Goal: Transaction & Acquisition: Purchase product/service

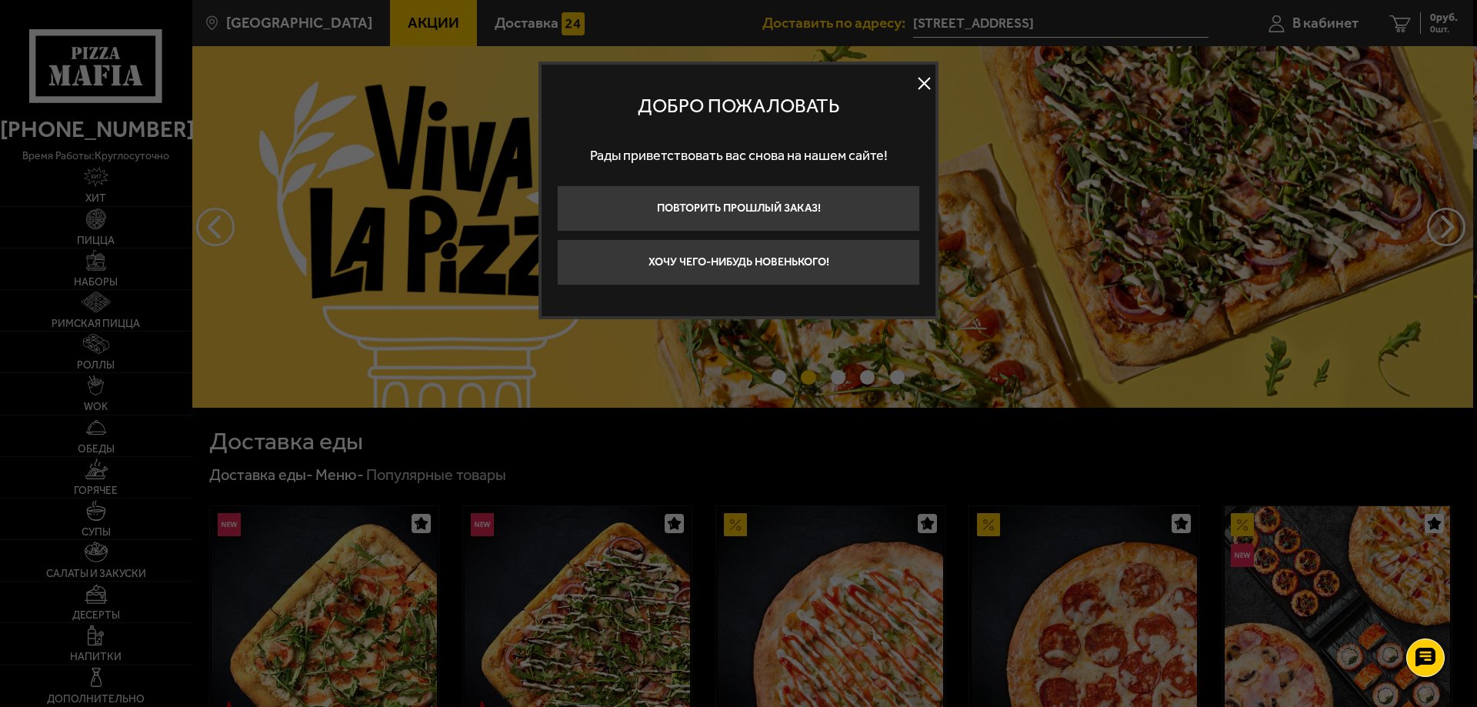
click at [928, 76] on button at bounding box center [923, 83] width 23 height 23
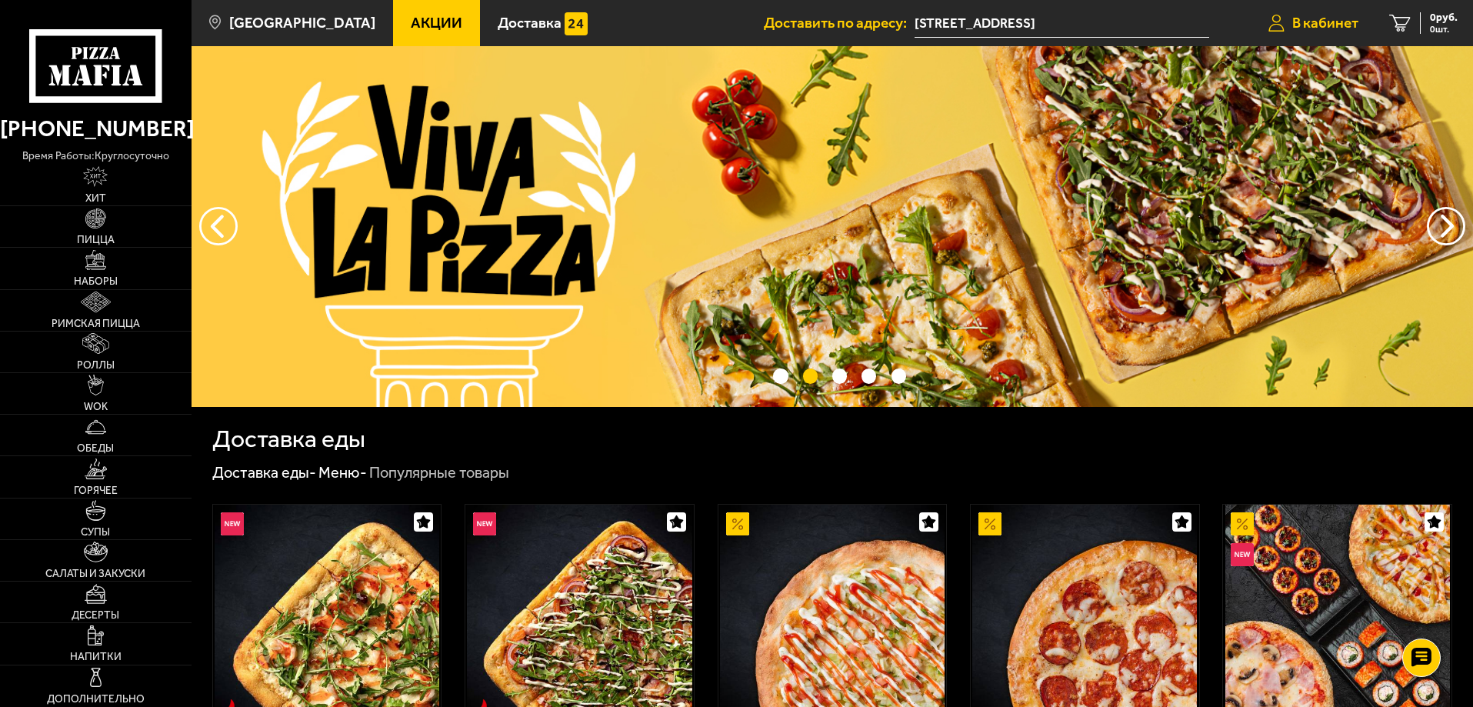
click at [1299, 22] on span "В кабинет" at bounding box center [1325, 22] width 66 height 15
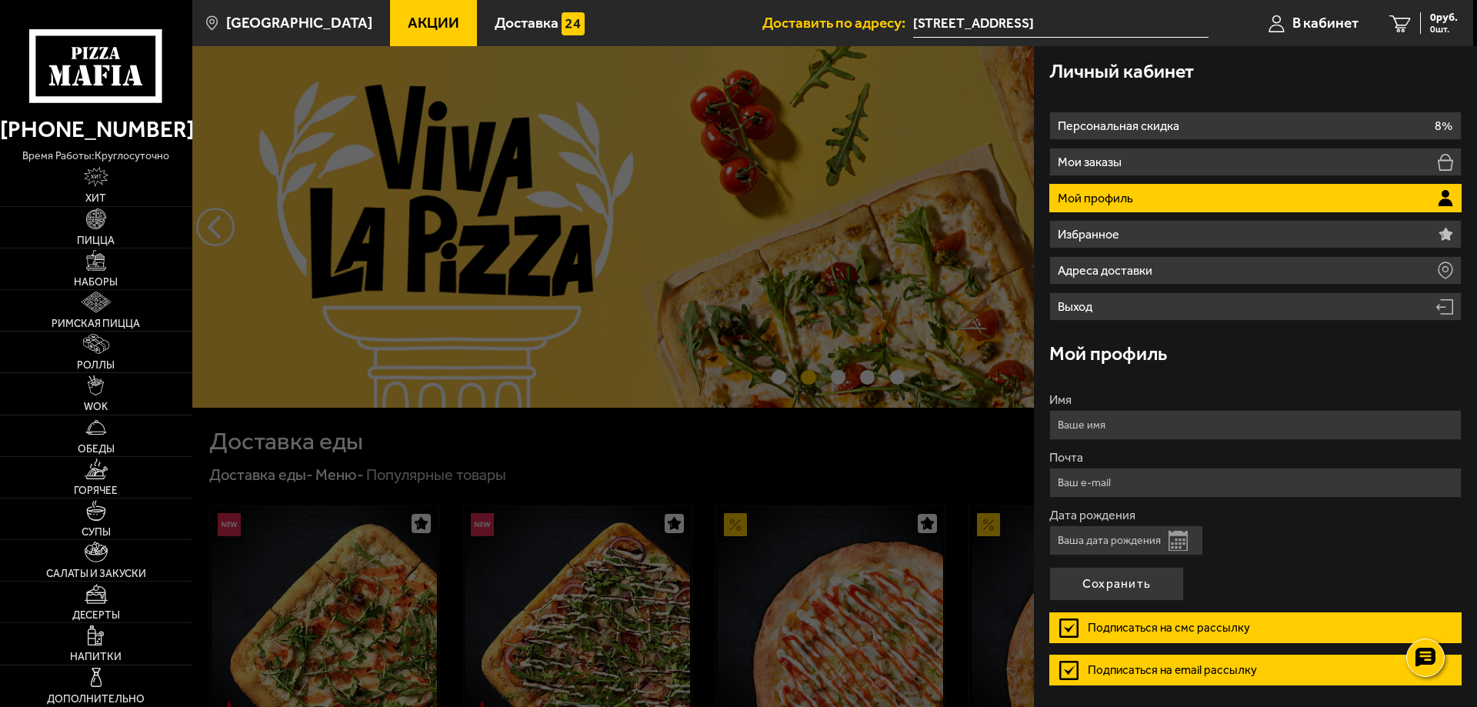
click at [1169, 176] on ul "Персональная скидка 8% Мои заказы Мой профиль Избранное Адреса доставки Выход" at bounding box center [1255, 216] width 412 height 209
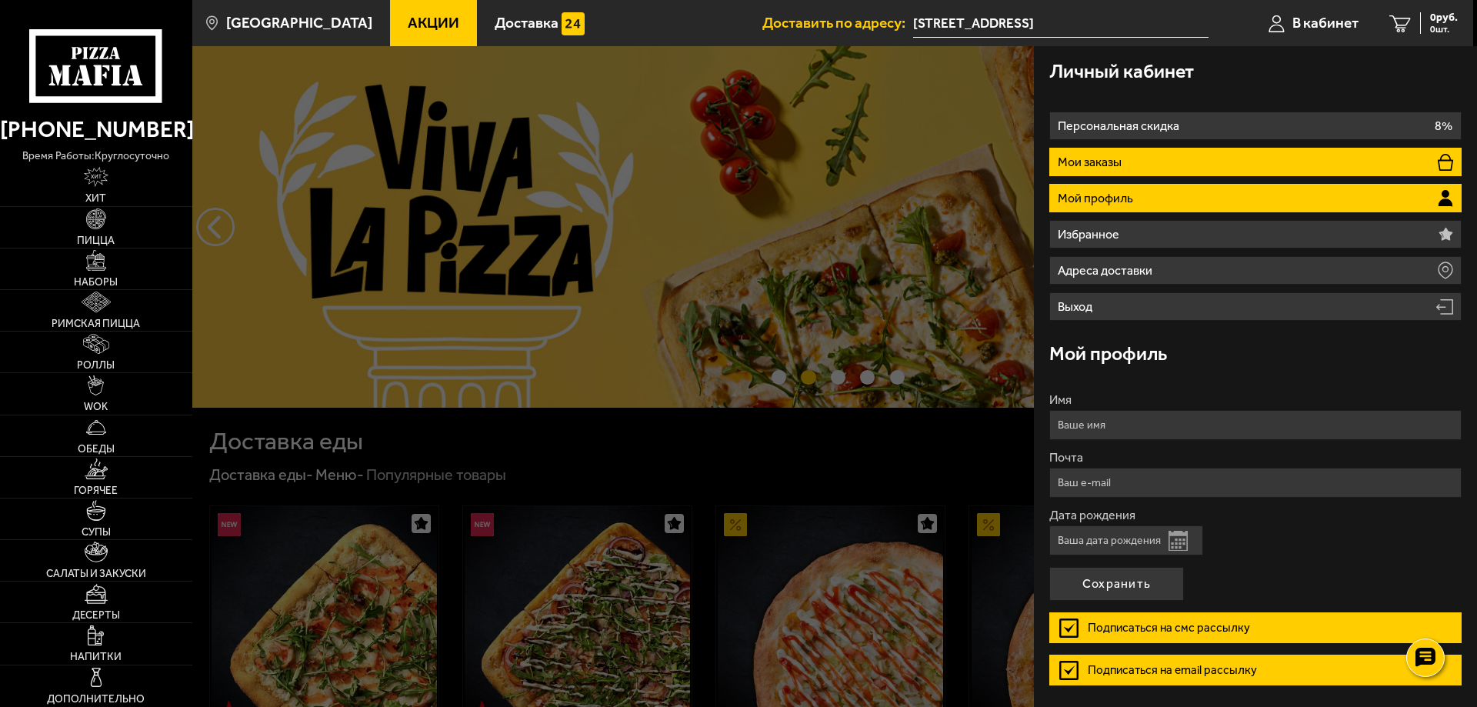
click at [1171, 173] on li "Мои заказы" at bounding box center [1255, 162] width 412 height 28
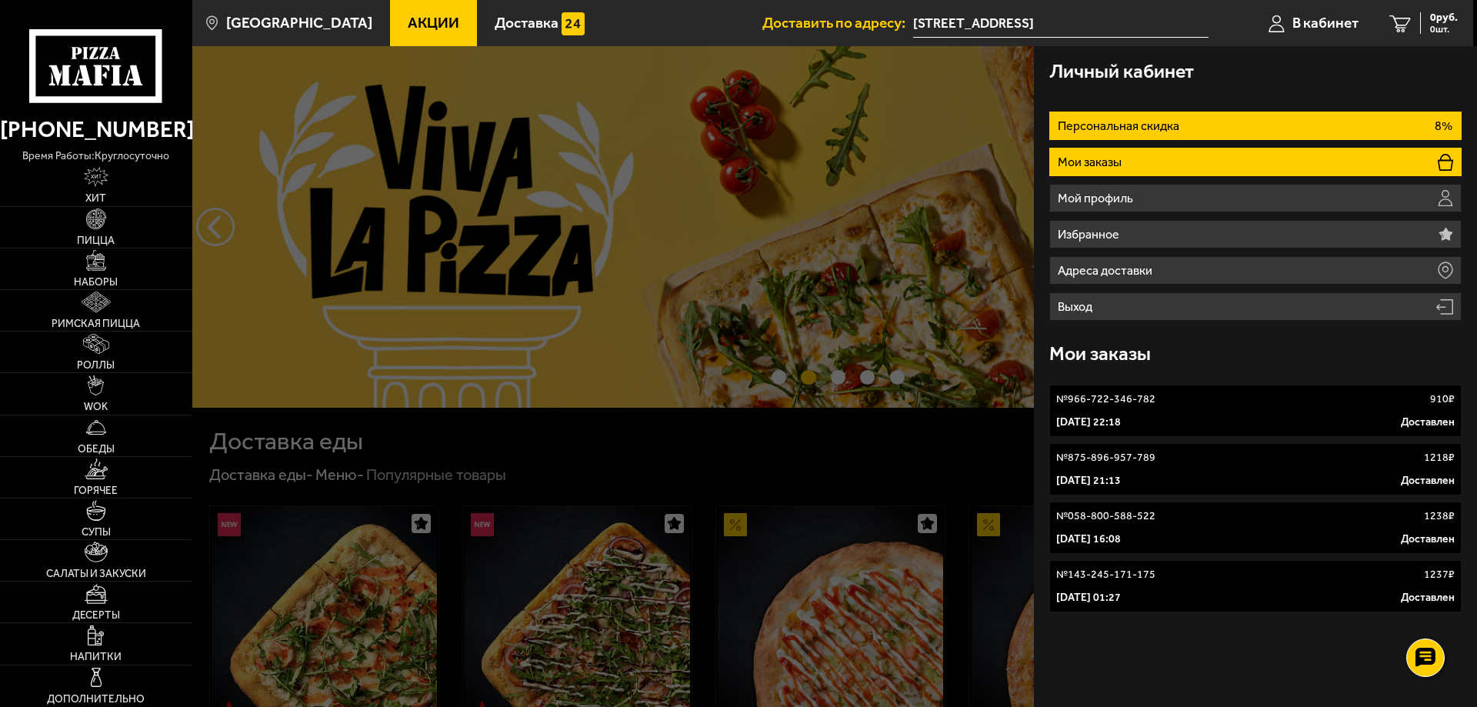
click at [1194, 128] on li "Персональная скидка 8%" at bounding box center [1255, 126] width 412 height 28
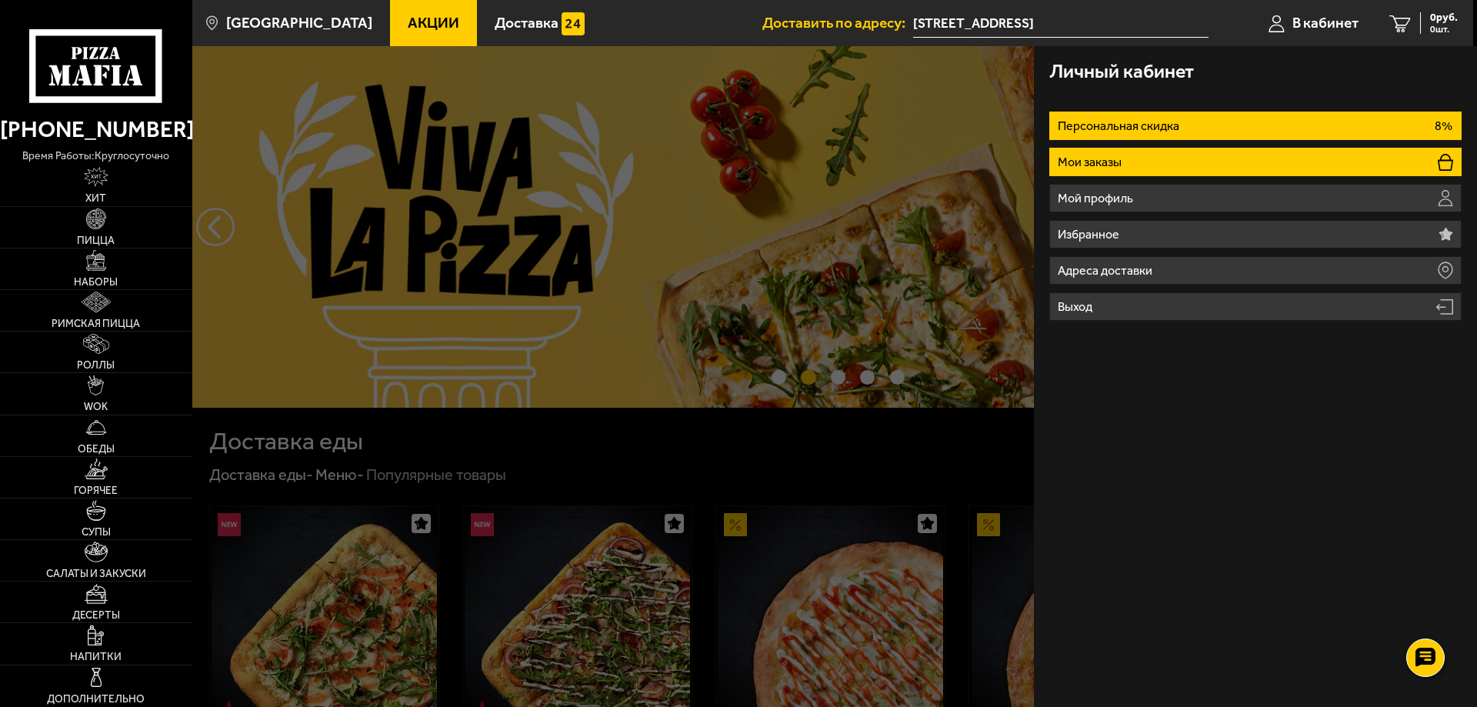
click at [1170, 168] on li "Мои заказы" at bounding box center [1255, 162] width 412 height 28
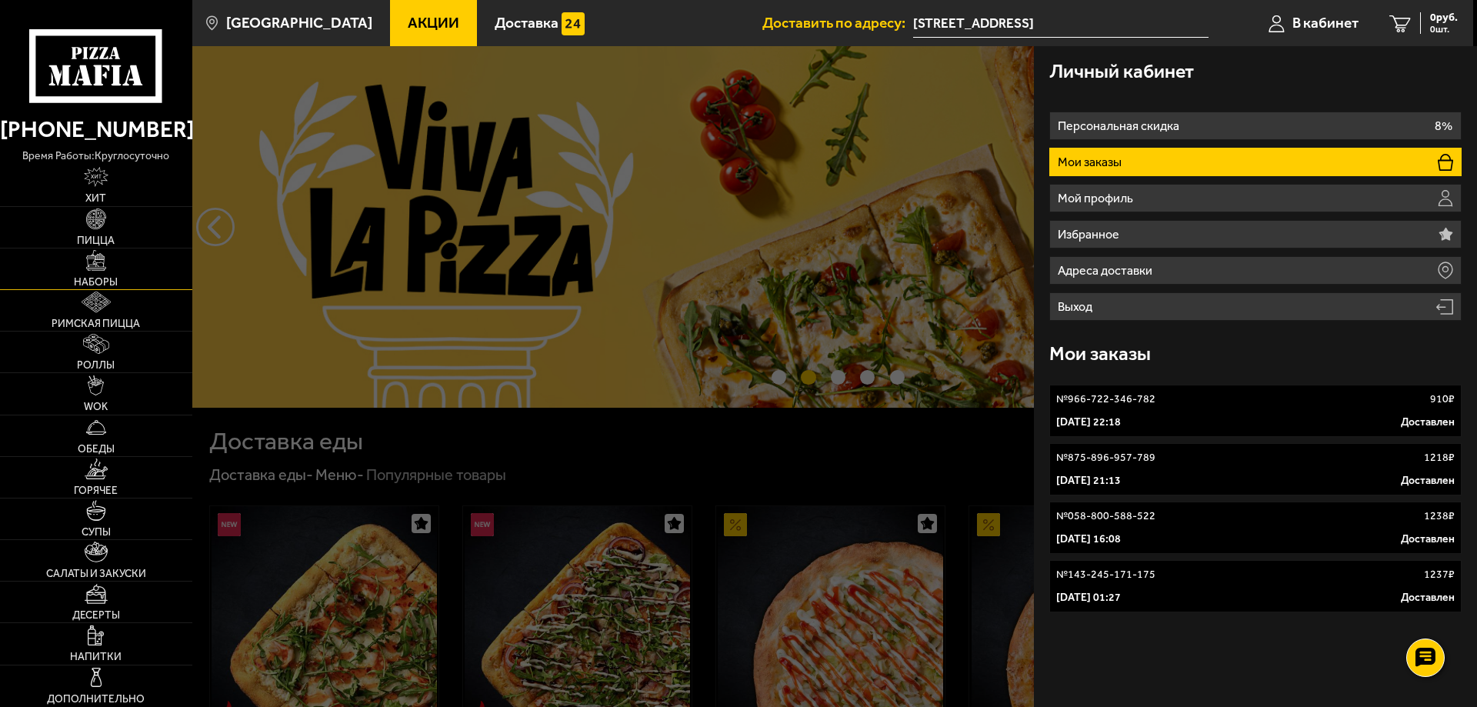
click at [105, 272] on link "Наборы" at bounding box center [96, 268] width 192 height 41
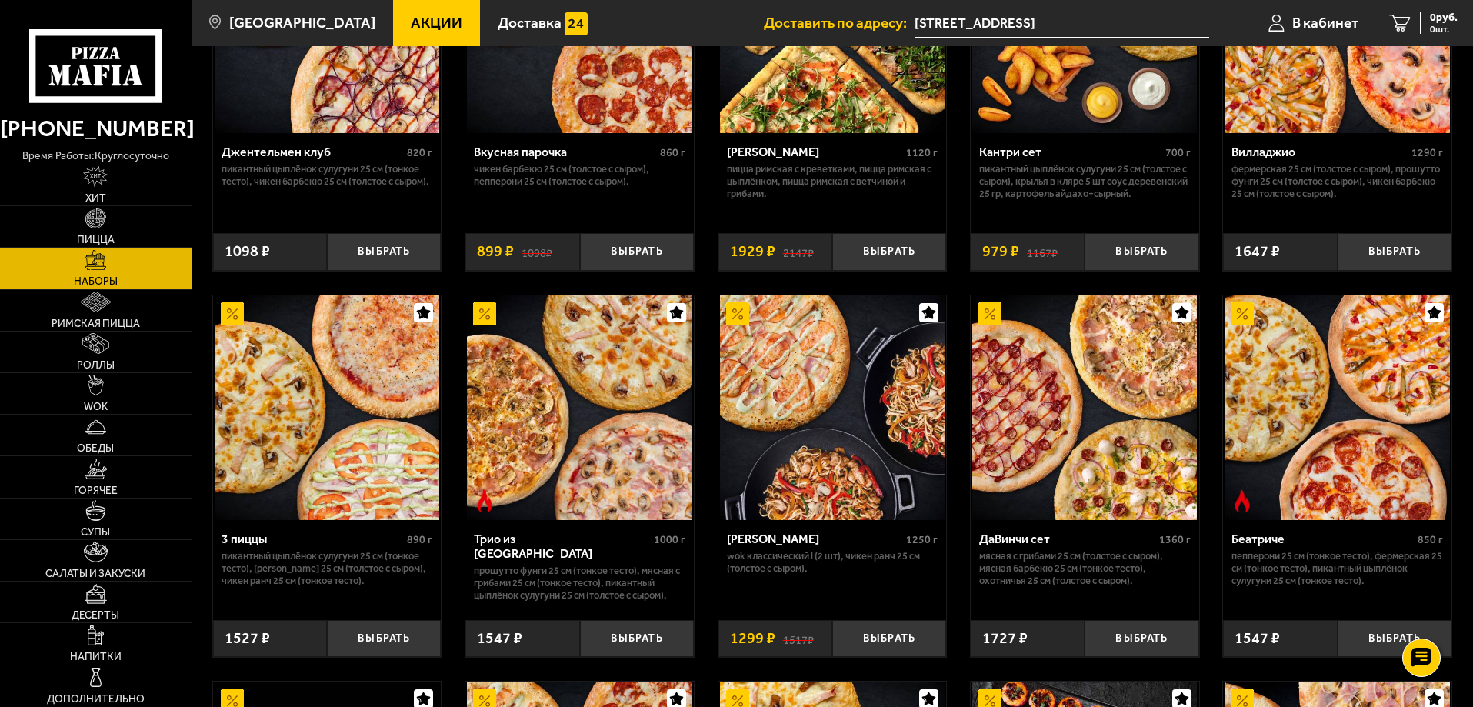
scroll to position [385, 0]
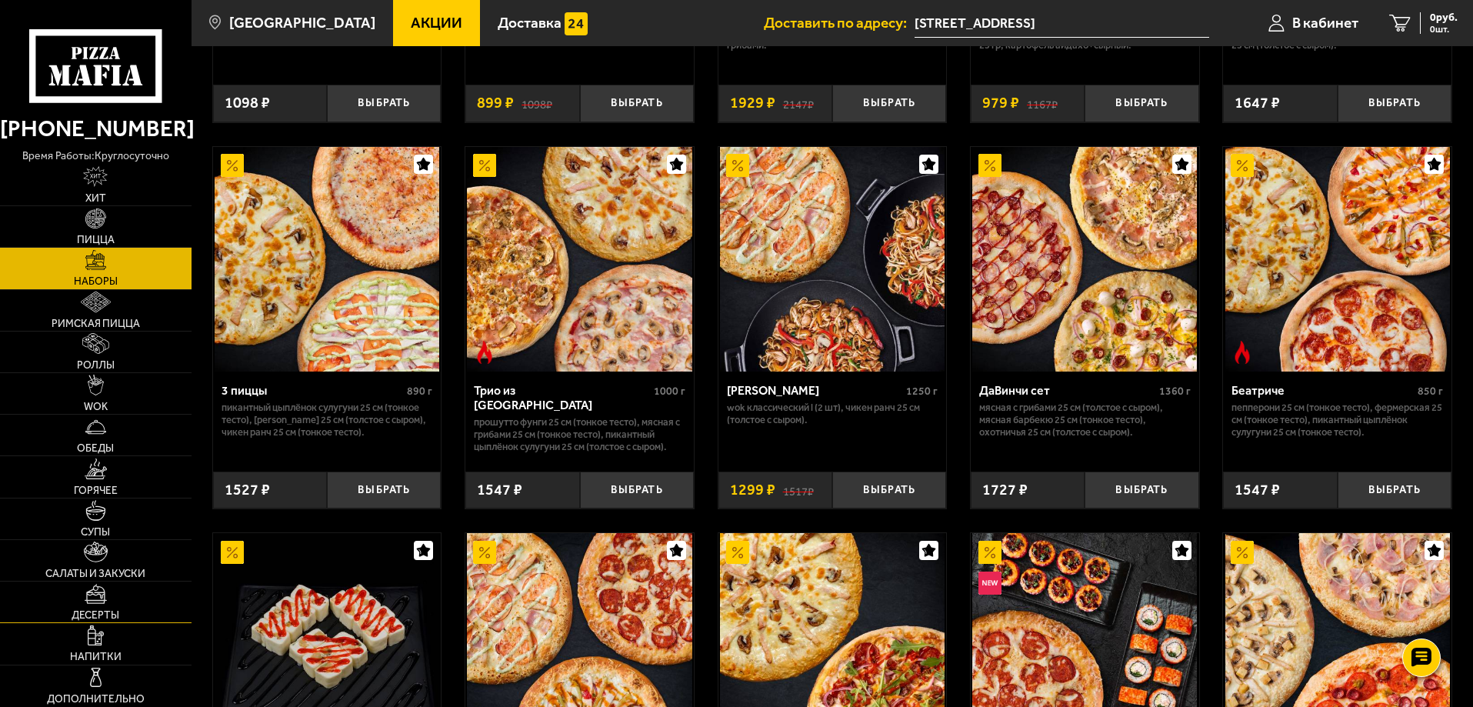
click at [95, 601] on img at bounding box center [96, 594] width 23 height 21
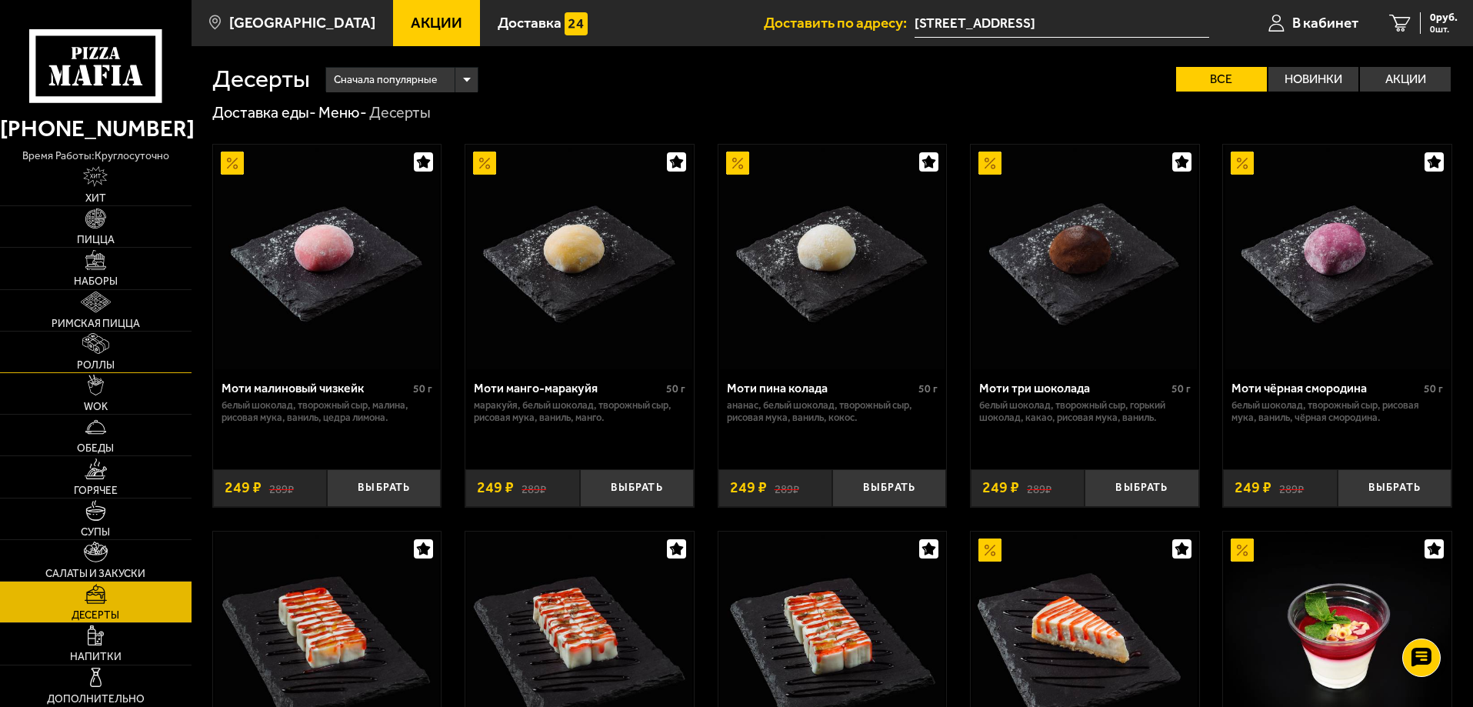
click at [121, 356] on link "Роллы" at bounding box center [96, 352] width 192 height 41
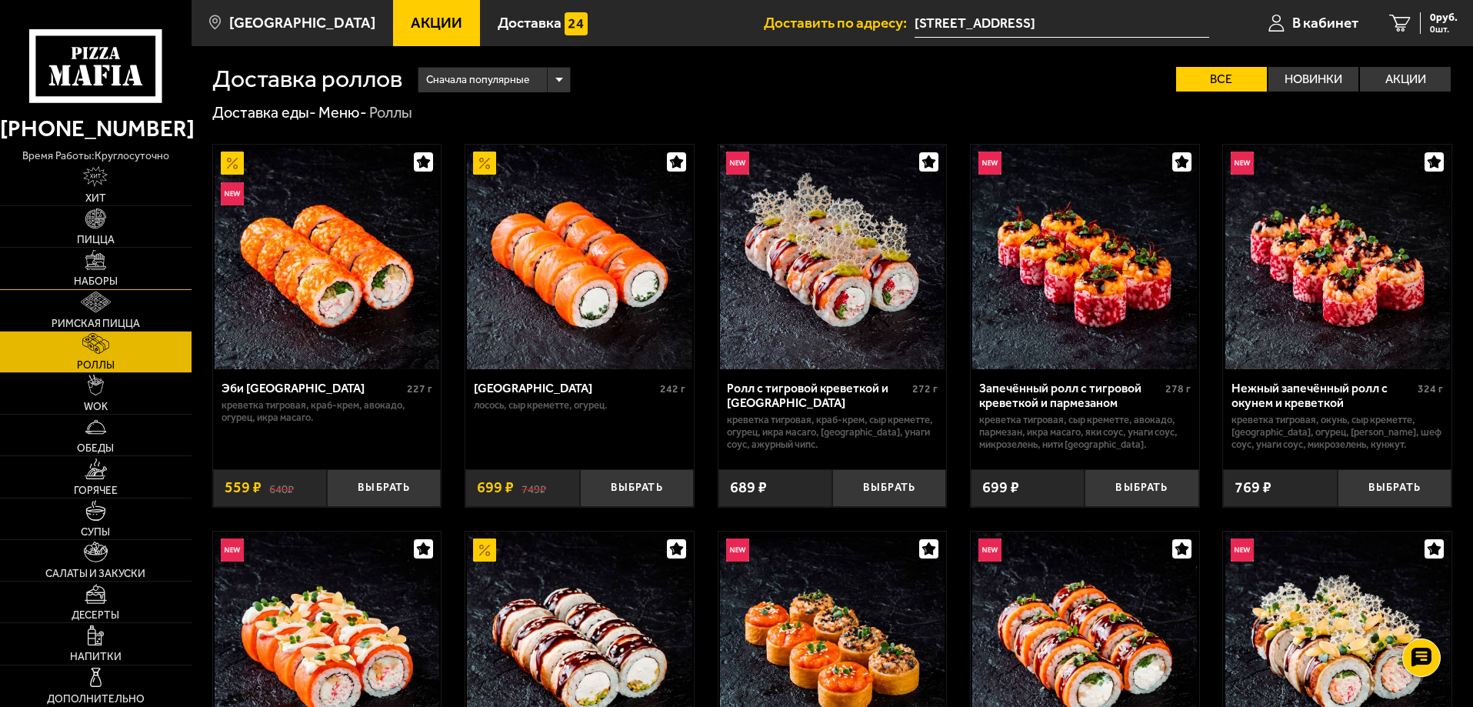
click at [121, 262] on link "Наборы" at bounding box center [96, 268] width 192 height 41
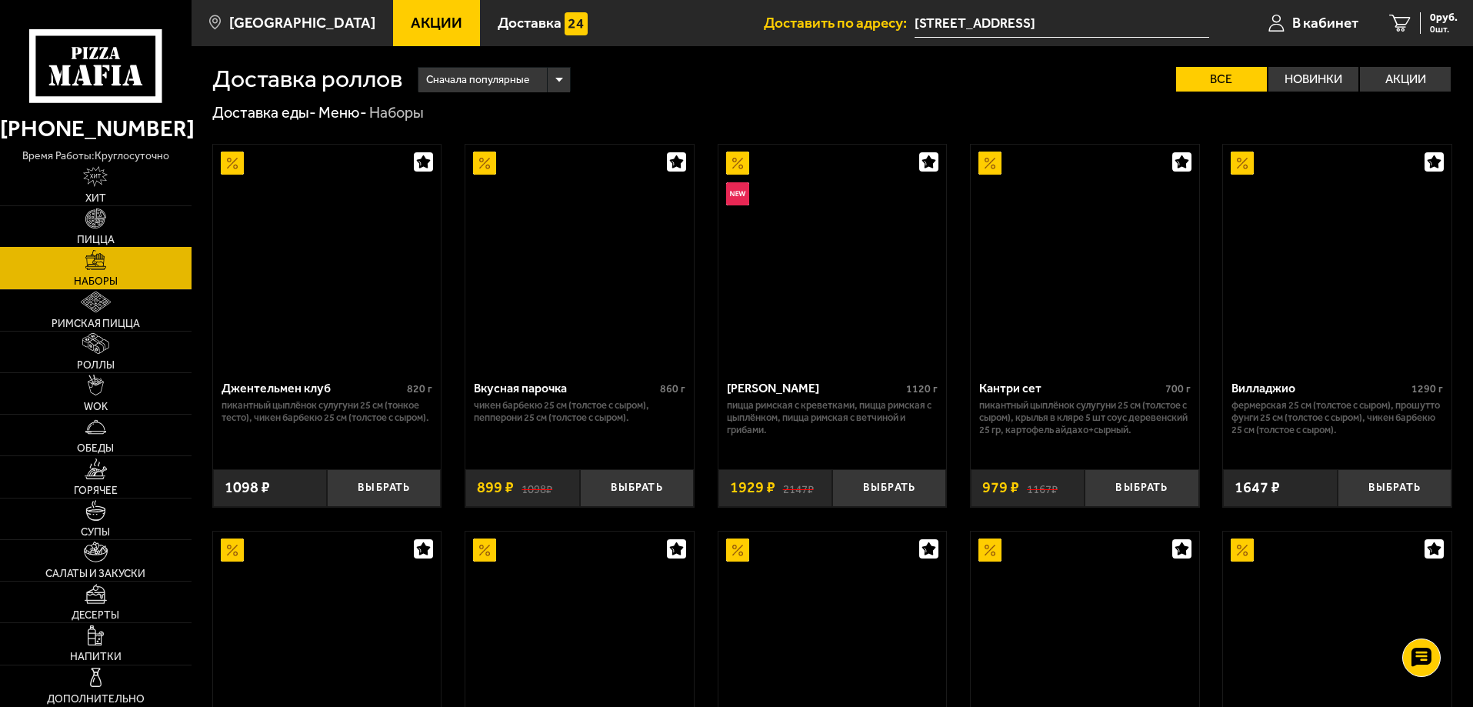
click at [126, 232] on link "Пицца" at bounding box center [96, 226] width 192 height 41
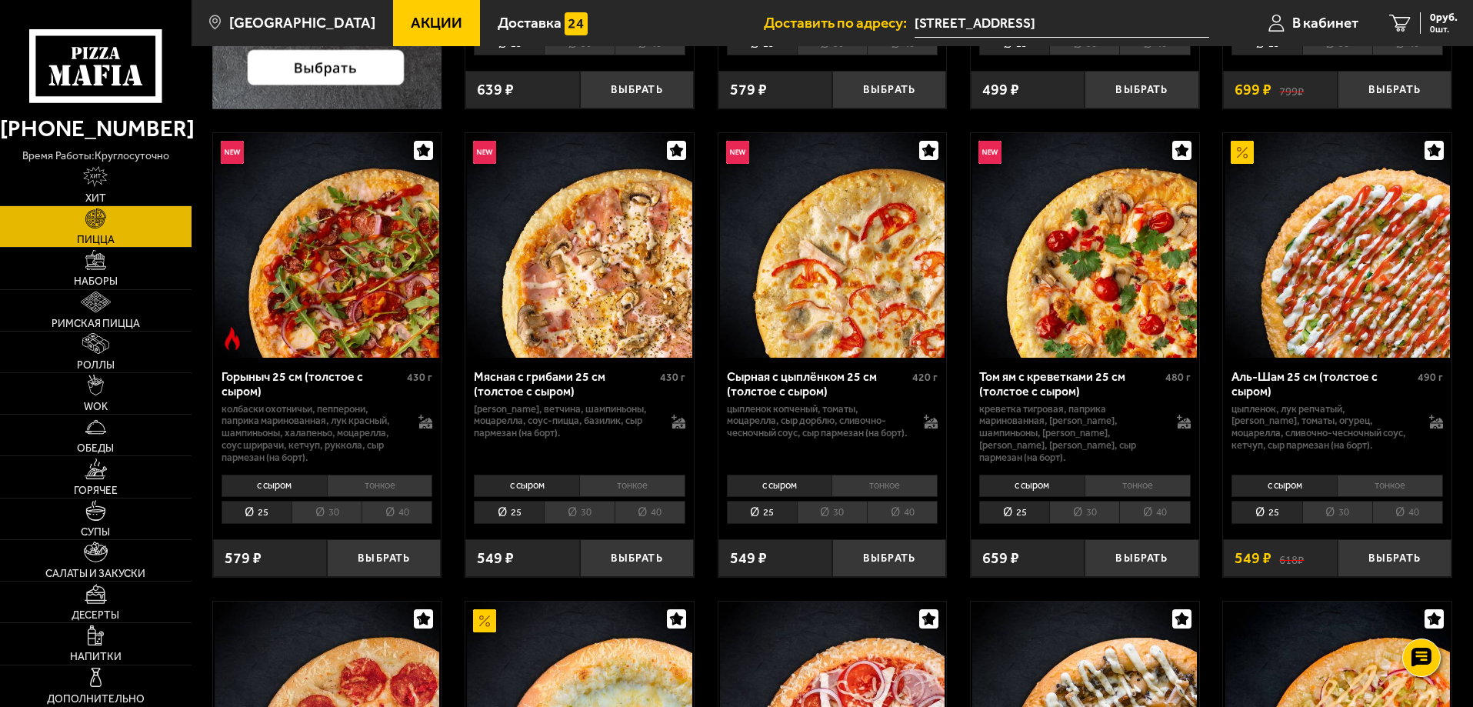
scroll to position [513, 0]
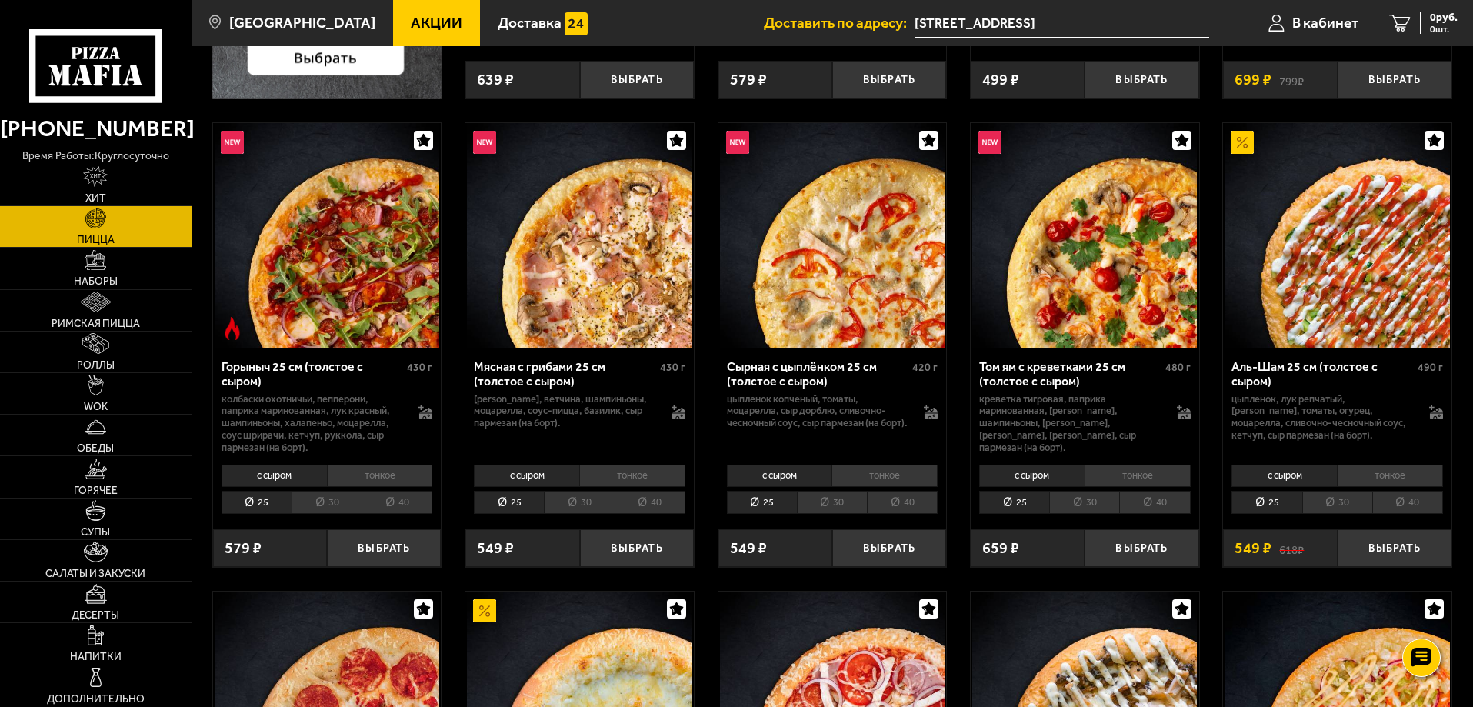
click at [1315, 507] on li "30" at bounding box center [1337, 503] width 70 height 24
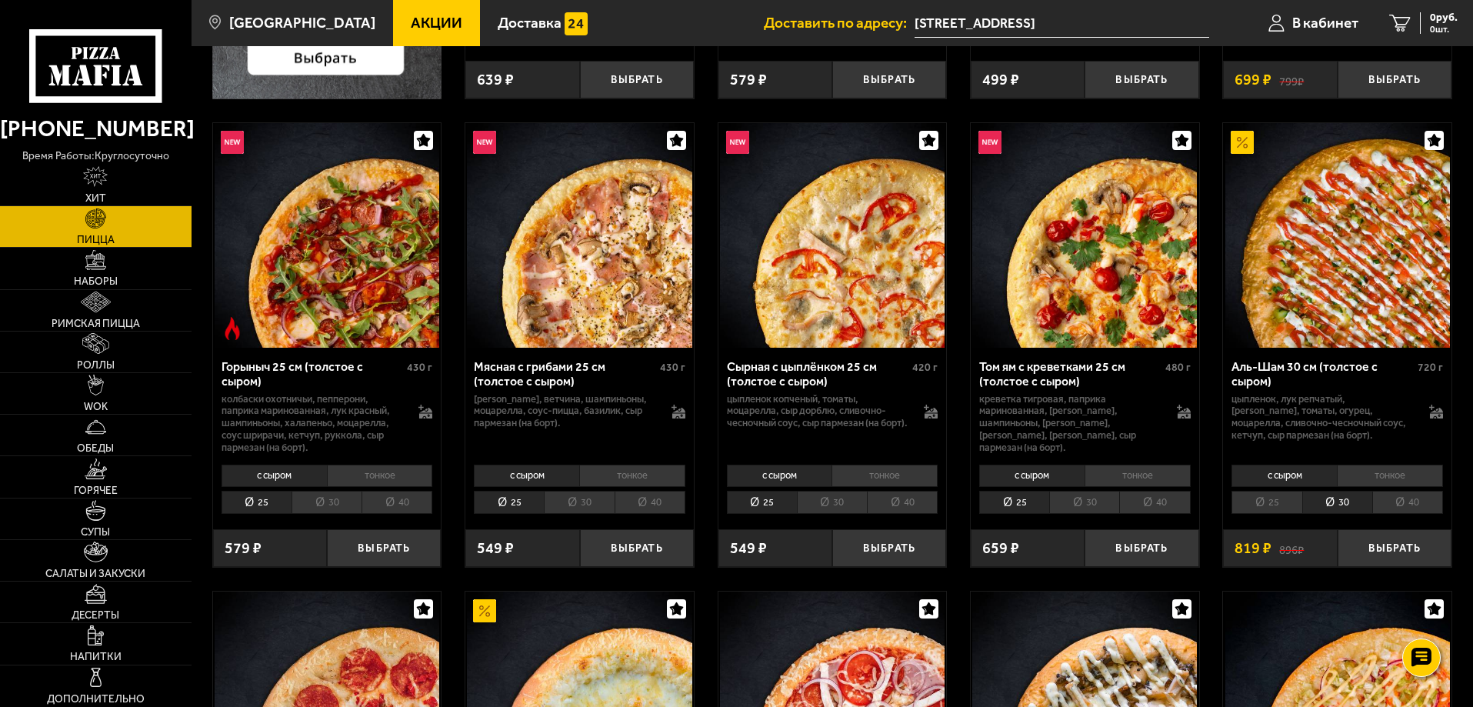
click at [1372, 478] on li "тонкое" at bounding box center [1390, 476] width 106 height 22
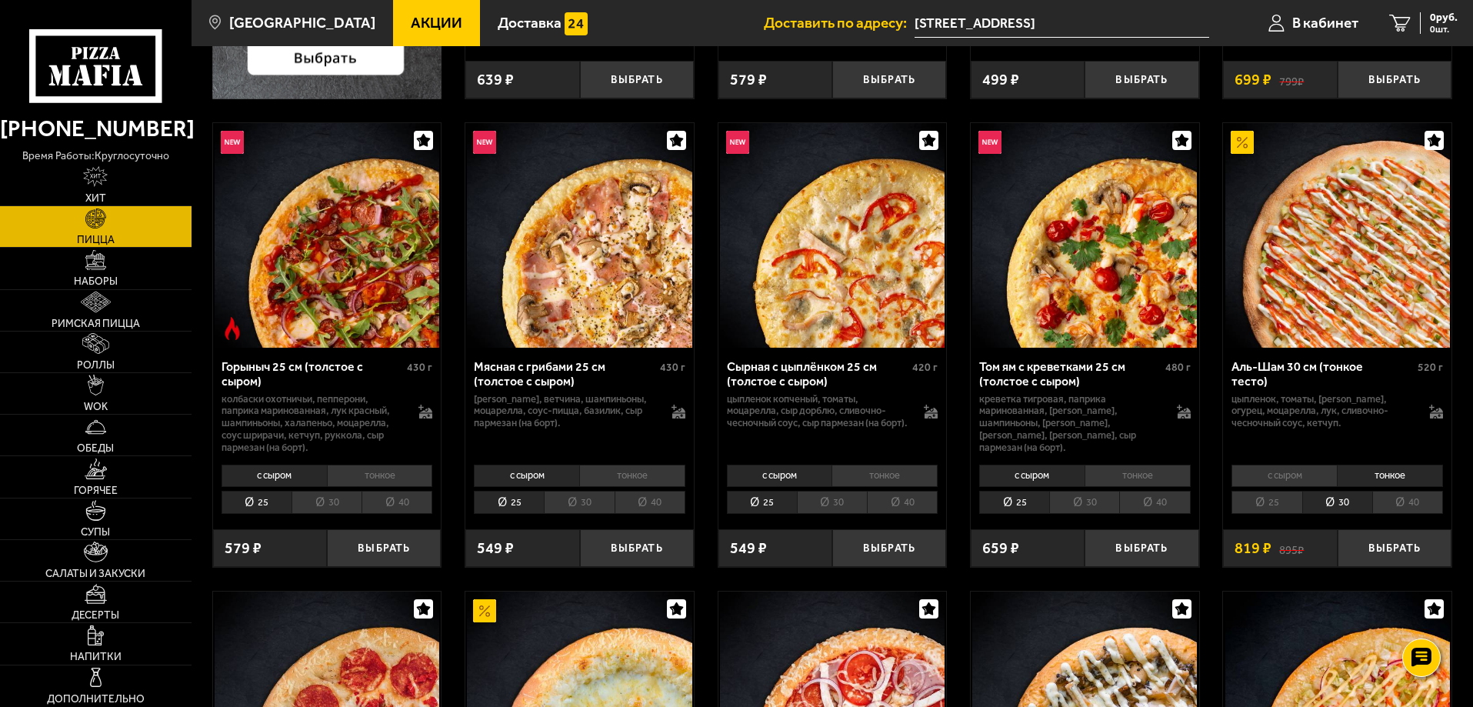
click at [1299, 477] on li "с сыром" at bounding box center [1284, 476] width 105 height 22
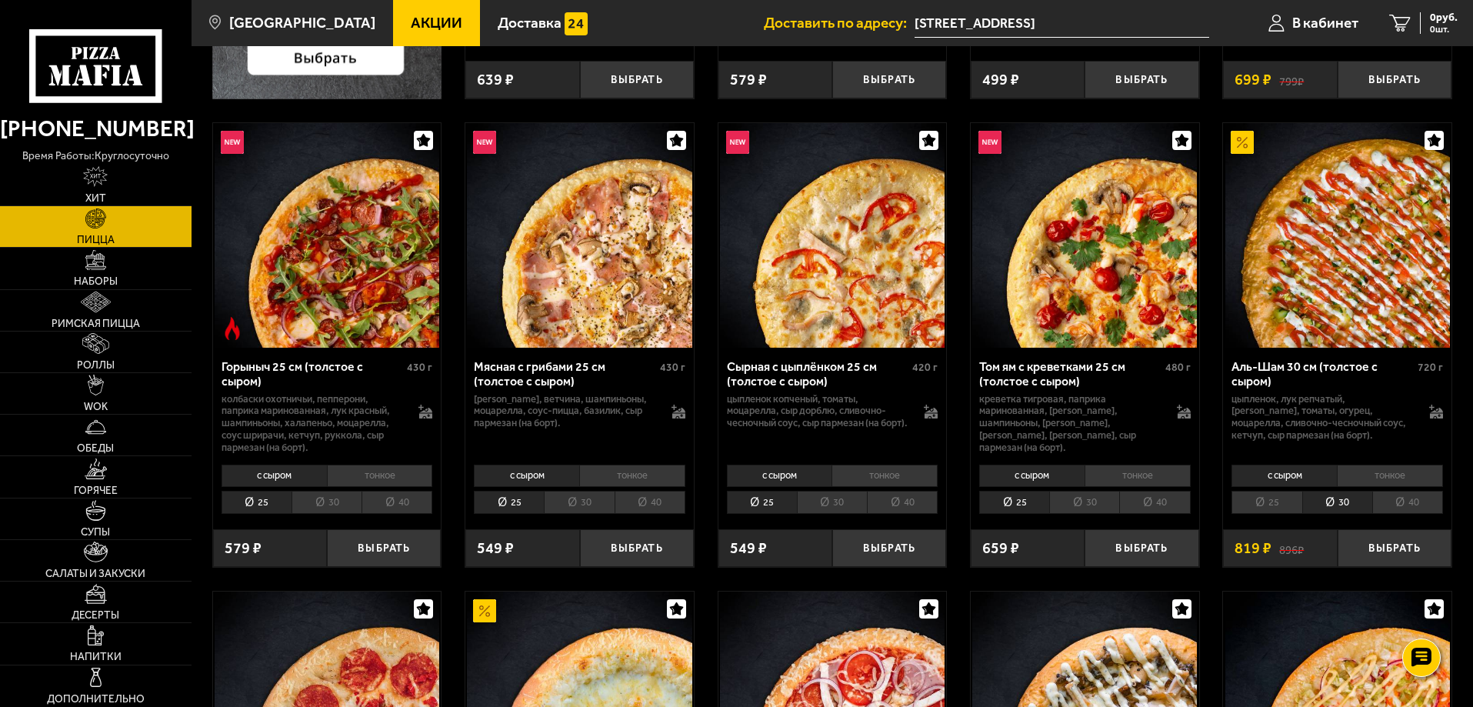
click at [1376, 470] on li "тонкое" at bounding box center [1390, 476] width 106 height 22
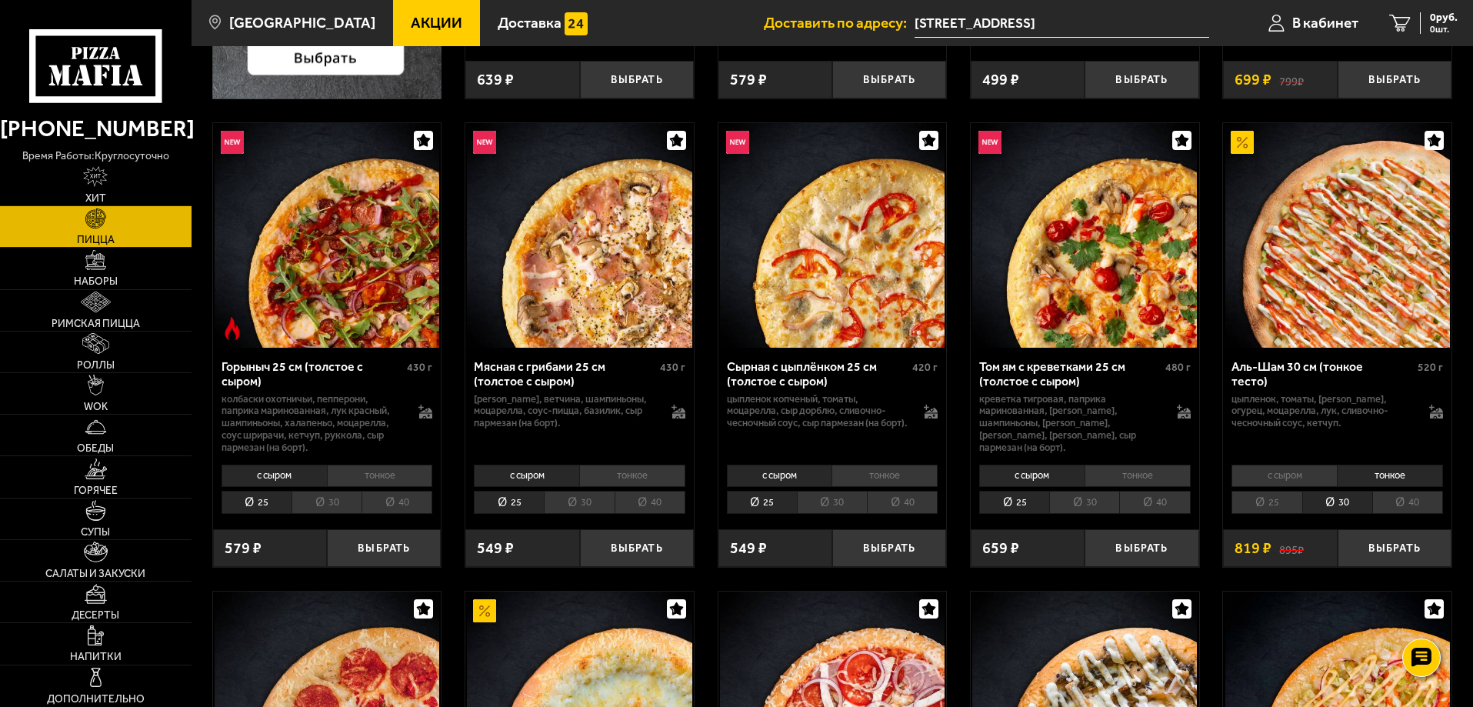
click at [1281, 475] on li "с сыром" at bounding box center [1284, 476] width 105 height 22
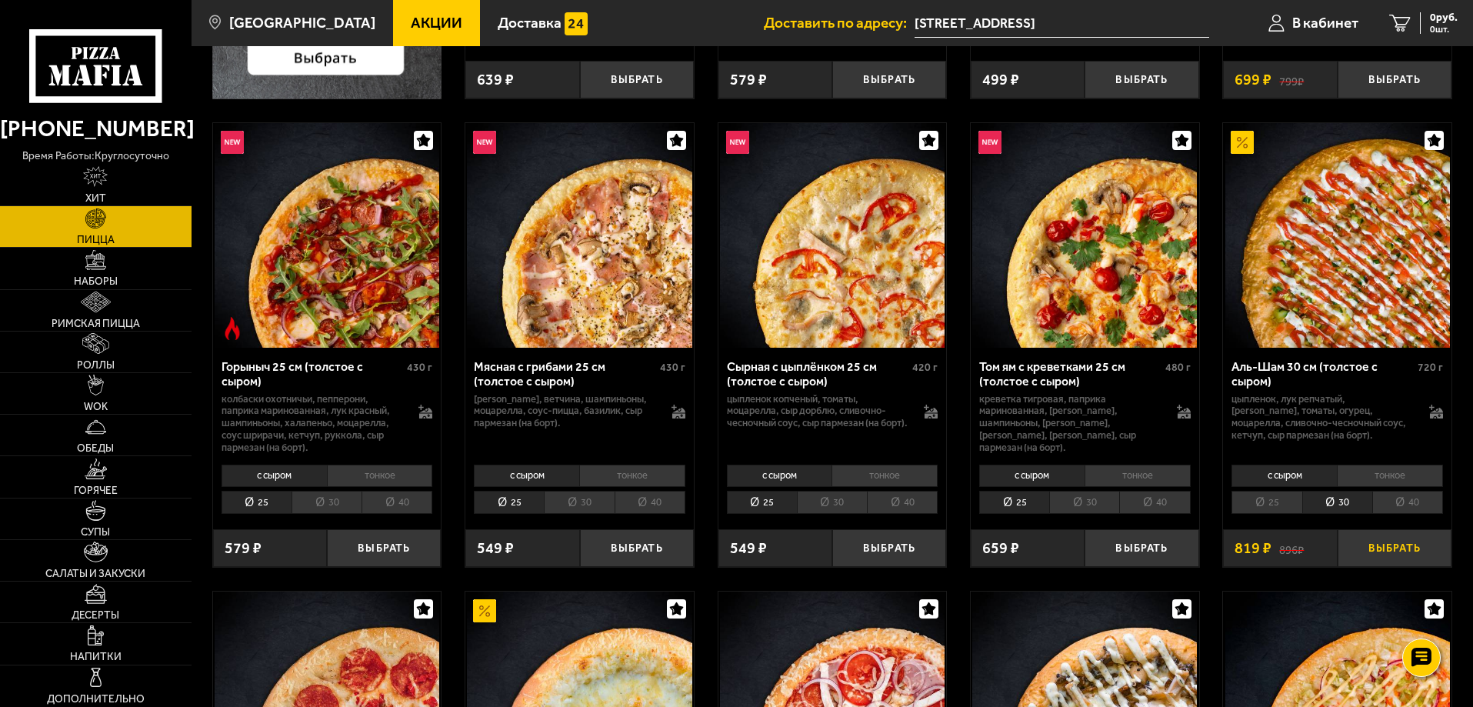
click at [1388, 552] on button "Выбрать" at bounding box center [1395, 548] width 114 height 38
click at [100, 519] on img at bounding box center [95, 510] width 21 height 21
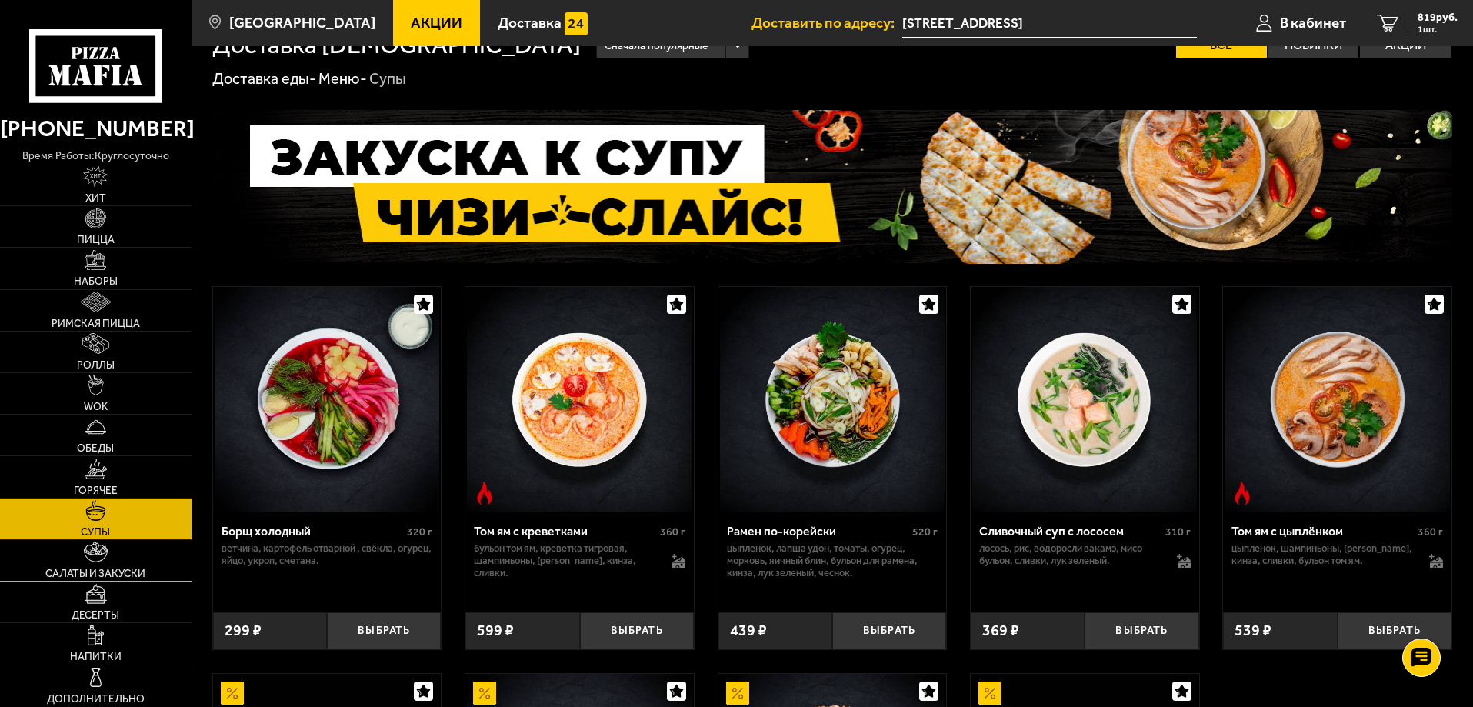
scroll to position [128, 0]
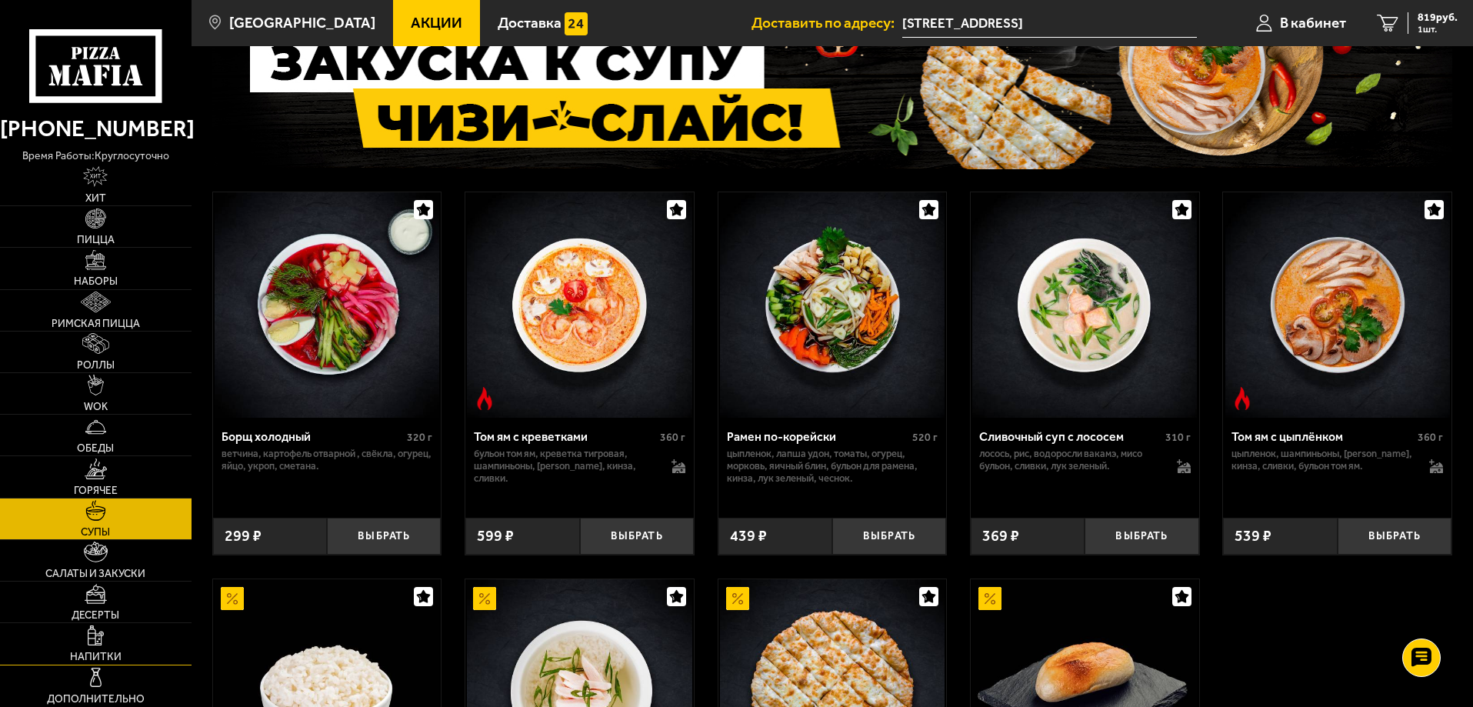
click at [102, 659] on span "Напитки" at bounding box center [96, 657] width 52 height 11
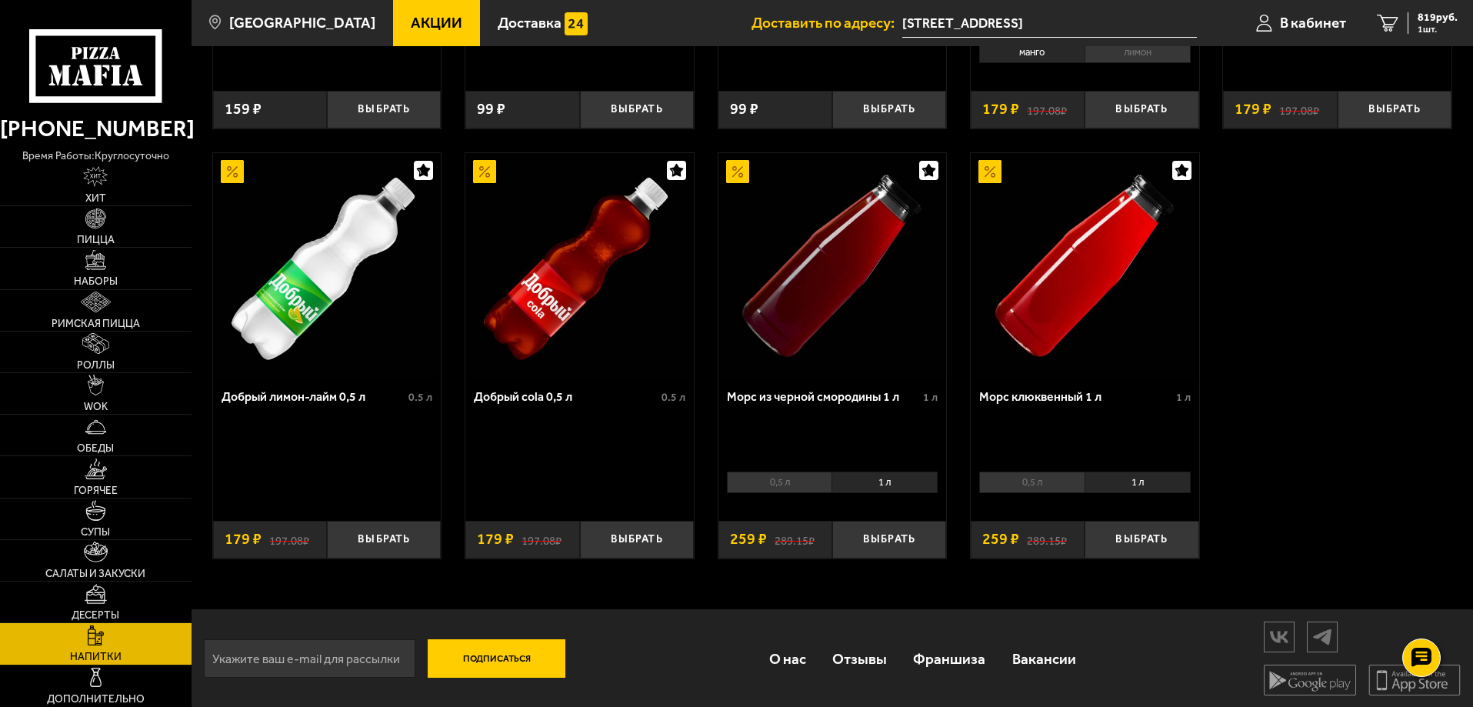
scroll to position [813, 0]
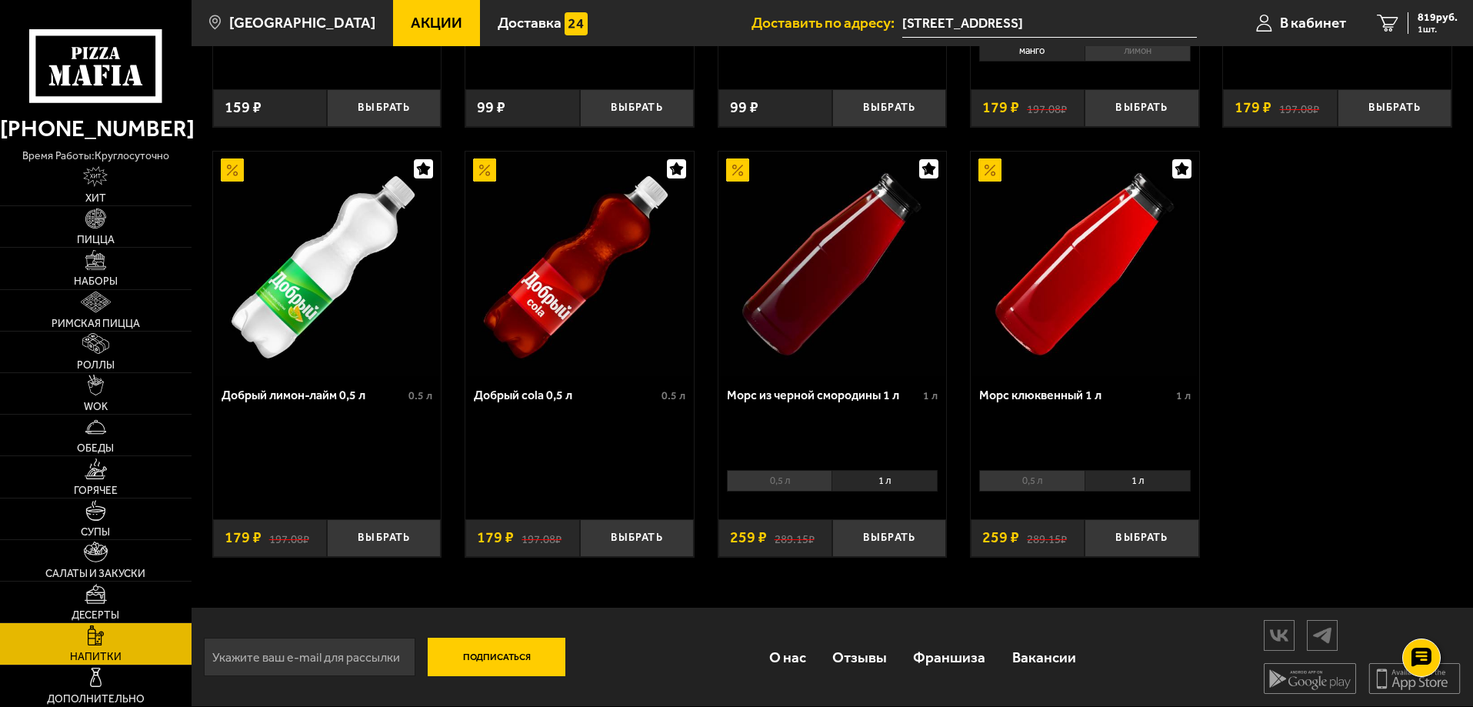
click at [867, 485] on li "1 л" at bounding box center [885, 481] width 106 height 22
click at [797, 475] on li "0,5 л" at bounding box center [779, 481] width 105 height 22
click at [877, 481] on li "1 л" at bounding box center [885, 481] width 106 height 22
click at [882, 533] on button "Выбрать" at bounding box center [889, 538] width 114 height 38
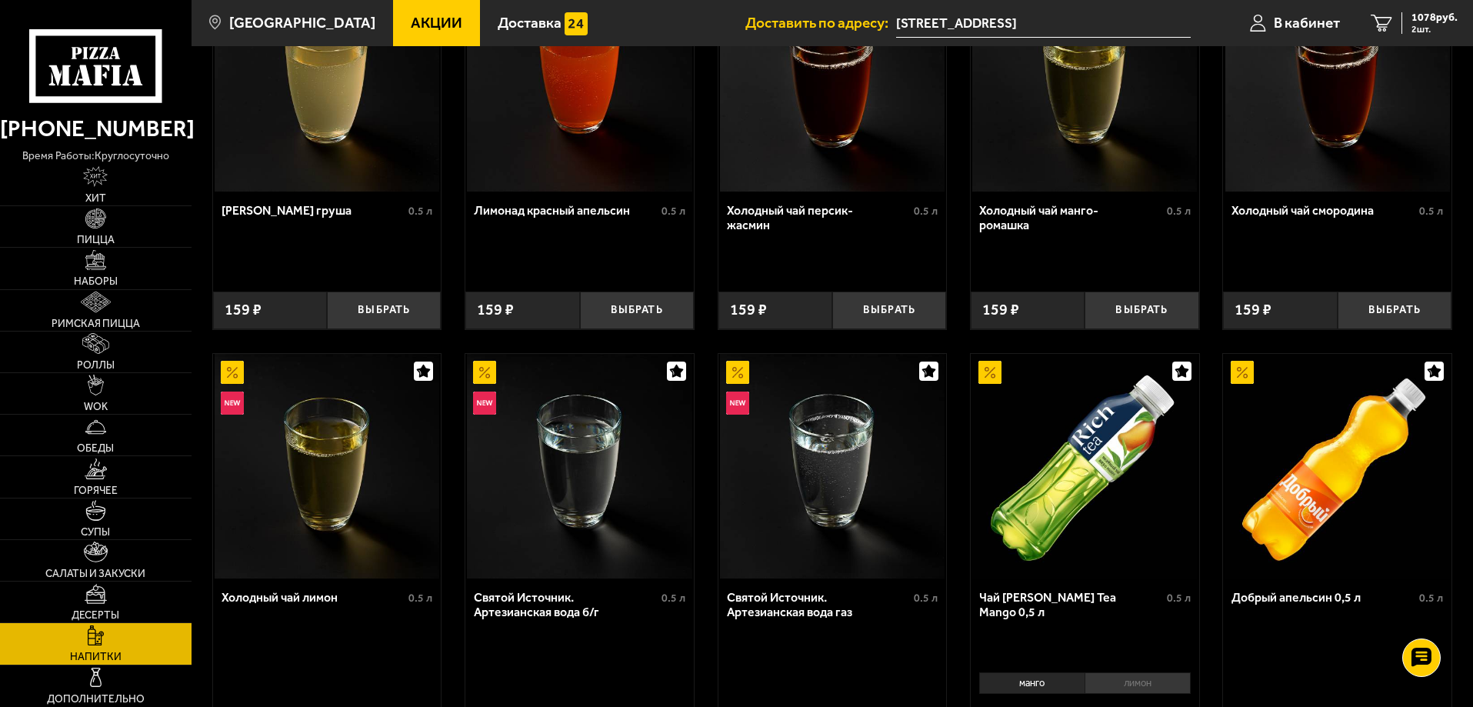
scroll to position [0, 0]
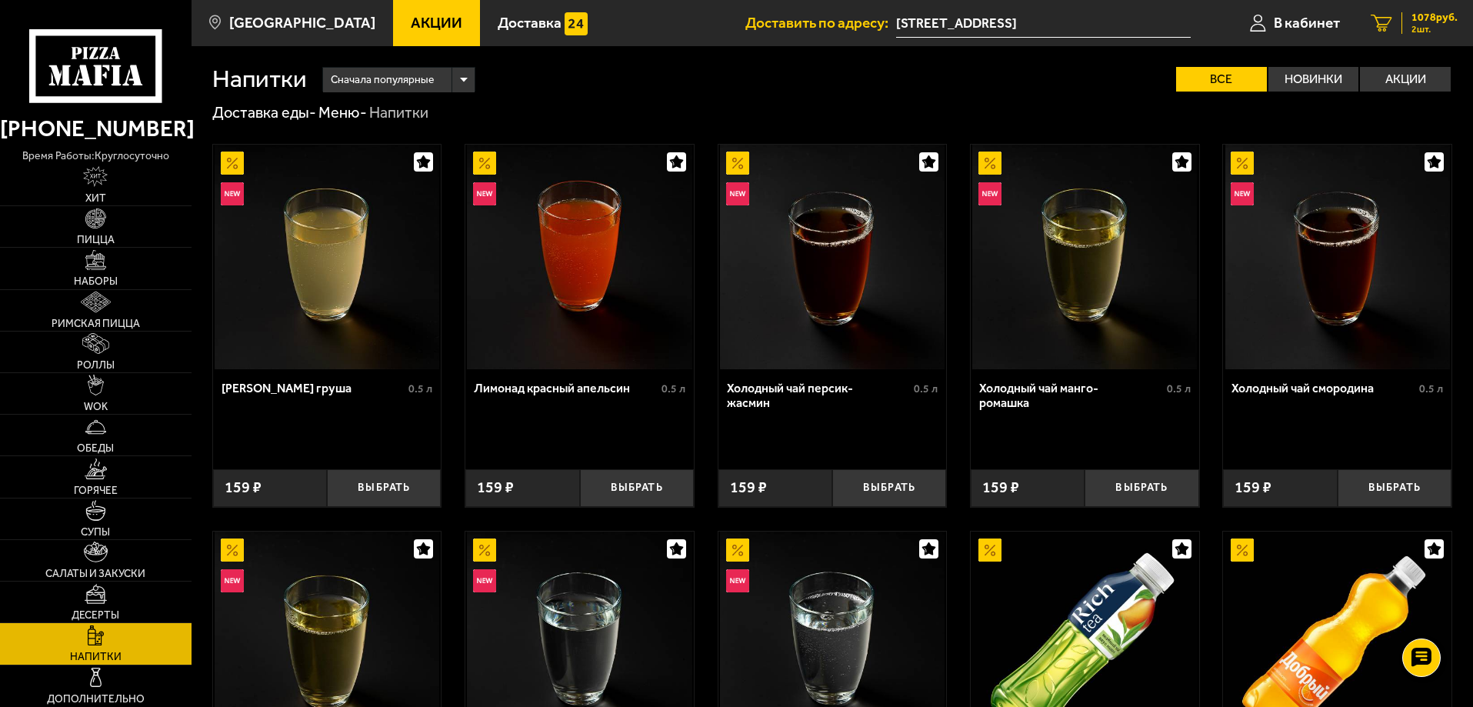
click at [1415, 19] on span "1078 руб." at bounding box center [1435, 17] width 46 height 11
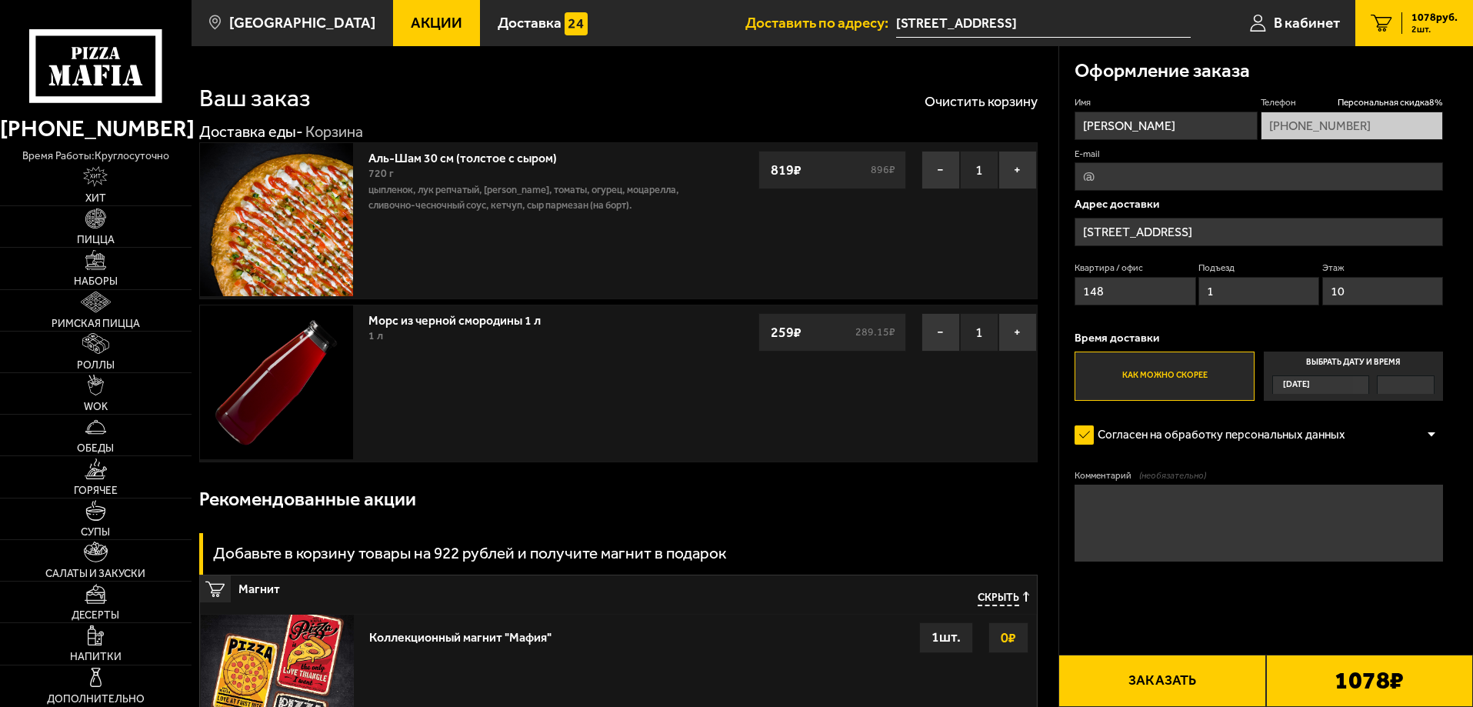
click at [1186, 375] on label "Как можно скорее" at bounding box center [1164, 376] width 179 height 49
click at [0, 0] on input "Как можно скорее" at bounding box center [0, 0] width 0 height 0
click at [1195, 691] on button "Заказать" at bounding box center [1162, 681] width 207 height 52
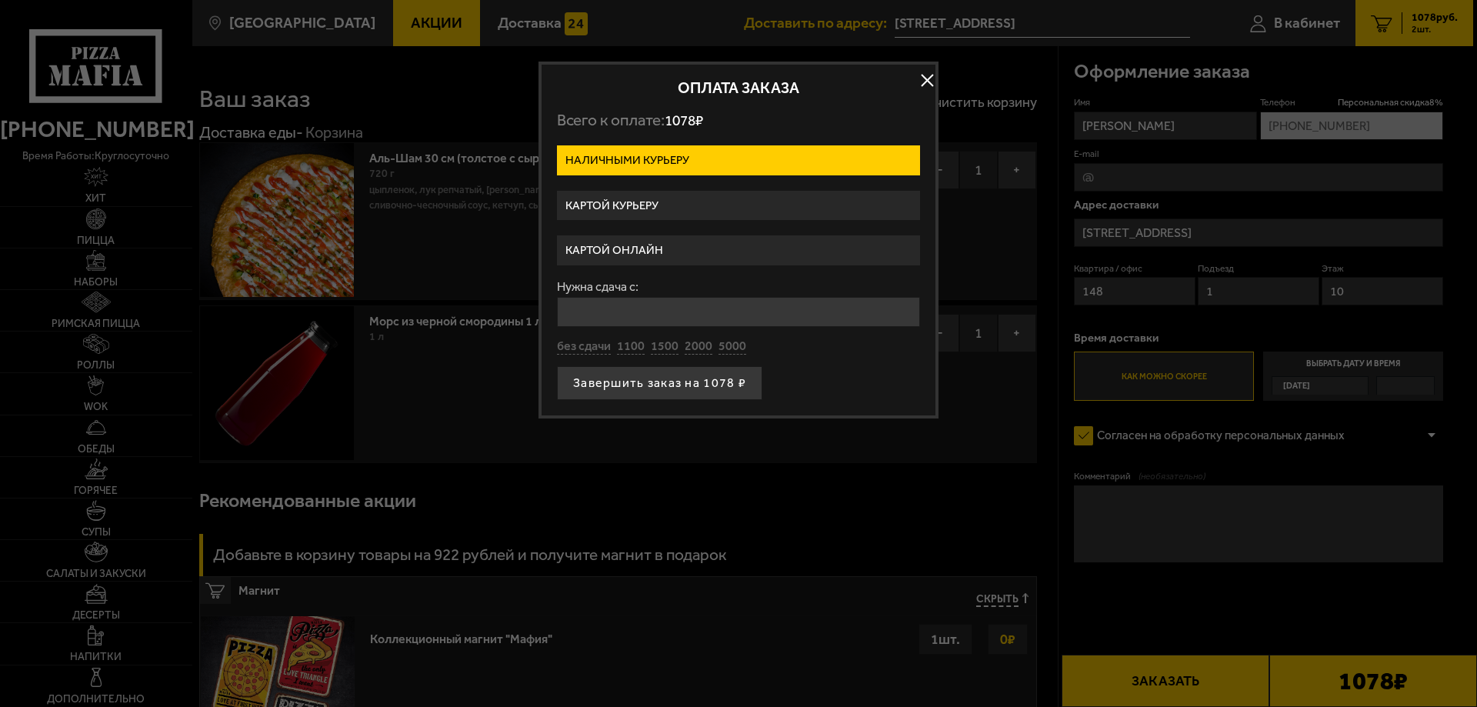
click at [674, 210] on label "Картой курьеру" at bounding box center [738, 206] width 363 height 30
click at [0, 0] on input "Картой курьеру" at bounding box center [0, 0] width 0 height 0
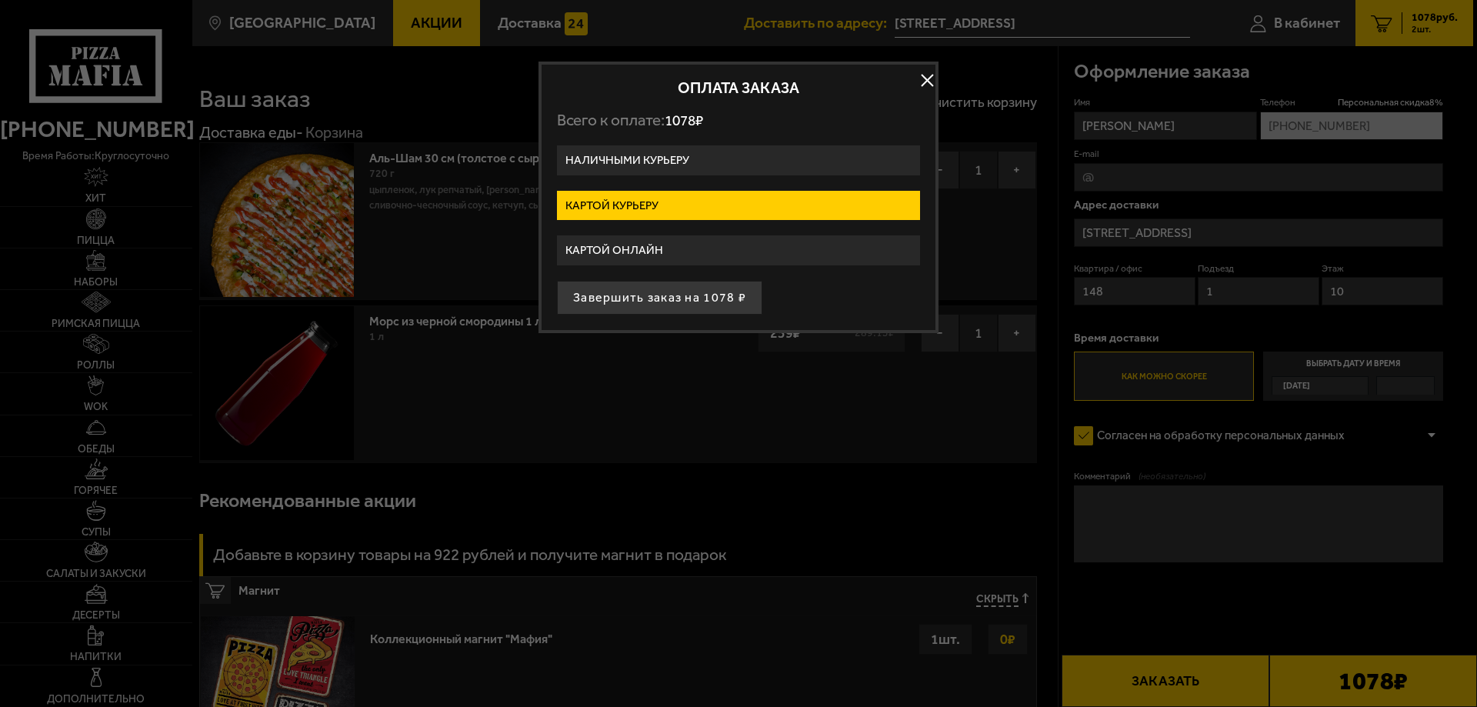
click at [685, 167] on label "Наличными курьеру" at bounding box center [738, 160] width 363 height 30
click at [0, 0] on input "Наличными курьеру" at bounding box center [0, 0] width 0 height 0
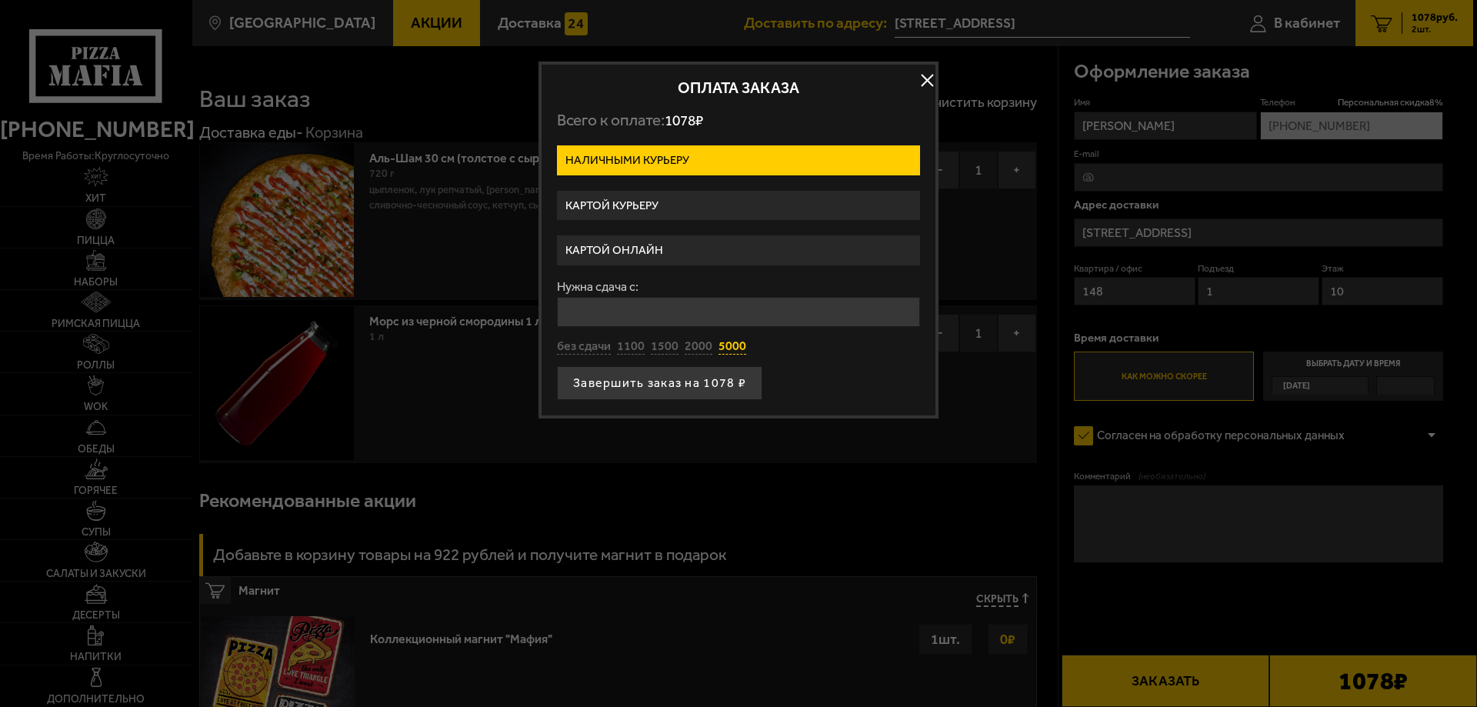
click at [719, 347] on button "5000" at bounding box center [733, 346] width 28 height 17
type input "5000"
click at [703, 384] on button "Завершить заказ на 1078 ₽" at bounding box center [659, 383] width 205 height 34
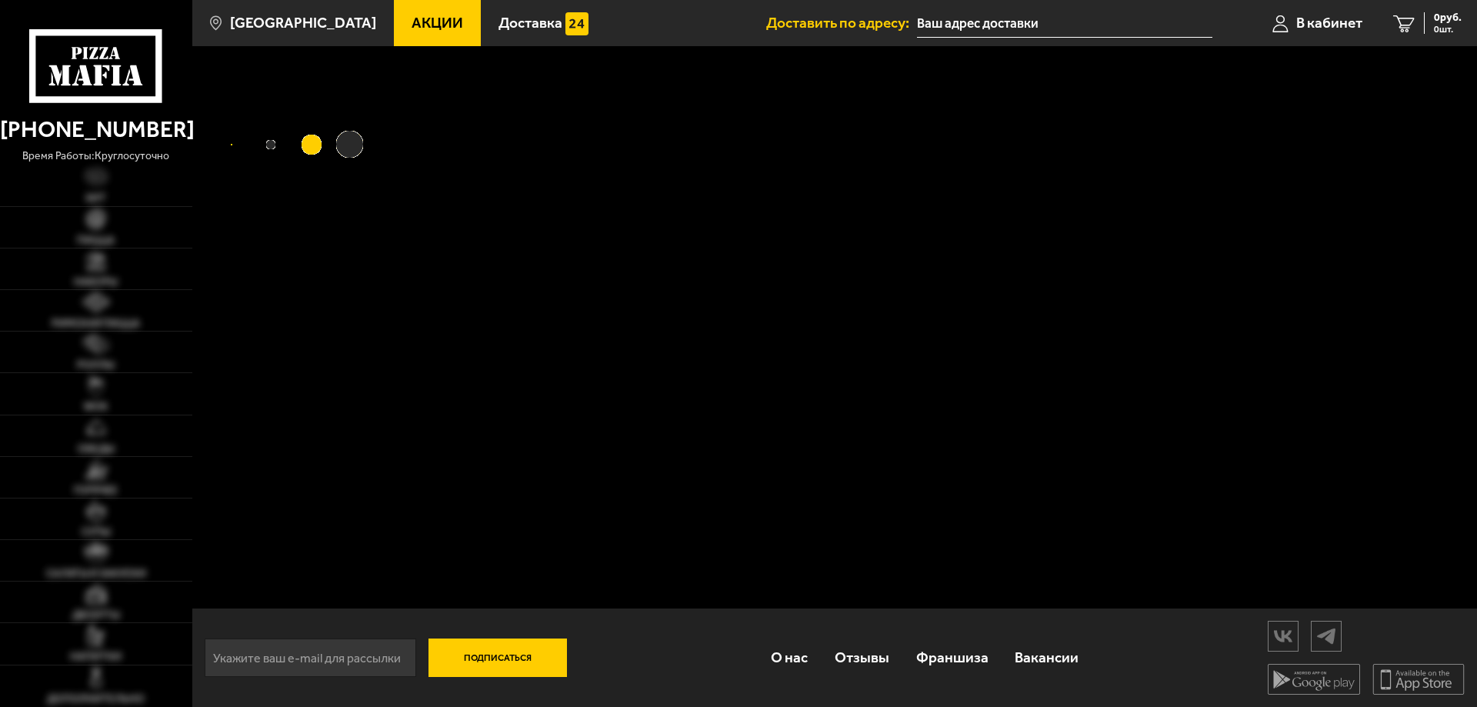
click at [1435, 35] on link "0 руб. 0 шт." at bounding box center [1427, 23] width 99 height 46
type input "улица Морской Пехоты, 26к1"
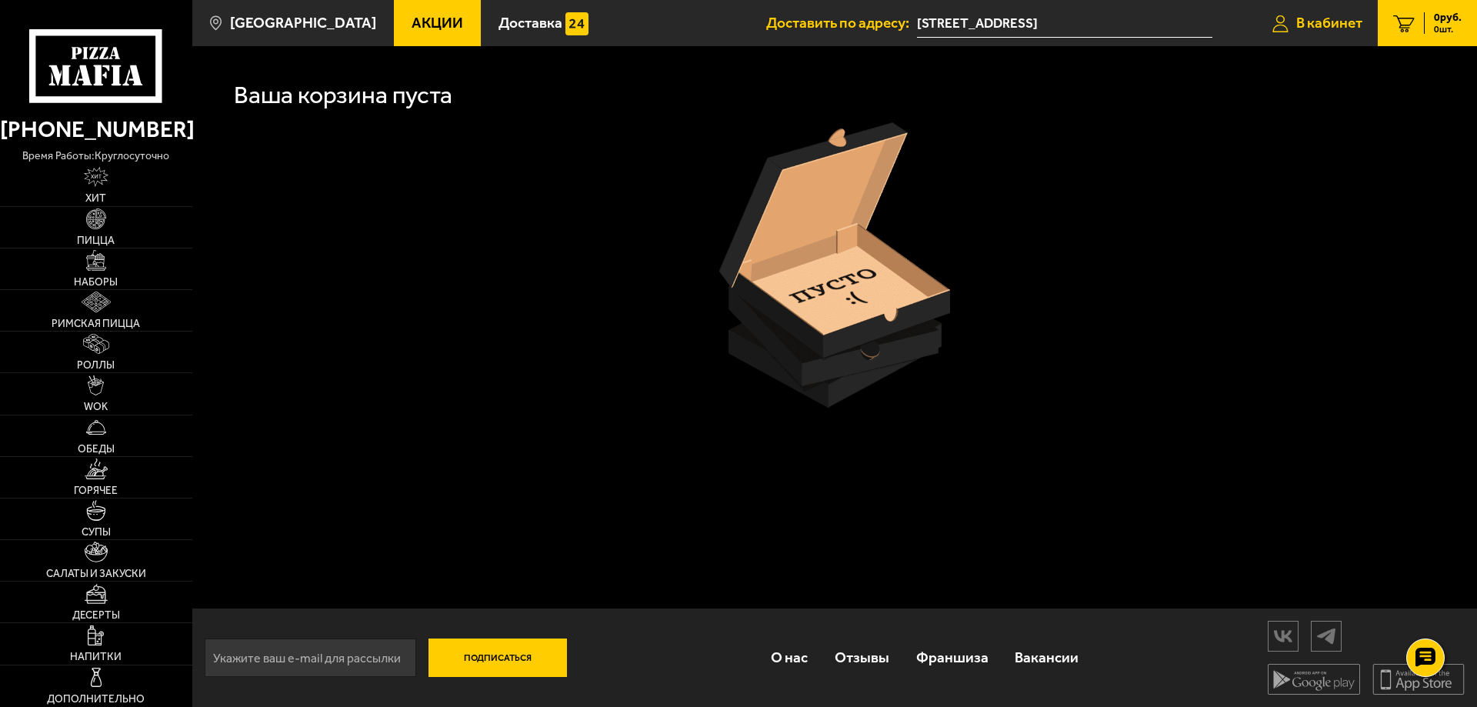
click at [1369, 18] on link "В кабинет" at bounding box center [1317, 23] width 121 height 46
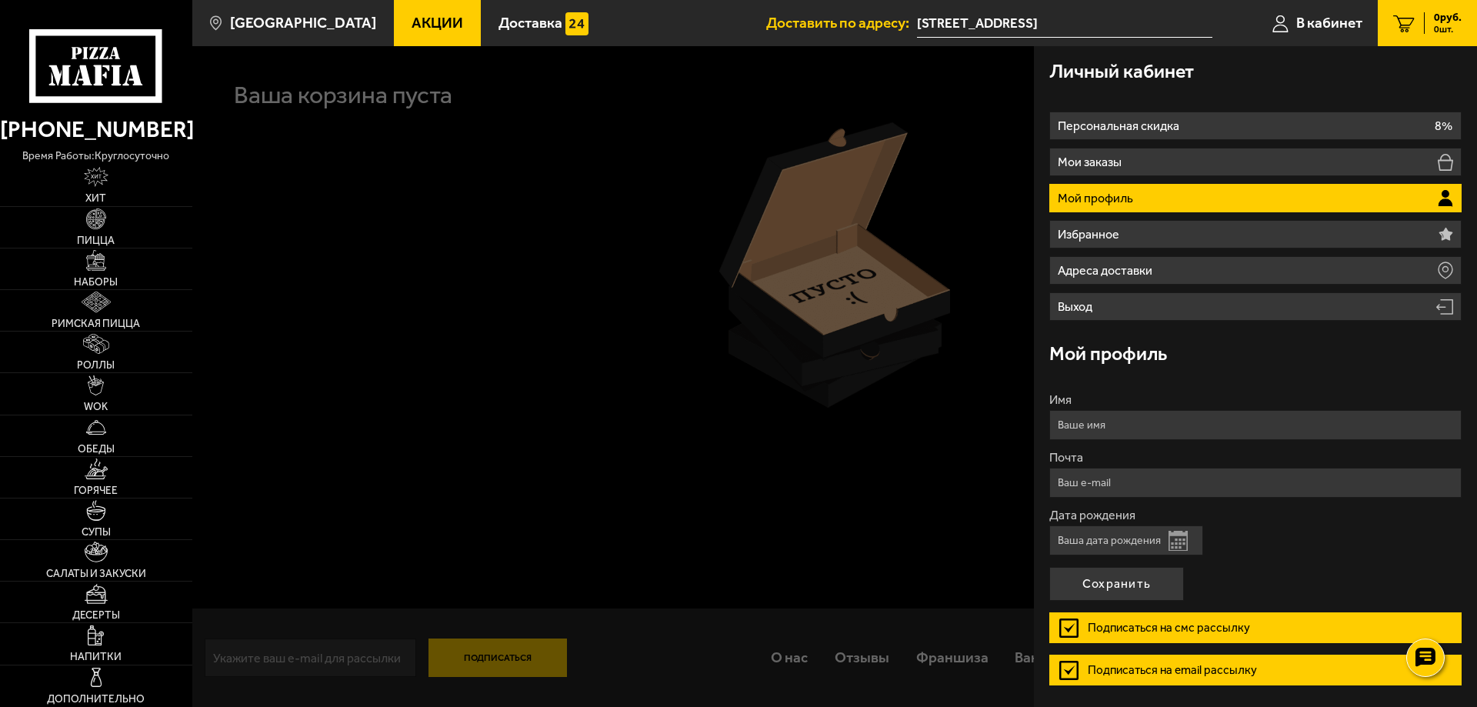
click at [1068, 632] on label "Подписаться на смс рассылку" at bounding box center [1255, 627] width 412 height 31
click at [0, 0] on input "Подписаться на смс рассылку" at bounding box center [0, 0] width 0 height 0
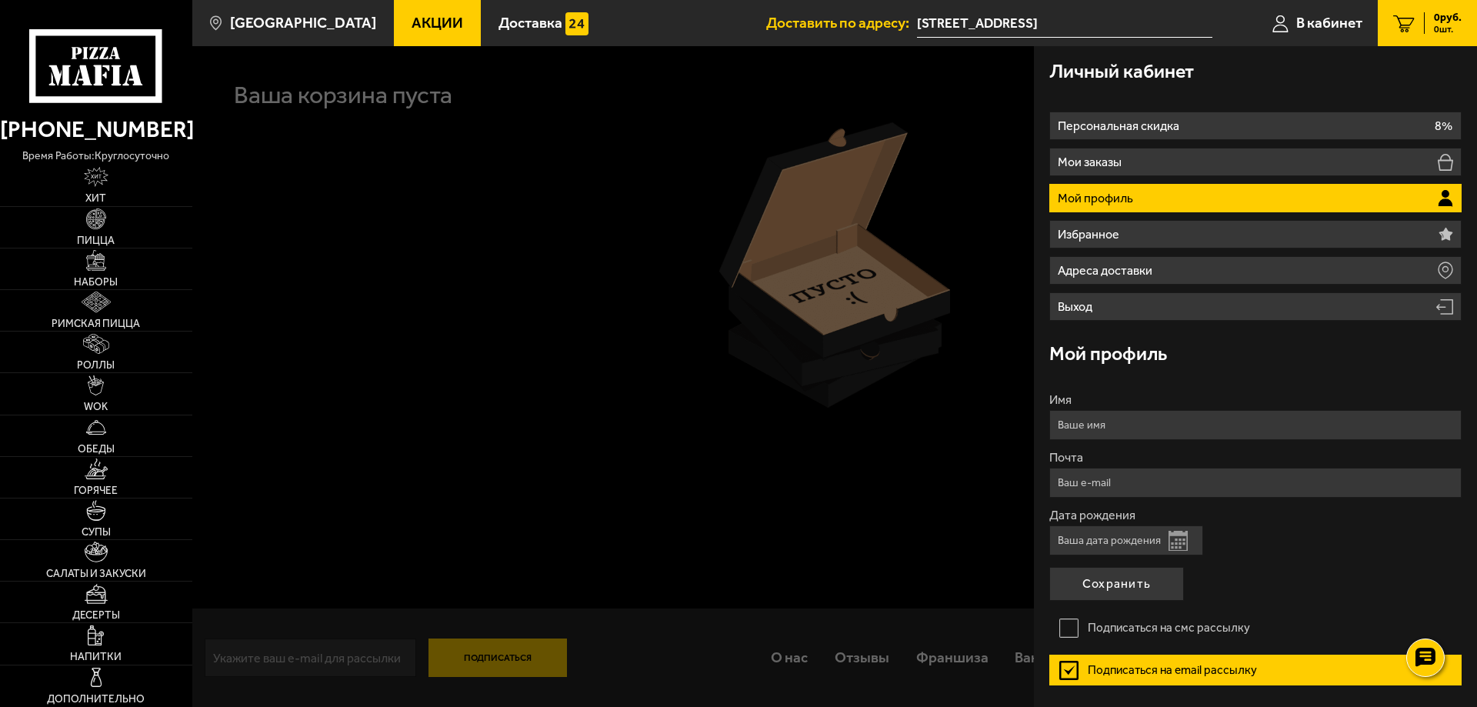
click at [1054, 677] on label "Подписаться на email рассылку" at bounding box center [1255, 670] width 412 height 31
click at [0, 0] on input "Подписаться на email рассылку" at bounding box center [0, 0] width 0 height 0
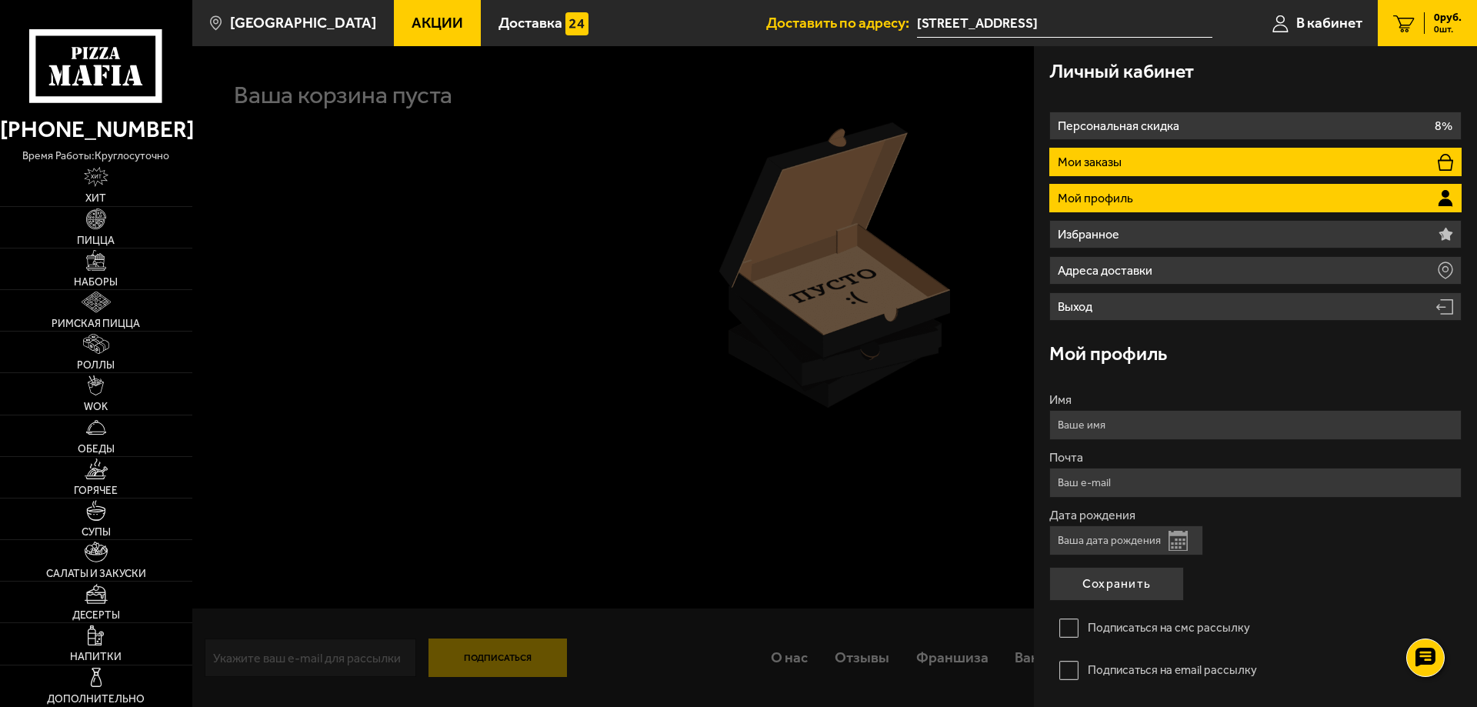
click at [1121, 162] on p "Мои заказы" at bounding box center [1092, 162] width 68 height 12
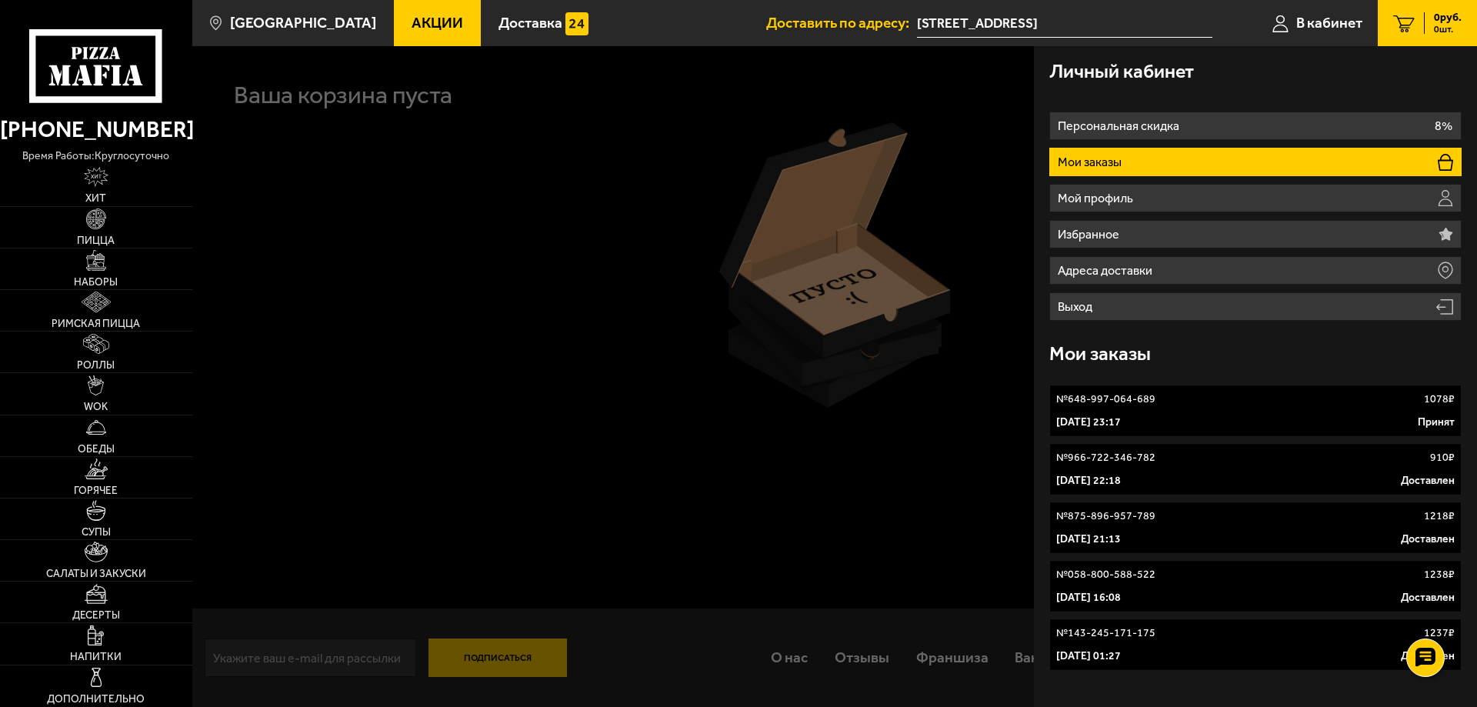
click at [1265, 425] on div "30 сентября 2025 г. 23:17 Принят" at bounding box center [1255, 422] width 398 height 15
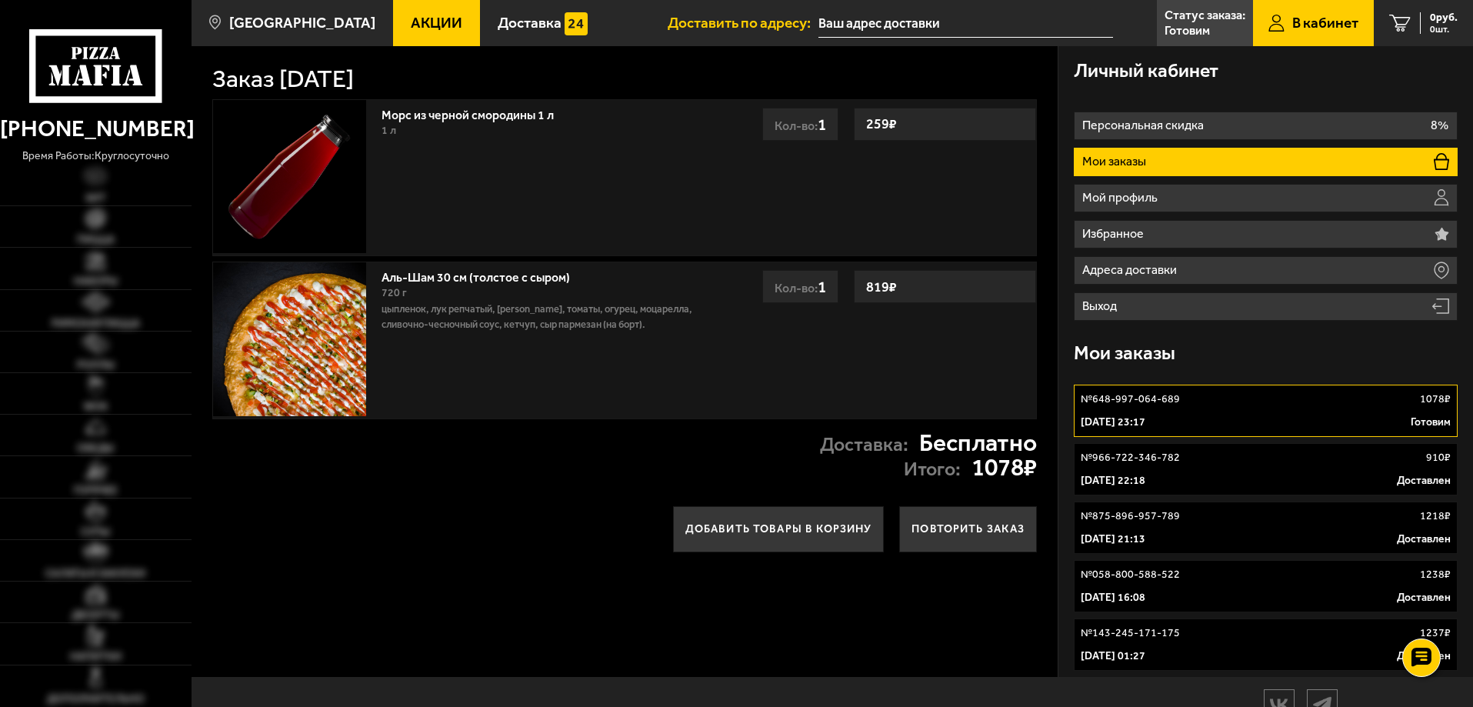
type input "[STREET_ADDRESS]"
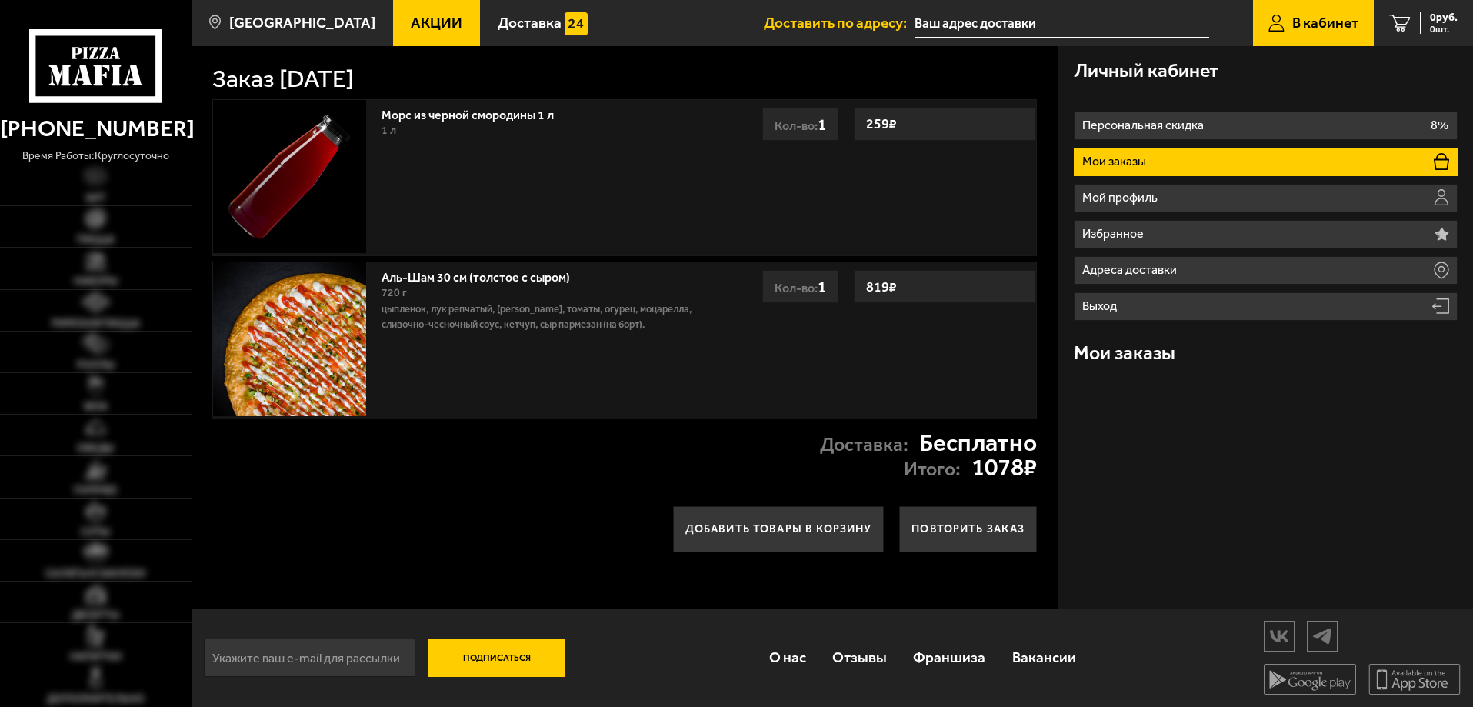
type input "[STREET_ADDRESS]"
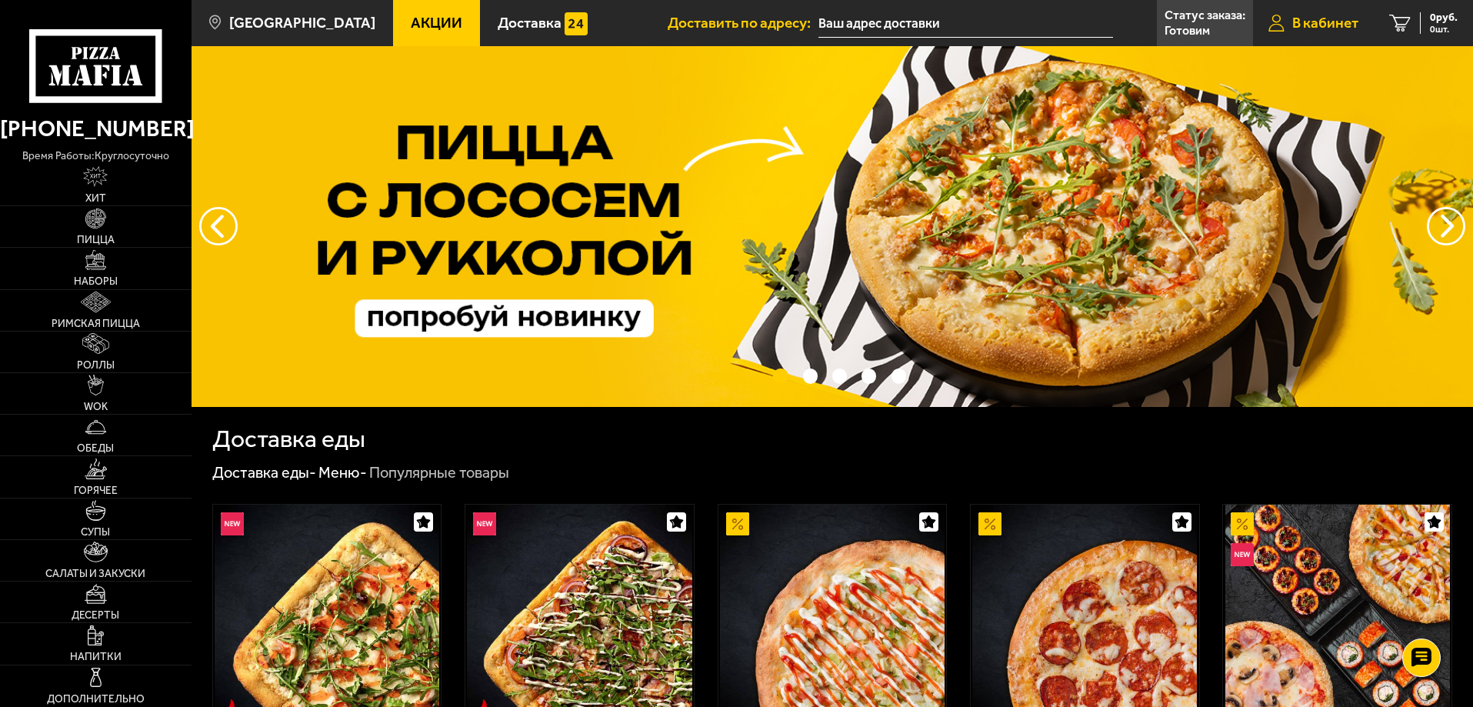
click at [1324, 29] on span "В кабинет" at bounding box center [1325, 22] width 66 height 15
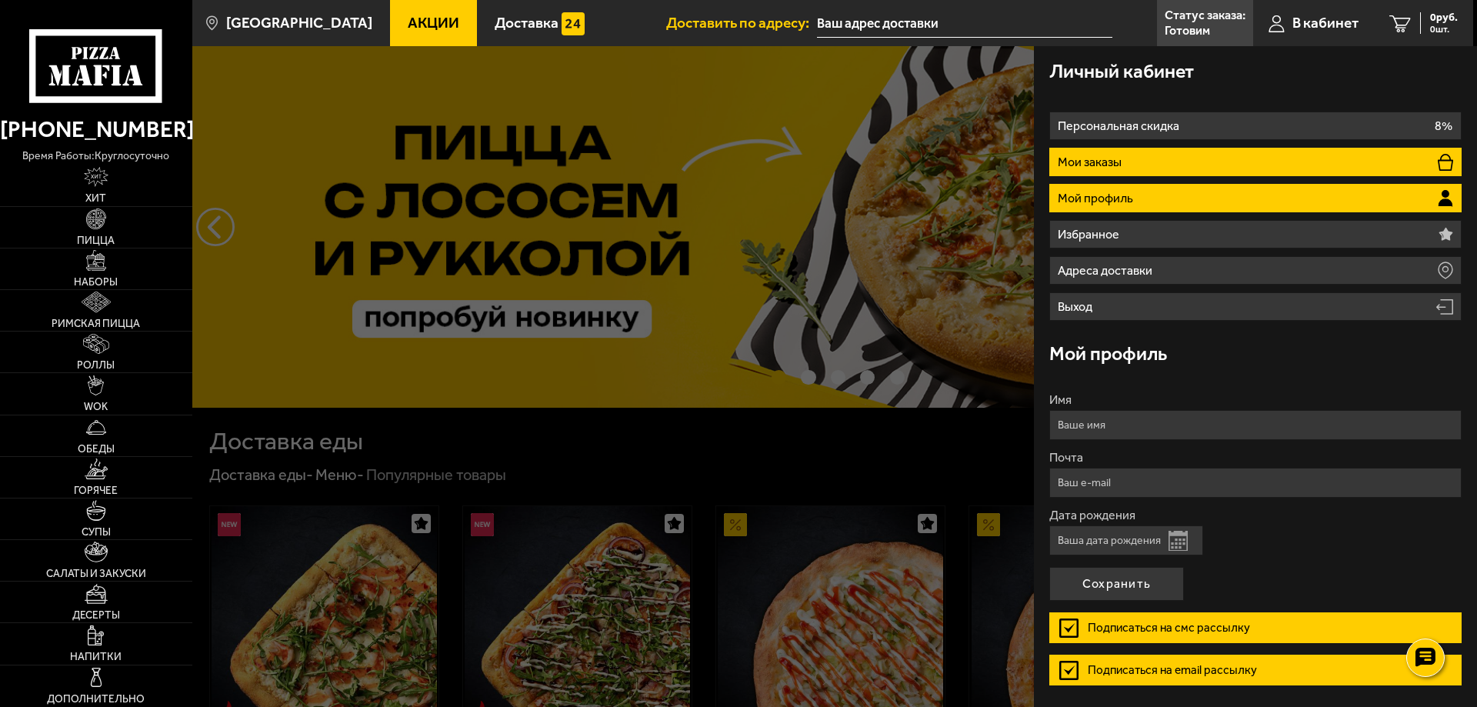
click at [1152, 172] on li "Мои заказы" at bounding box center [1255, 162] width 412 height 28
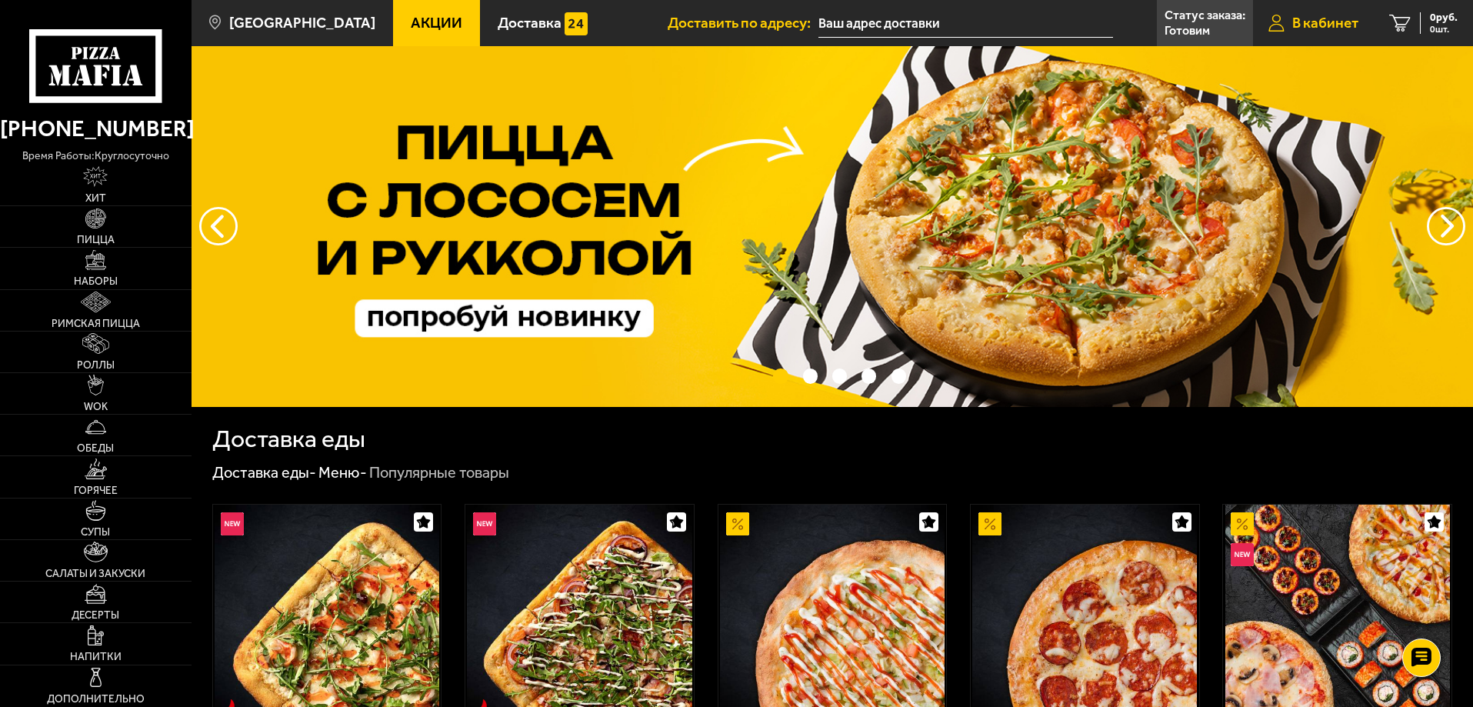
click at [1338, 18] on span "В кабинет" at bounding box center [1325, 22] width 66 height 15
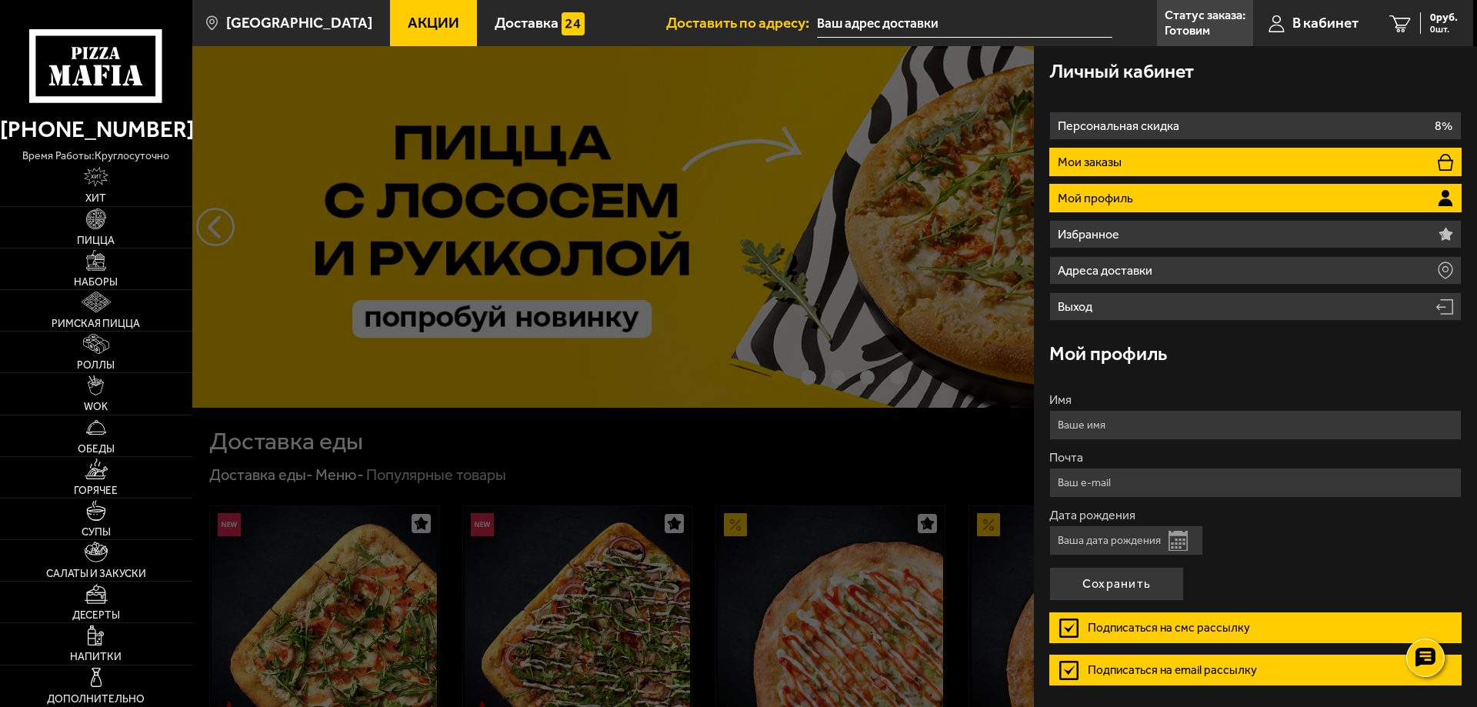
click at [1139, 170] on li "Мои заказы" at bounding box center [1255, 162] width 412 height 28
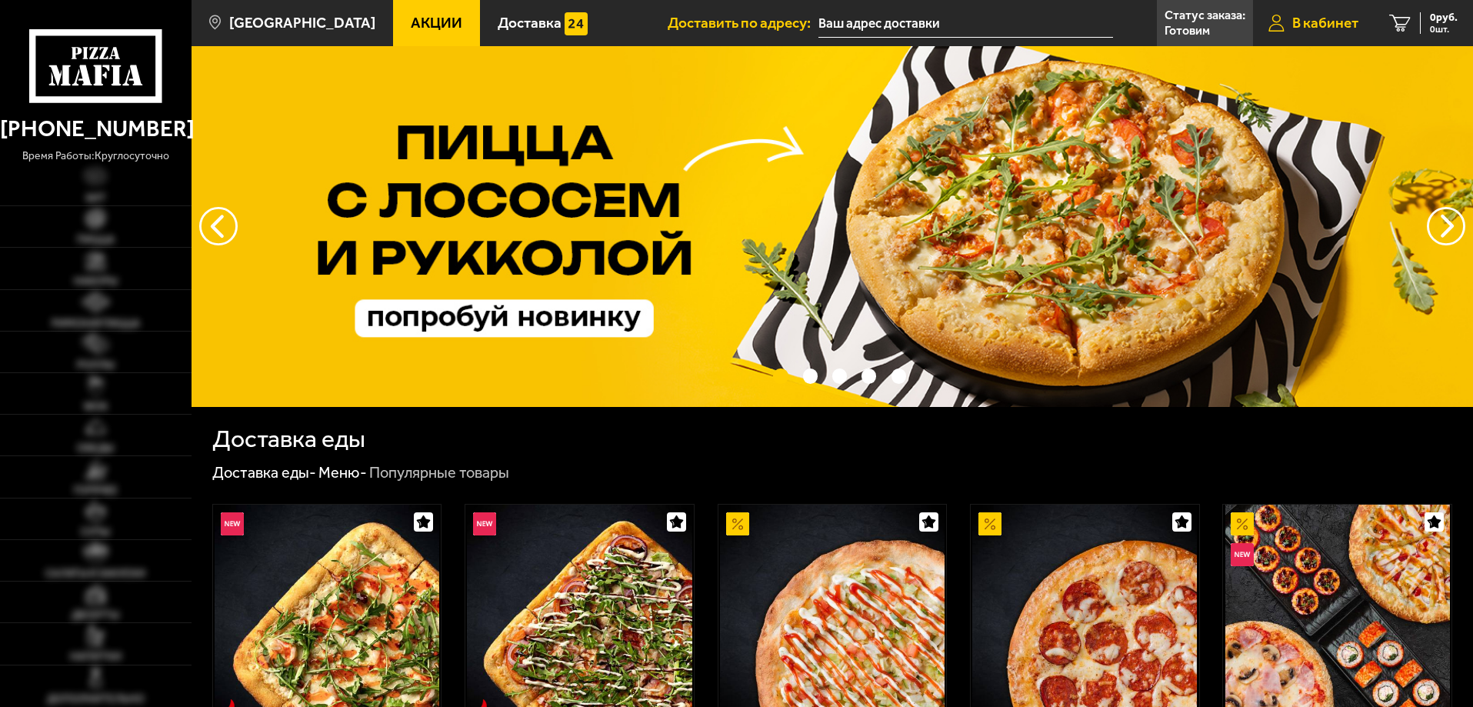
click at [1325, 18] on span "В кабинет" at bounding box center [1325, 22] width 66 height 15
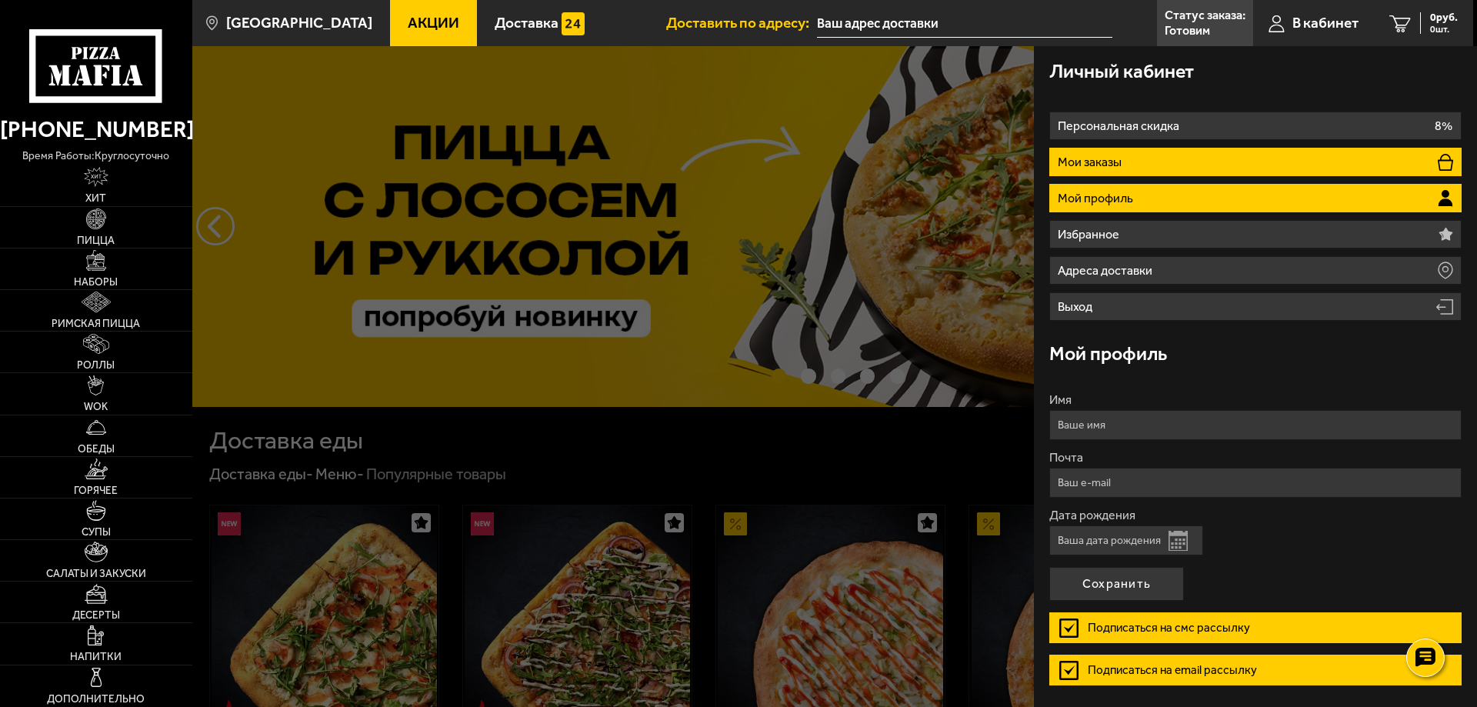
click at [1152, 158] on li "Мои заказы" at bounding box center [1255, 162] width 412 height 28
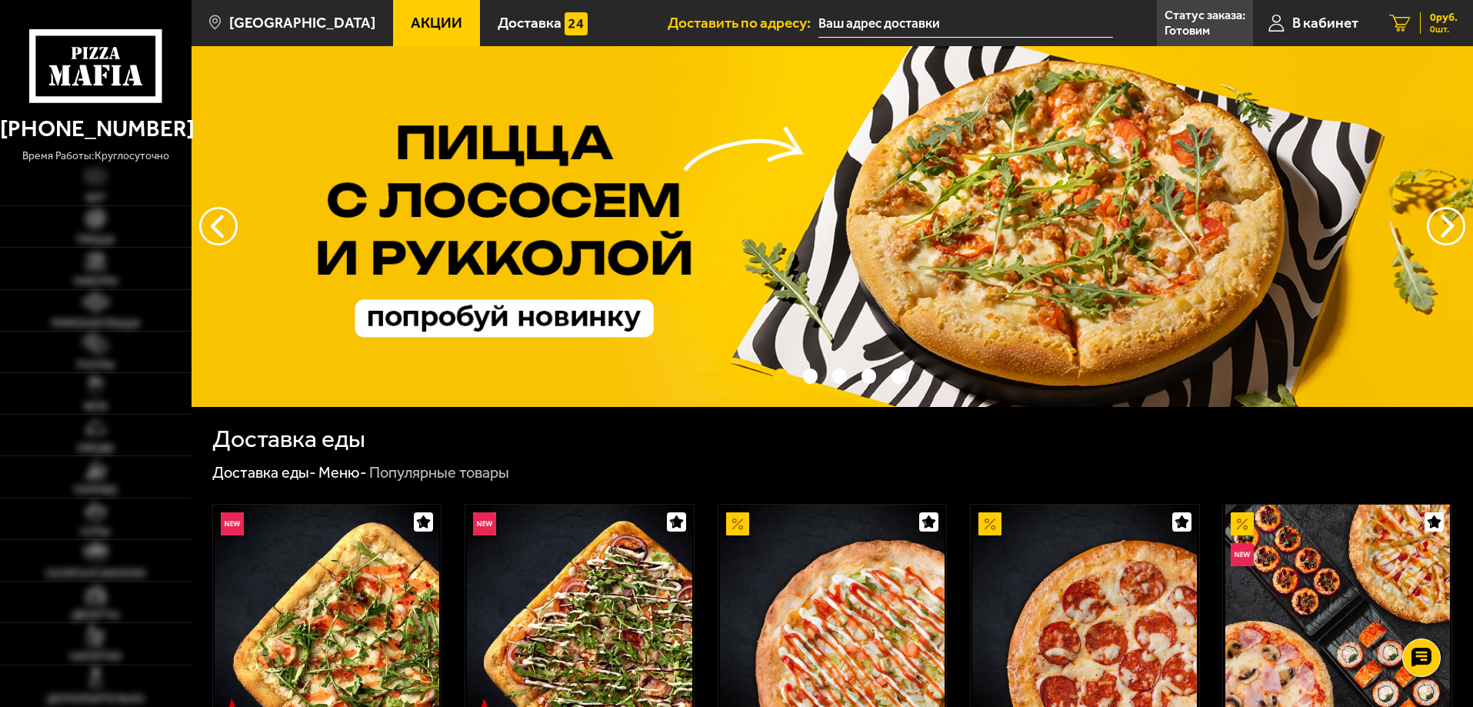
click at [1412, 12] on link "0 руб. 0 шт." at bounding box center [1423, 23] width 99 height 46
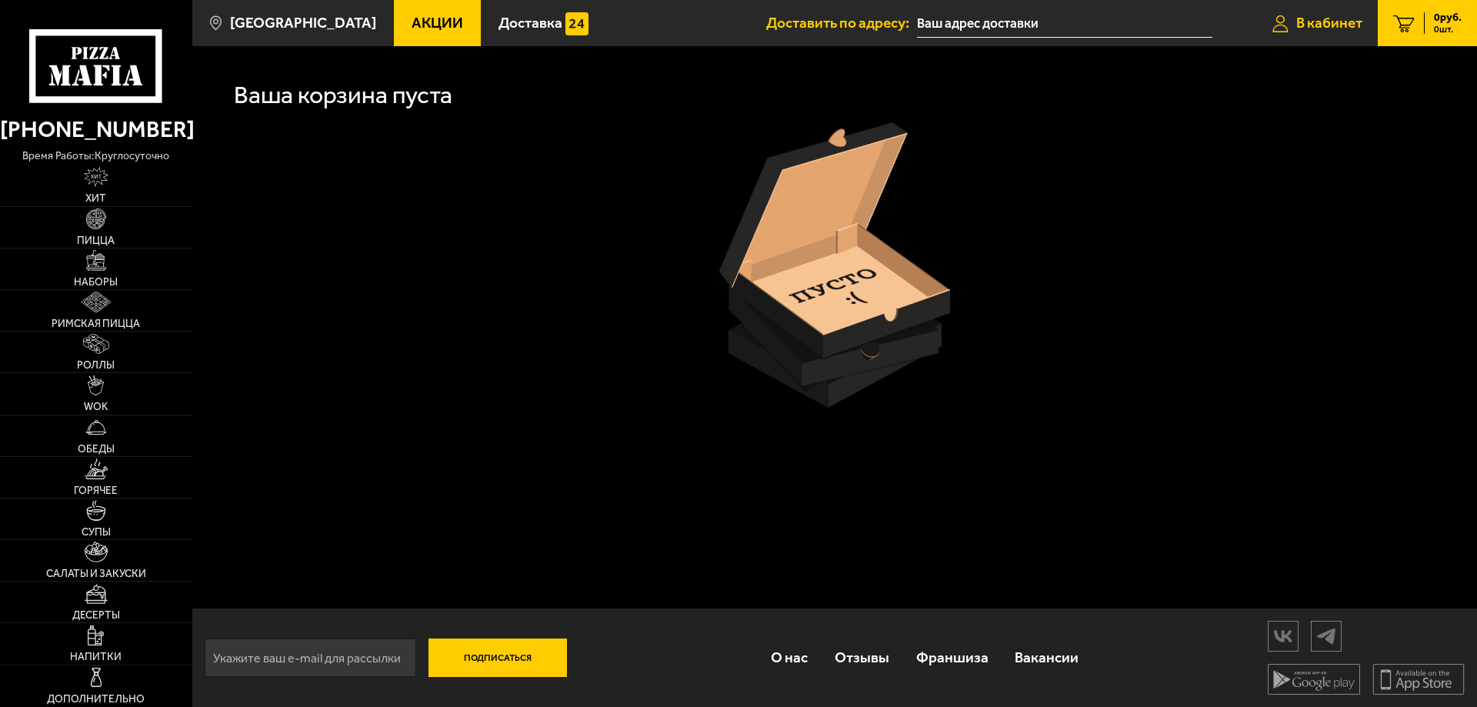
click at [1299, 22] on span "В кабинет" at bounding box center [1329, 22] width 66 height 15
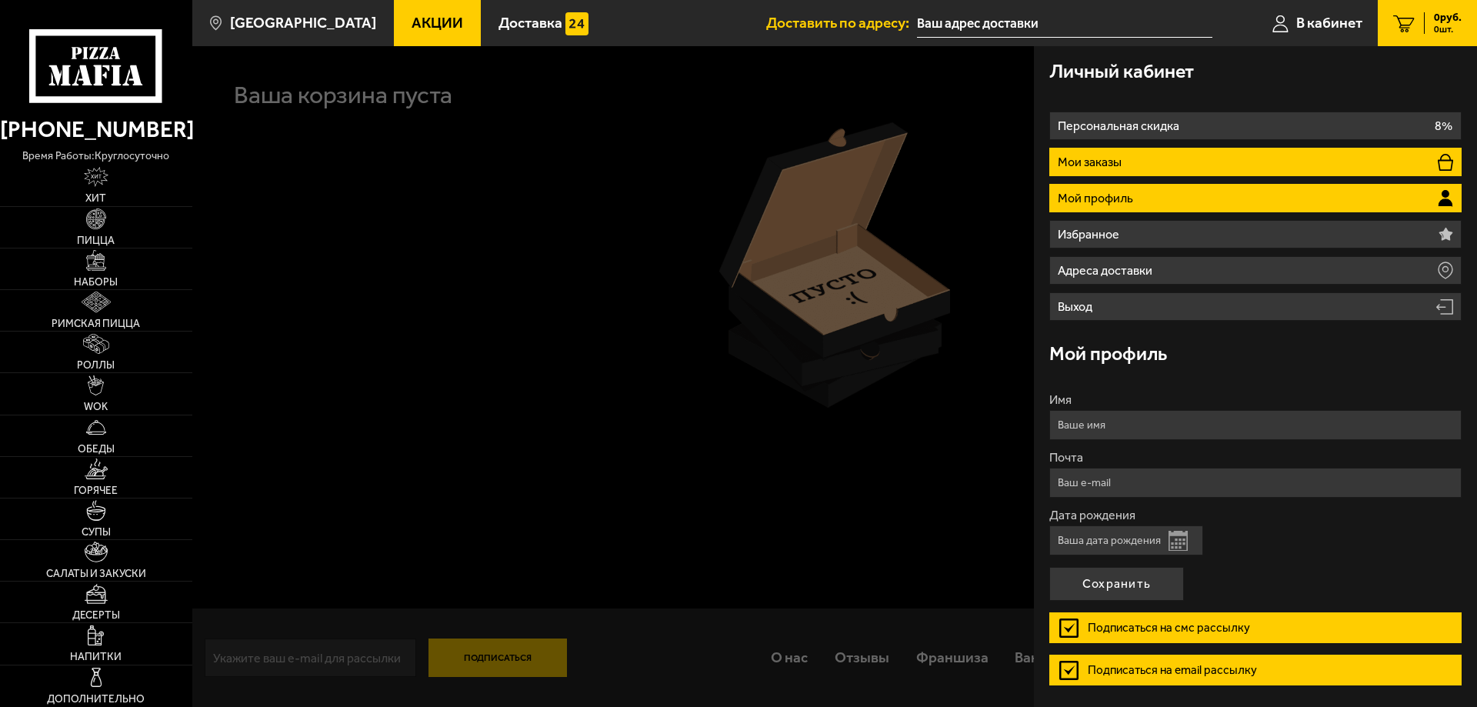
click at [1136, 167] on li "Мои заказы" at bounding box center [1255, 162] width 412 height 28
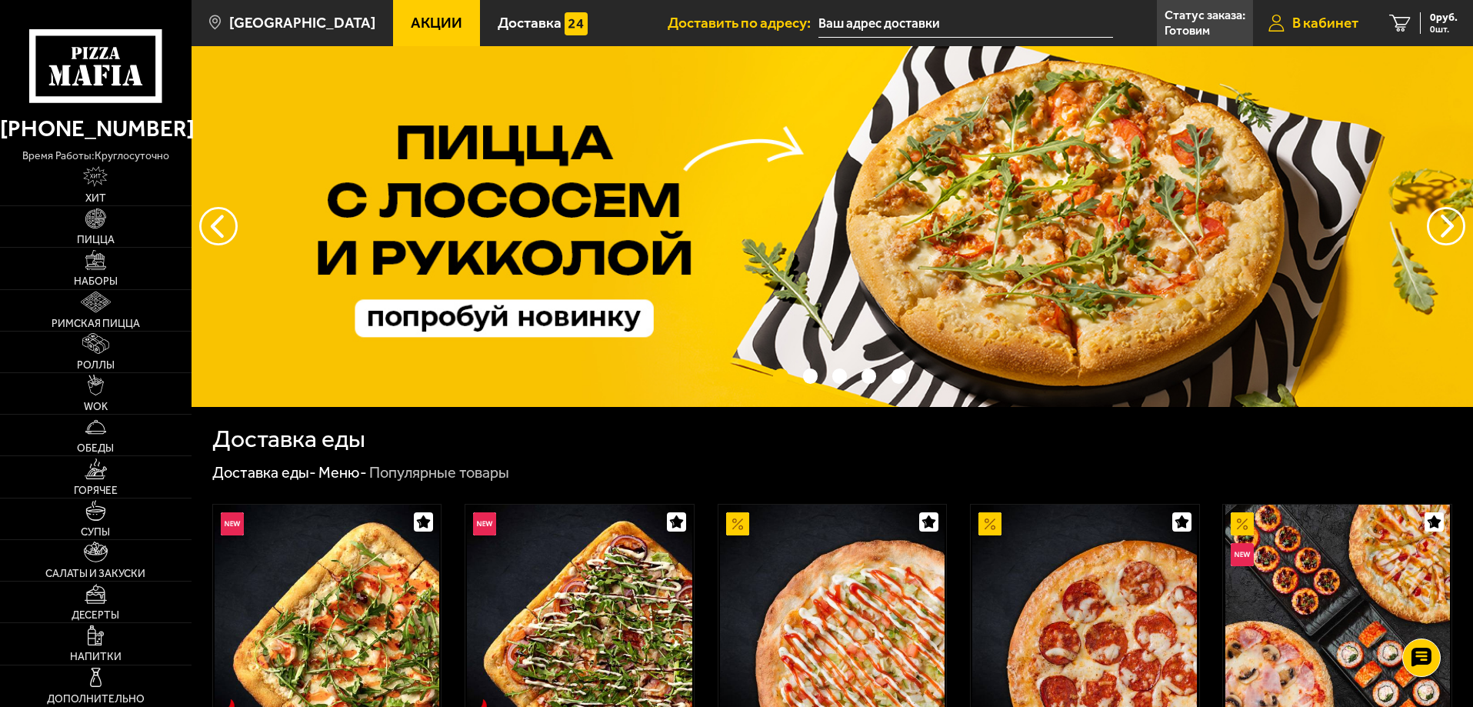
click at [1341, 13] on link "В кабинет" at bounding box center [1313, 23] width 121 height 46
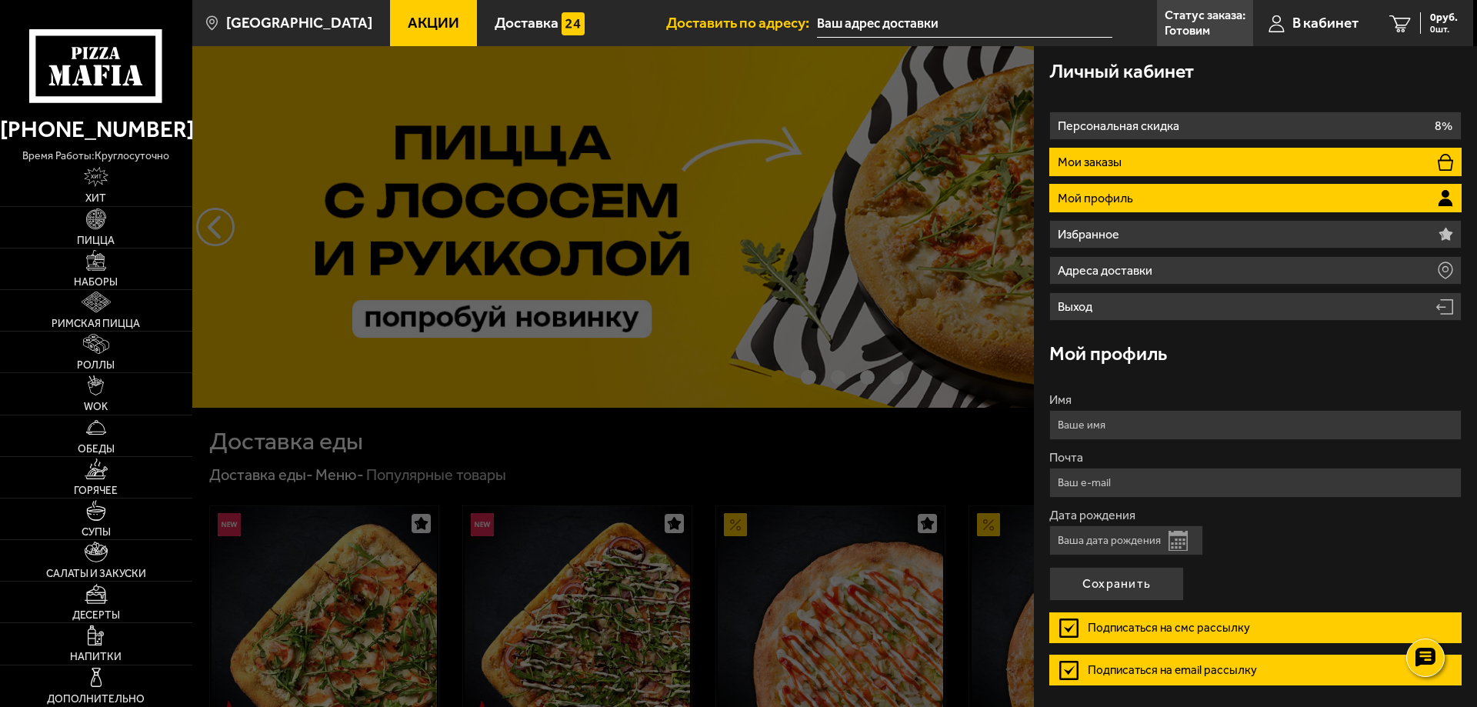
click at [1154, 168] on li "Мои заказы" at bounding box center [1255, 162] width 412 height 28
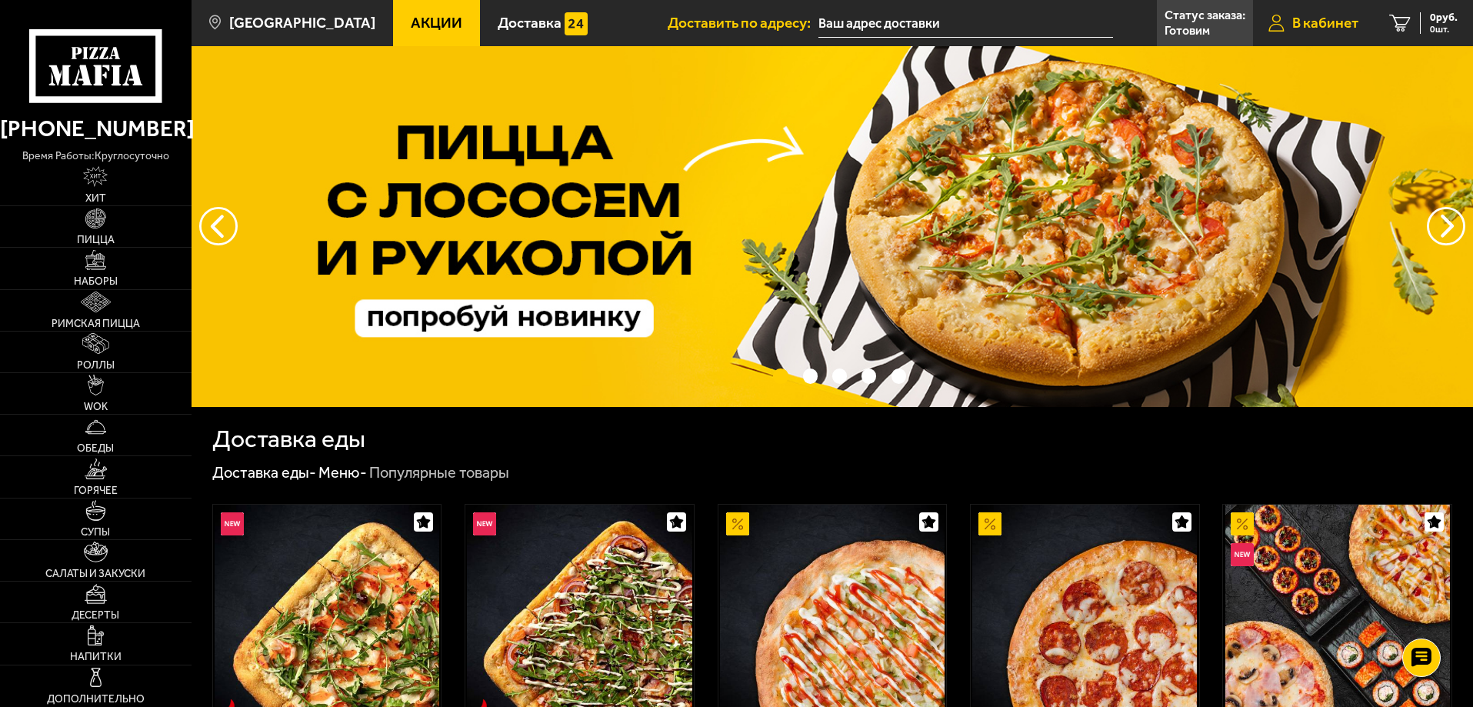
click at [1308, 13] on link "В кабинет" at bounding box center [1313, 23] width 121 height 46
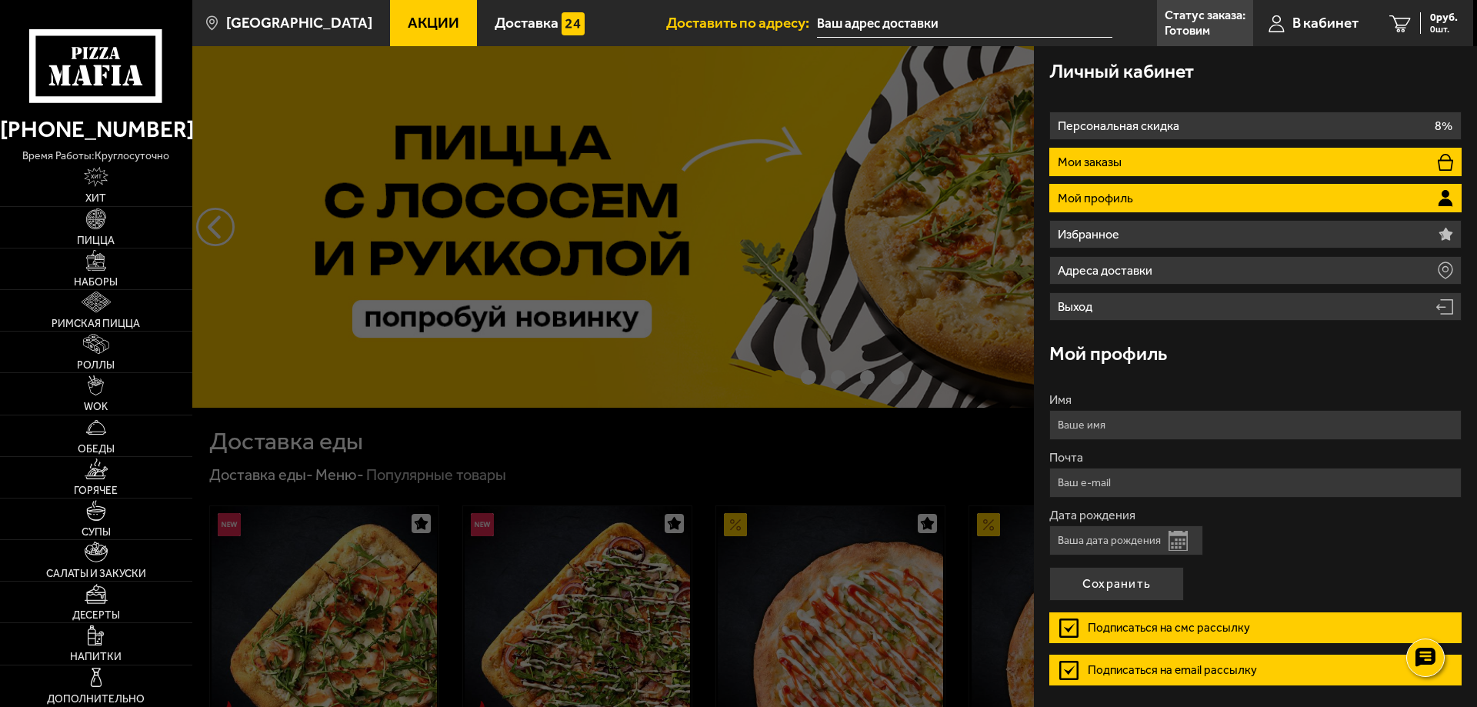
click at [1123, 160] on p "Мои заказы" at bounding box center [1092, 162] width 68 height 12
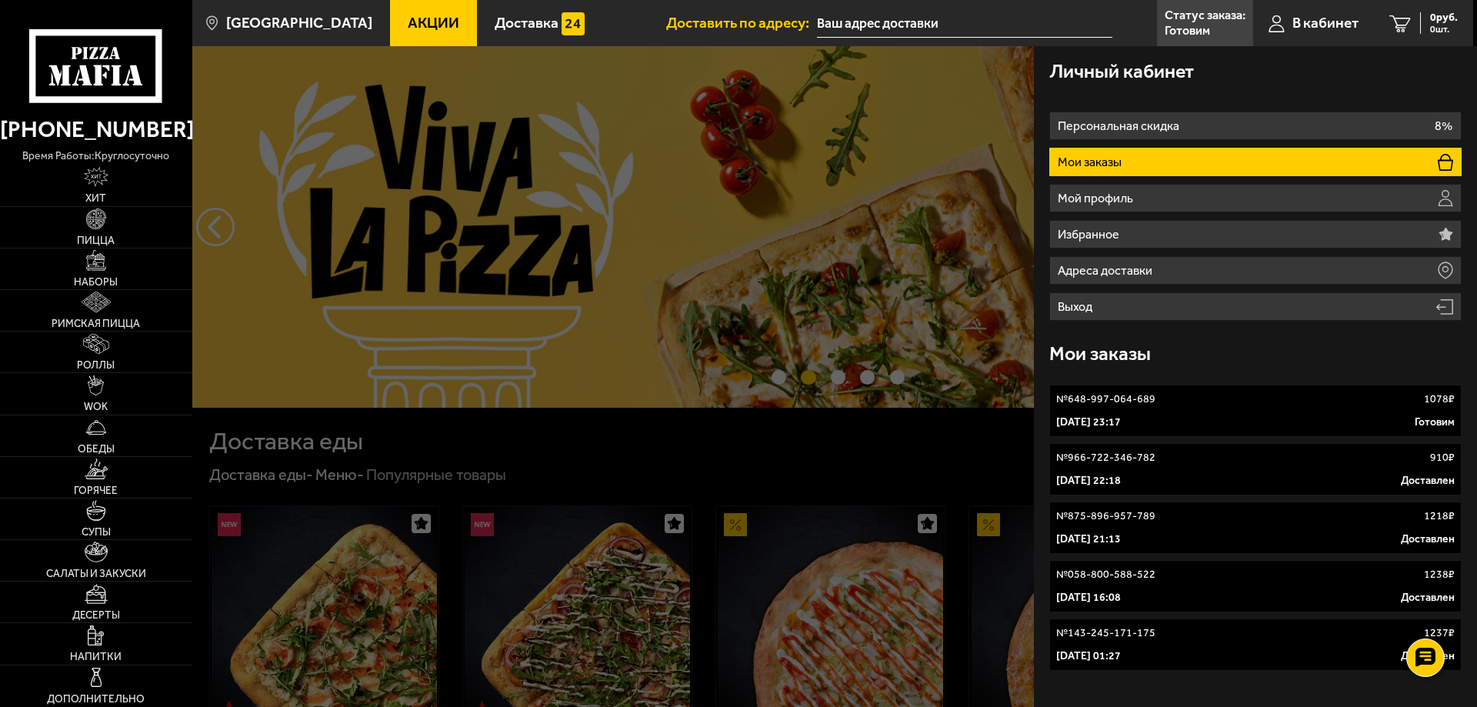
click at [1160, 412] on link "№ 648-997-064-689 1078 ₽ [DATE] 23:17 [PERSON_NAME]" at bounding box center [1255, 411] width 412 height 52
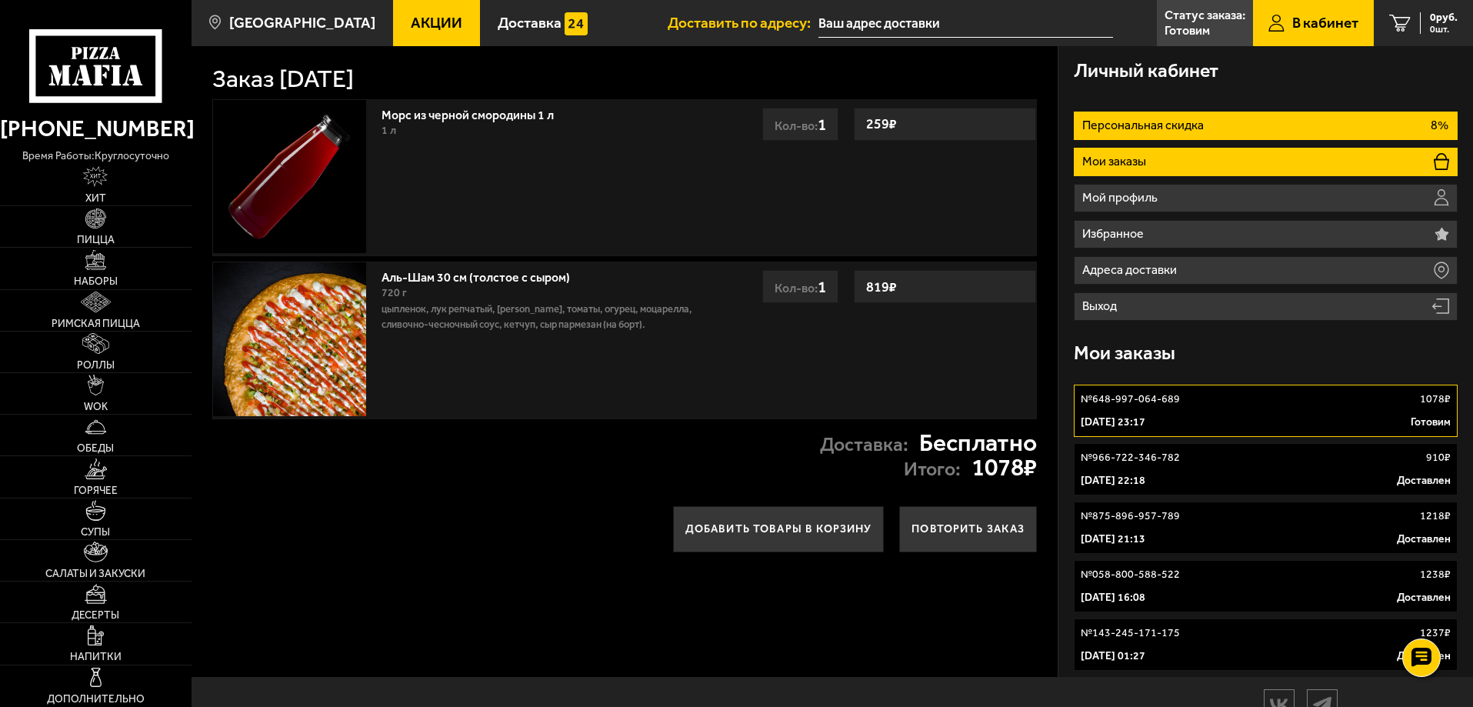
click at [1139, 124] on p "Персональная скидка" at bounding box center [1144, 125] width 125 height 12
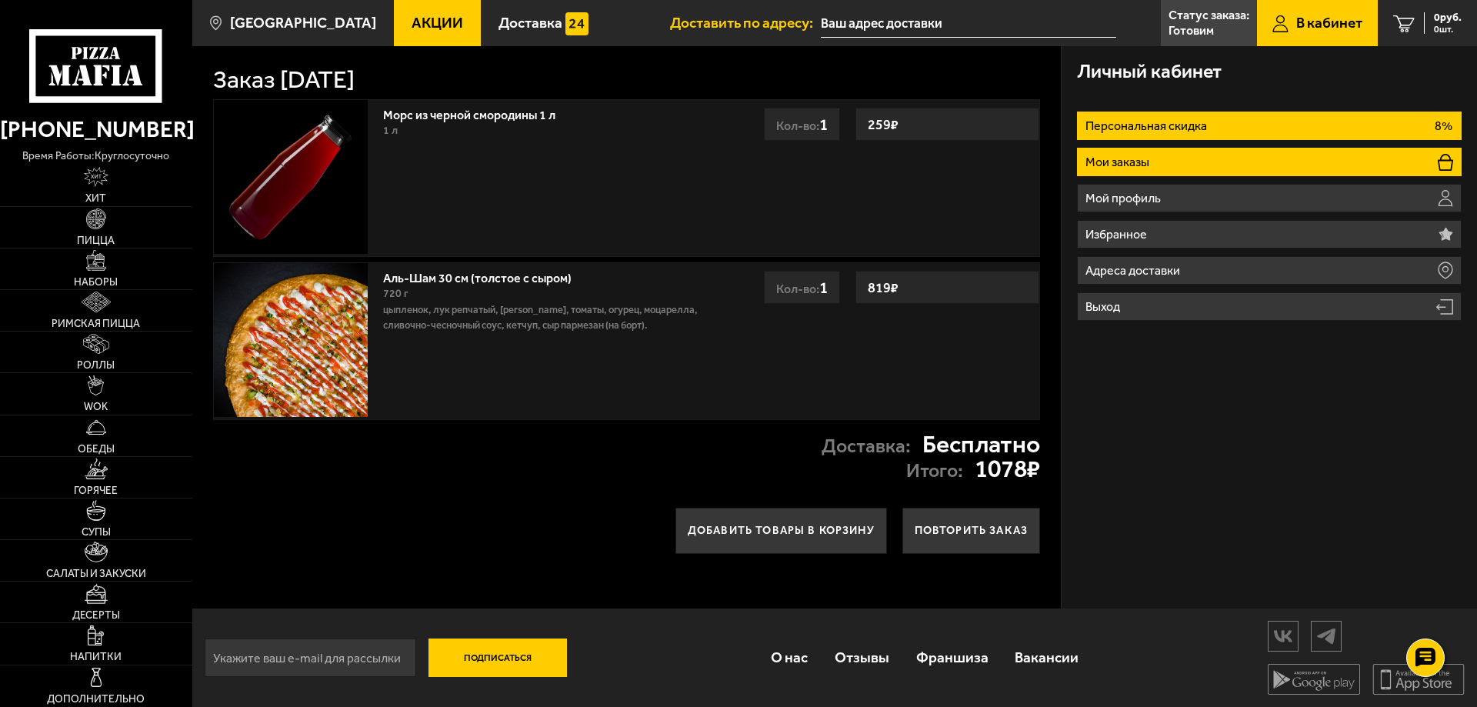
click at [1123, 163] on p "Мои заказы" at bounding box center [1119, 162] width 68 height 12
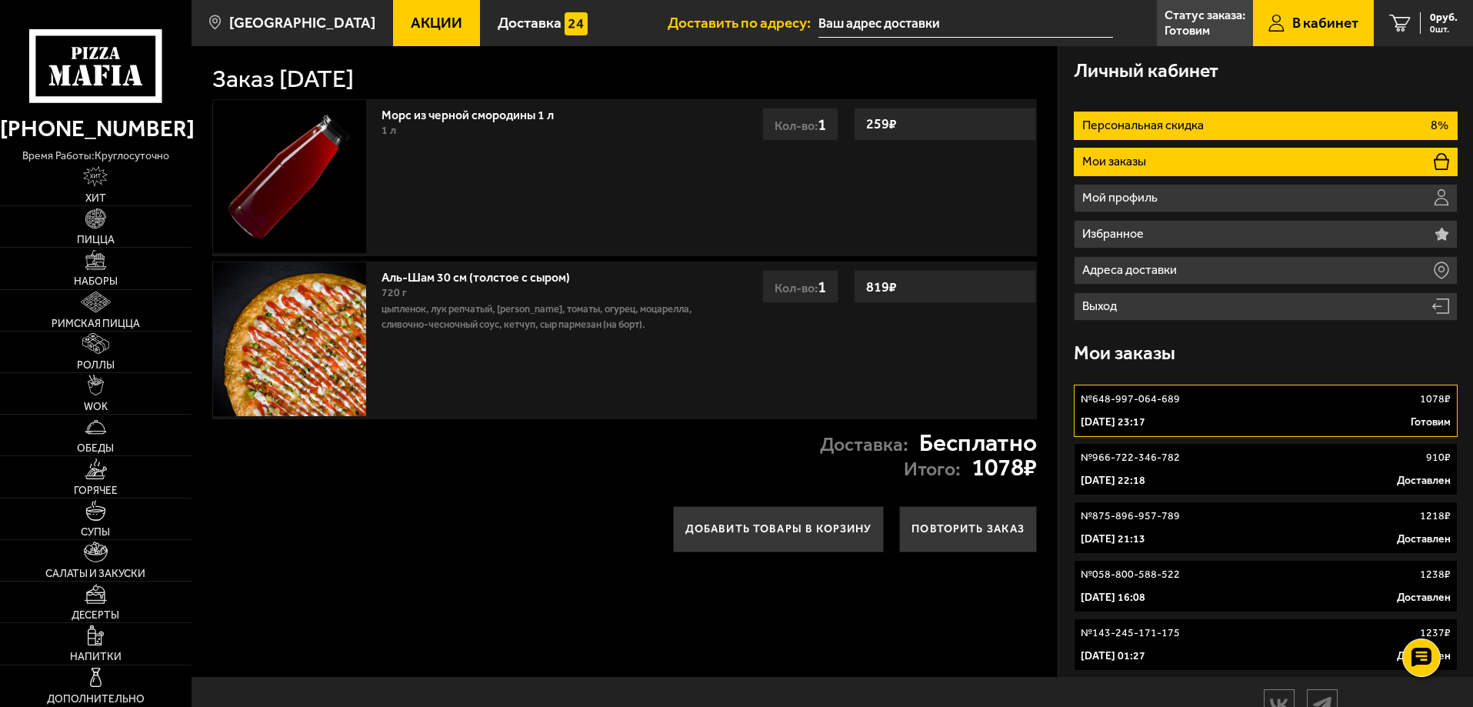
click at [1147, 119] on p "Персональная скидка" at bounding box center [1144, 125] width 125 height 12
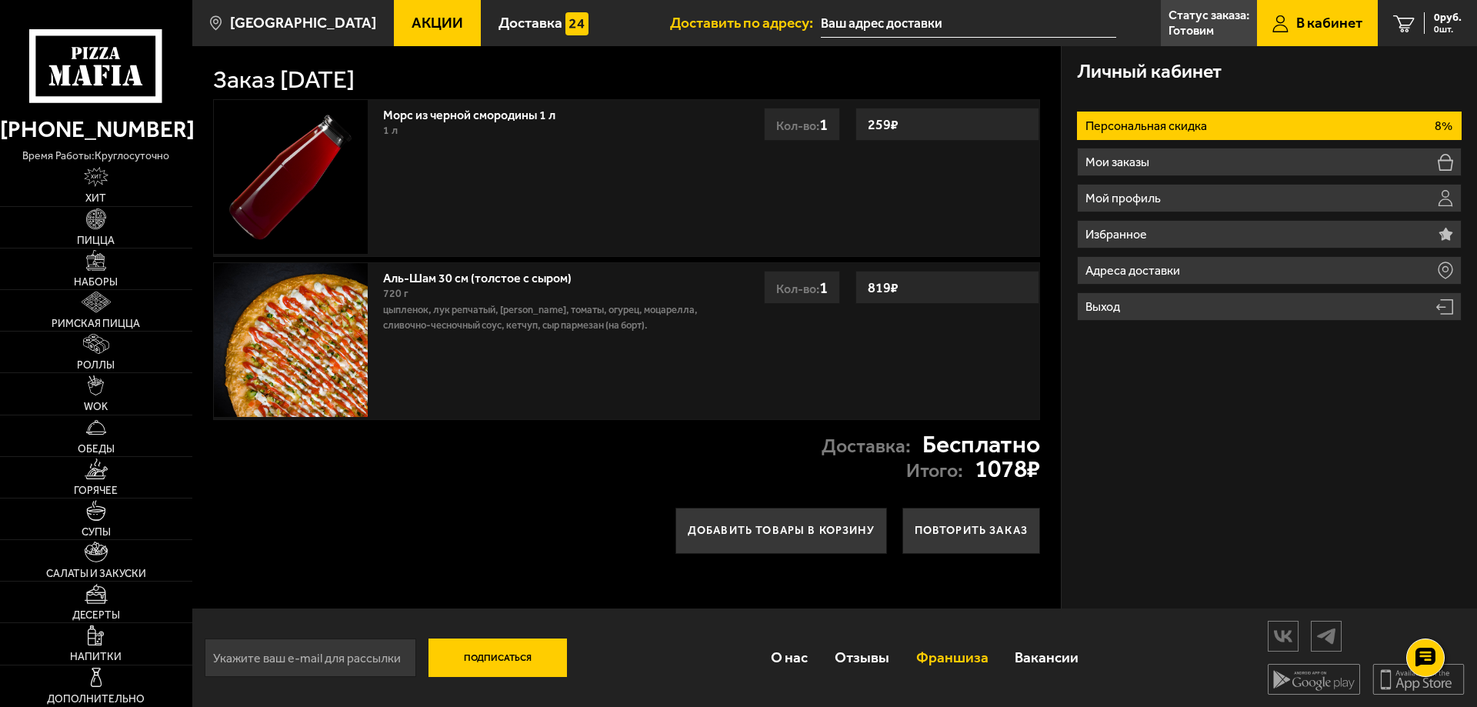
click at [951, 657] on link "Франшиза" at bounding box center [951, 657] width 99 height 50
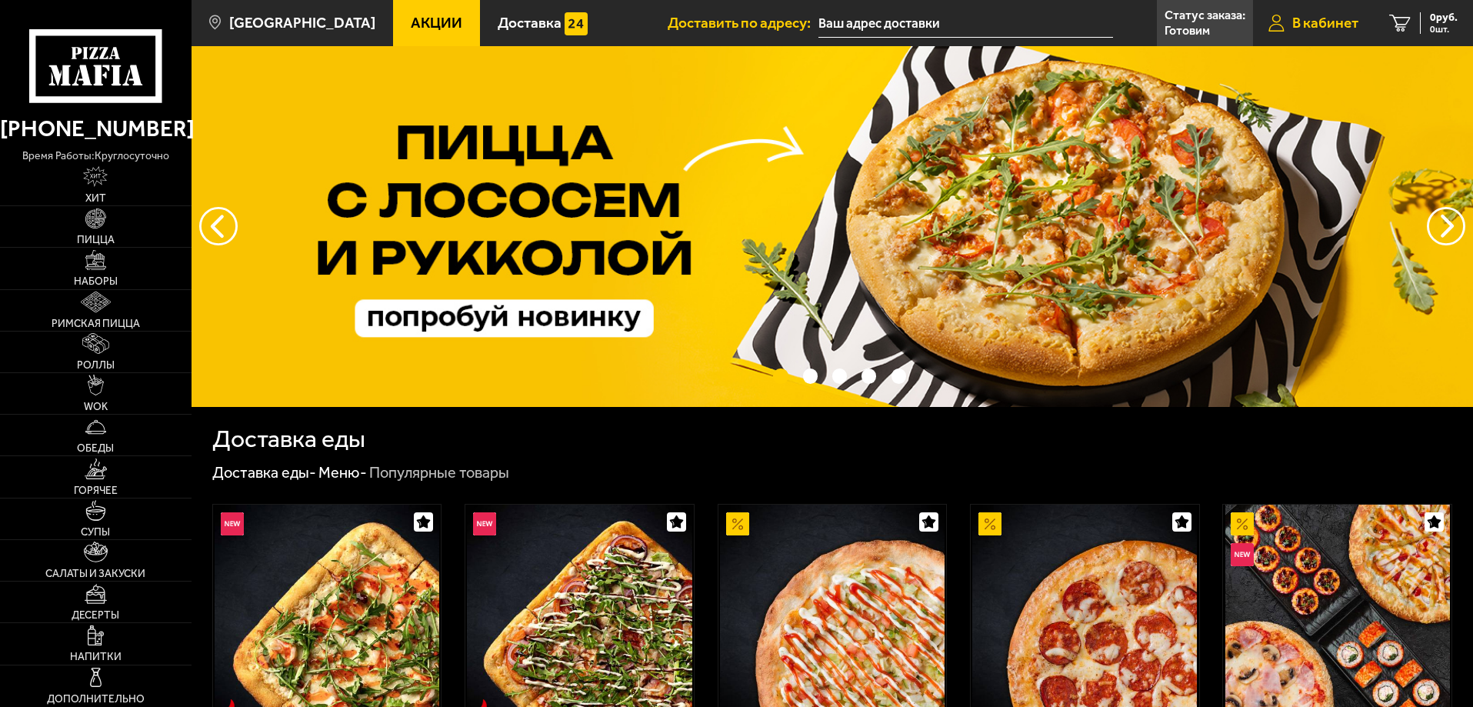
click at [1326, 19] on span "В кабинет" at bounding box center [1325, 22] width 66 height 15
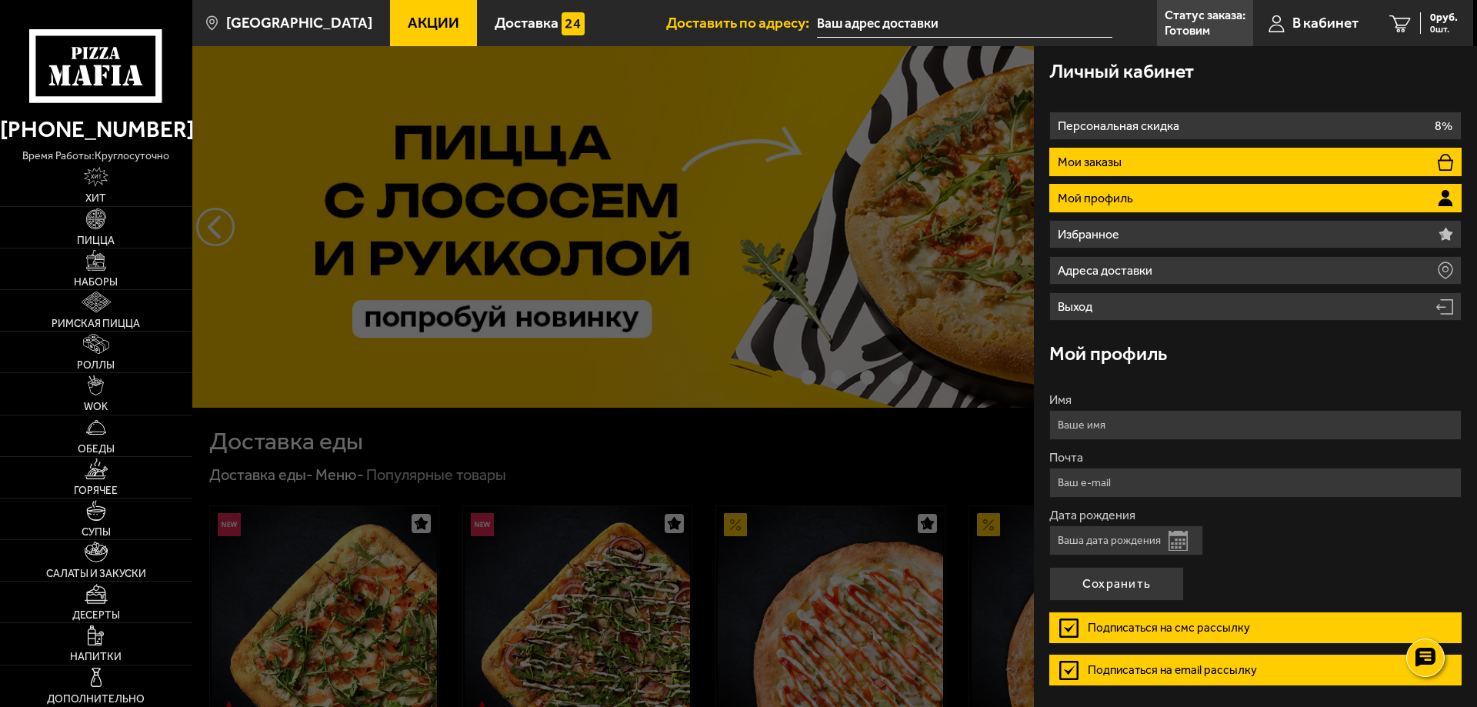
click at [1161, 161] on li "Мои заказы" at bounding box center [1255, 162] width 412 height 28
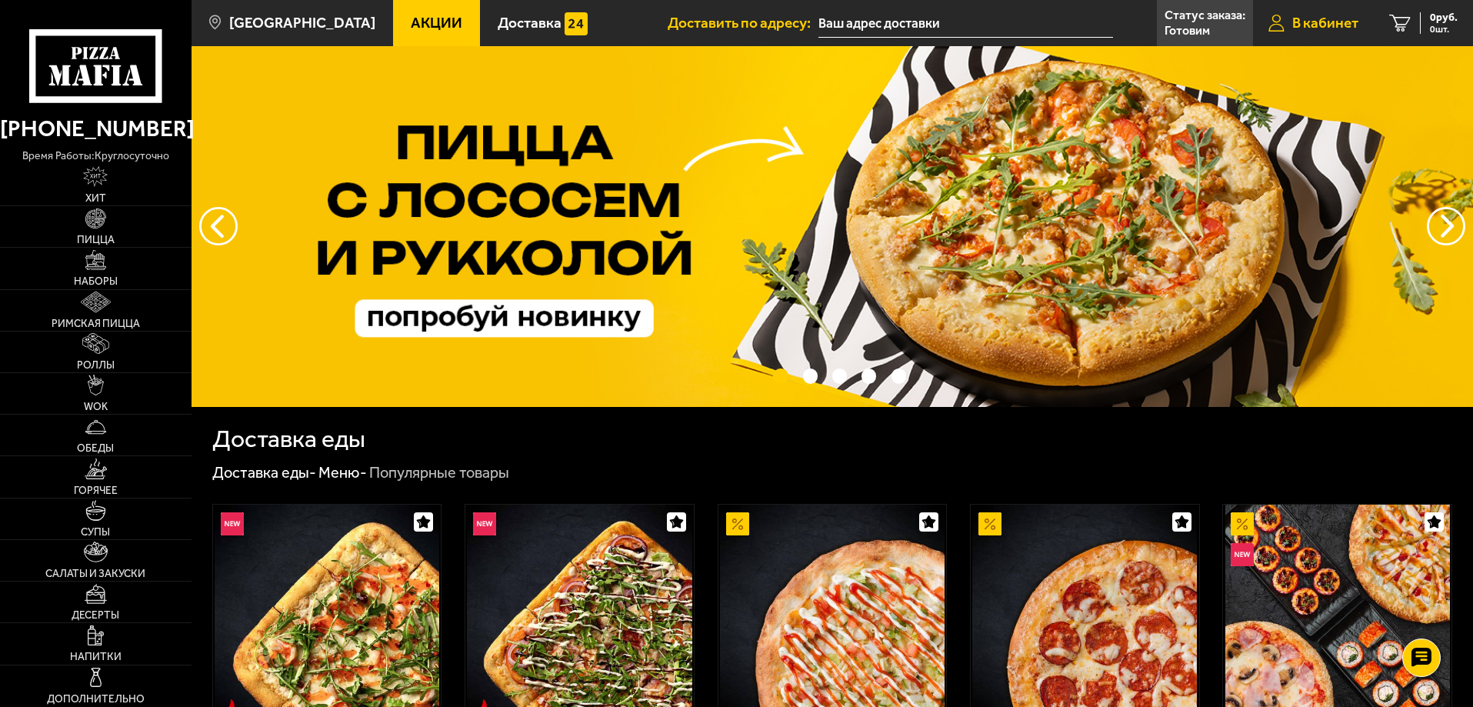
click at [1319, 18] on span "В кабинет" at bounding box center [1325, 22] width 66 height 15
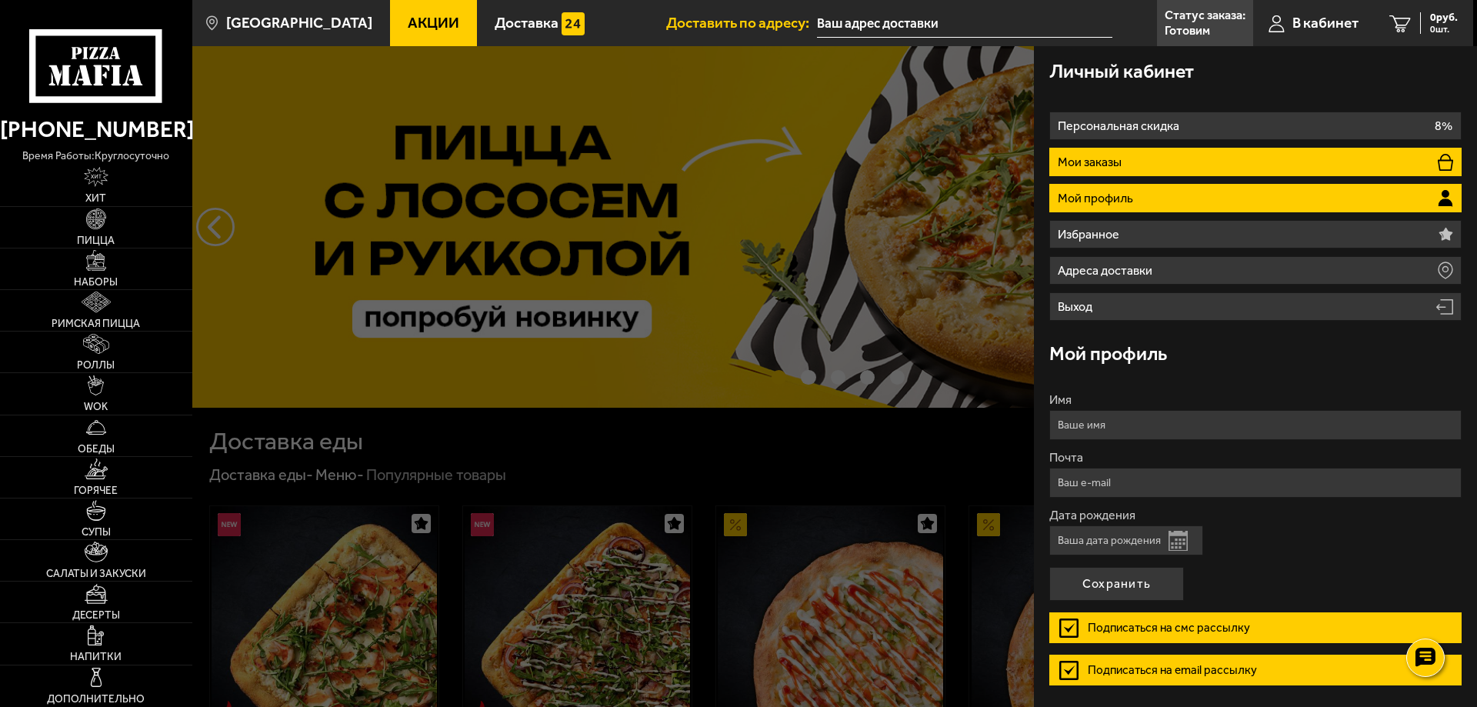
click at [1144, 157] on li "Мои заказы" at bounding box center [1255, 162] width 412 height 28
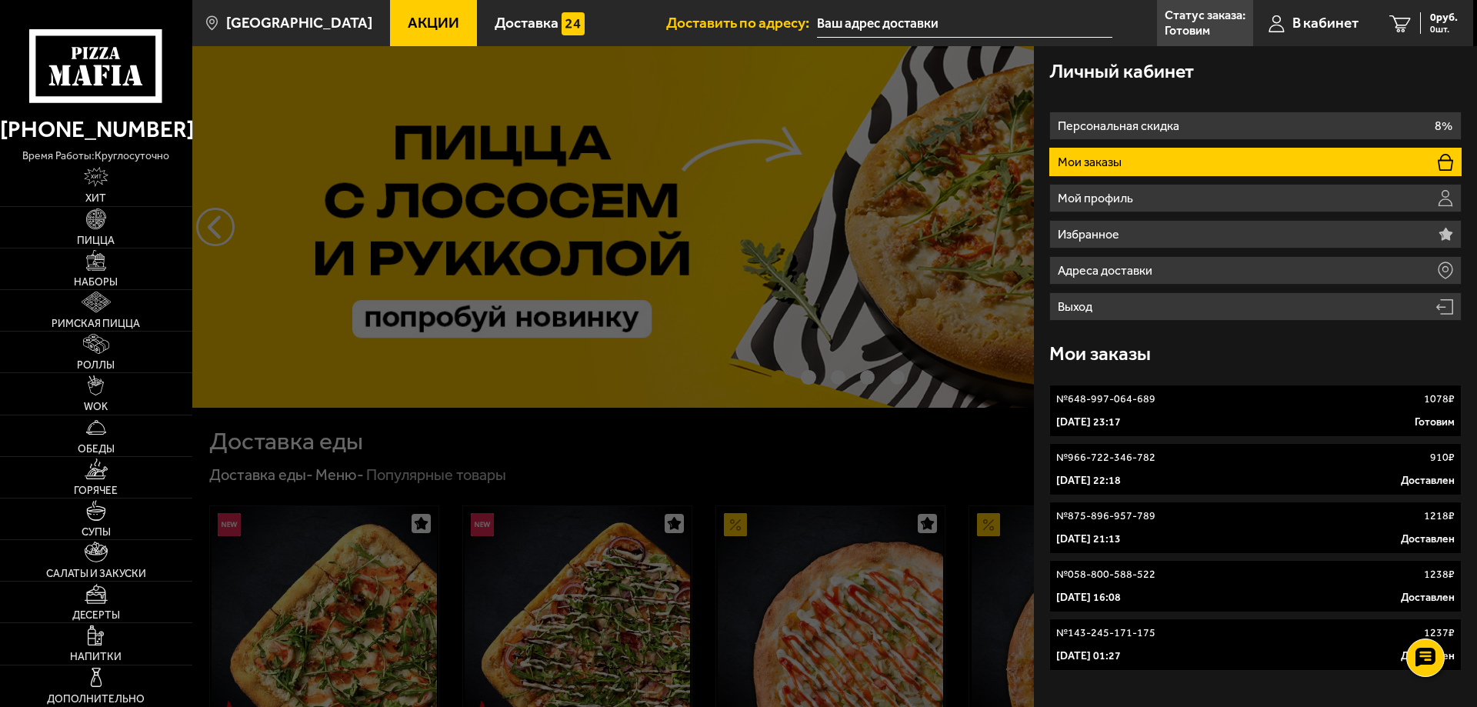
click at [1209, 410] on link "№ 648-997-064-689 1078 ₽ 30 сентября 2025 г. 23:17 Готовим" at bounding box center [1255, 411] width 412 height 52
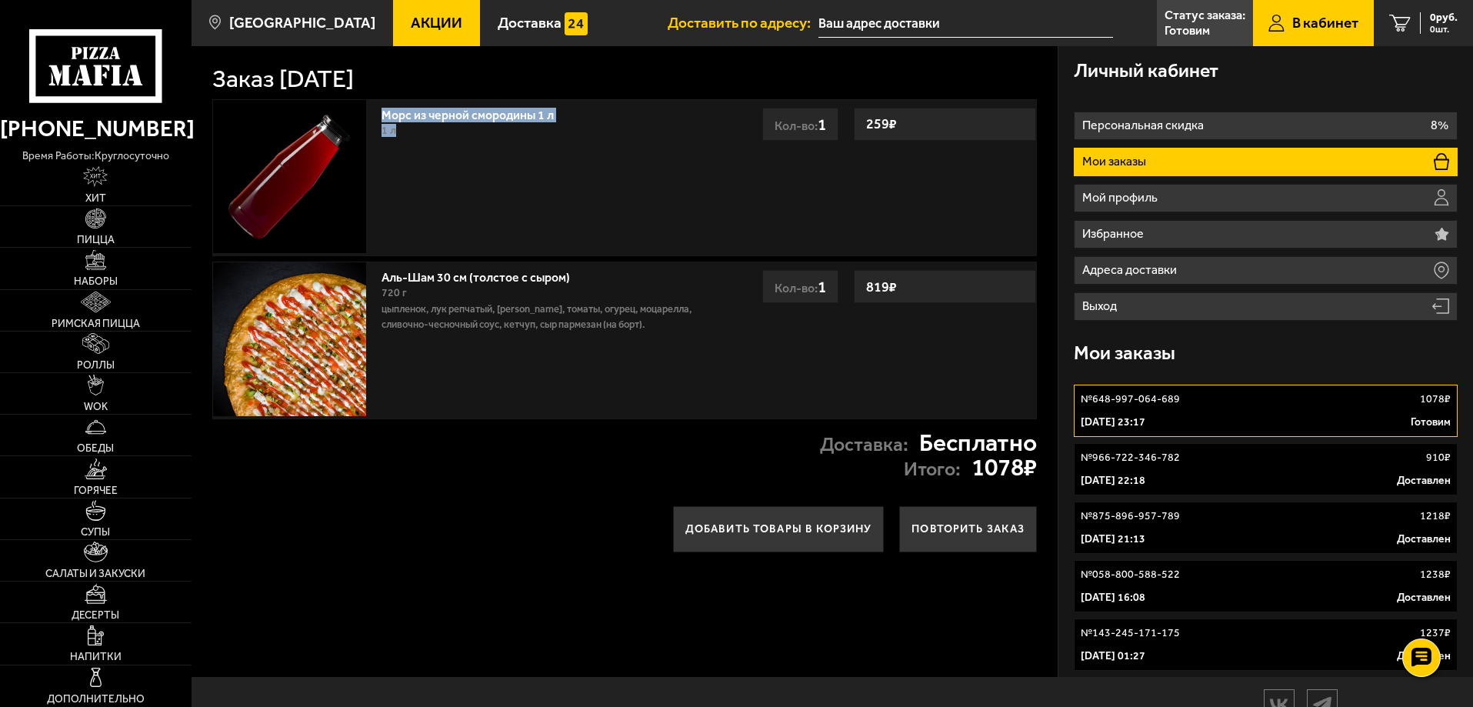
drag, startPoint x: 375, startPoint y: 109, endPoint x: 782, endPoint y: 227, distance: 423.6
click at [767, 235] on div "Морс из черной смородины 1 л 1 л 259 ₽ Кол-во: 1 259 ₽ Кол-во: 1" at bounding box center [624, 177] width 825 height 157
click at [782, 227] on div "Морс из черной смородины 1 л 1 л 259 ₽ Кол-во: 1 259 ₽ Кол-во: 1" at bounding box center [624, 177] width 825 height 157
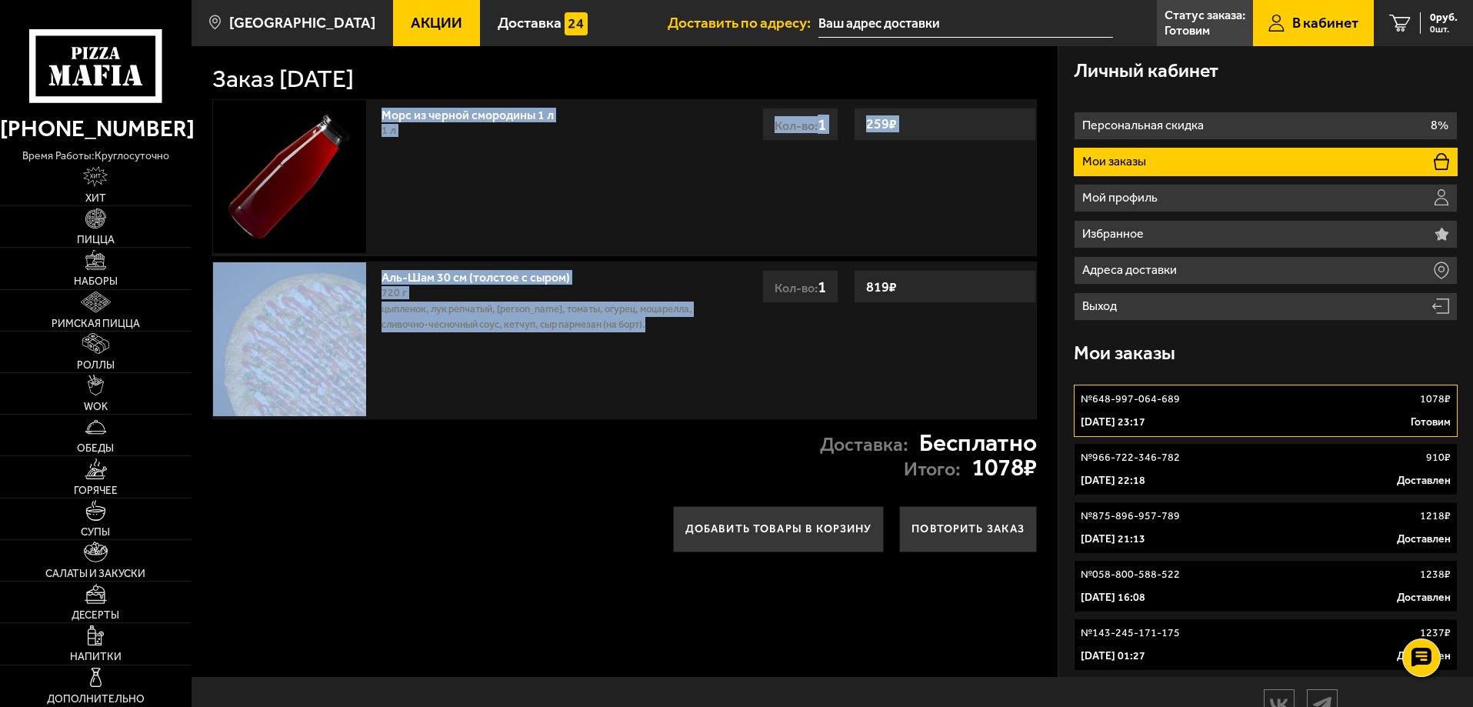
drag, startPoint x: 659, startPoint y: 332, endPoint x: 376, endPoint y: 115, distance: 355.6
click at [381, 121] on div "Морс из черной смородины 1 л 1 л 259 ₽ Кол-во: 1 259 ₽ Кол-во: 1 Аль-Шам 30 см …" at bounding box center [625, 256] width 866 height 328
click at [376, 115] on div "Морс из черной смородины 1 л 1 л 259 ₽ Кол-во: 1" at bounding box center [550, 177] width 352 height 155
drag, startPoint x: 376, startPoint y: 110, endPoint x: 777, endPoint y: 373, distance: 479.4
click at [778, 375] on div "Морс из черной смородины 1 л 1 л 259 ₽ Кол-во: 1 259 ₽ Кол-во: 1 Аль-Шам 30 см …" at bounding box center [625, 256] width 866 height 328
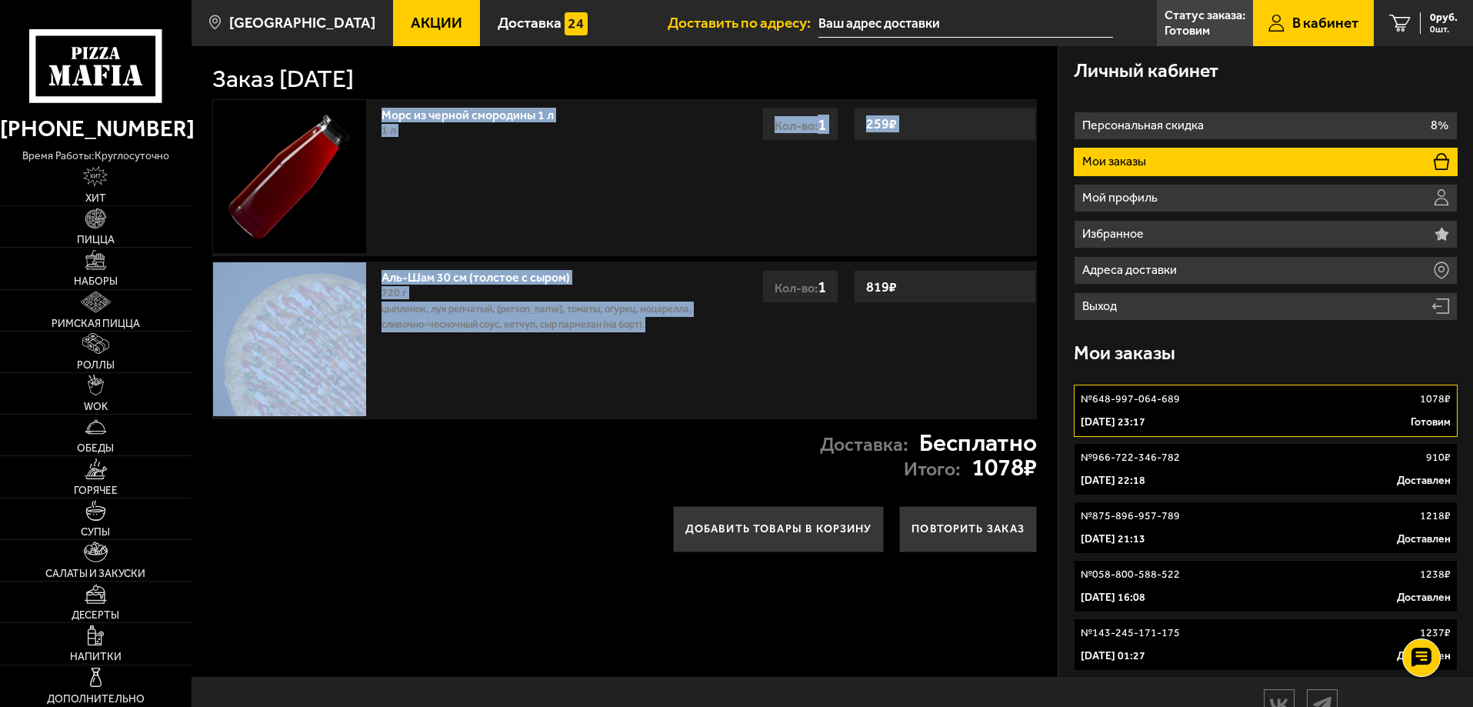
click at [778, 369] on div "Аль-Шам 30 см (толстое с сыром) 720 г цыпленок, лук репчатый, салат айсберг, то…" at bounding box center [624, 340] width 825 height 157
click at [775, 359] on div "Аль-Шам 30 см (толстое с сыром) 720 г цыпленок, лук репчатый, салат айсберг, то…" at bounding box center [624, 340] width 825 height 157
click at [735, 329] on div "Аль-Шам 30 см (толстое с сыром) 720 г цыпленок, лук репчатый, салат айсберг, то…" at bounding box center [487, 339] width 549 height 155
click at [722, 298] on div "Аль-Шам 30 см (толстое с сыром) 720 г цыпленок, лук репчатый, салат айсберг, то…" at bounding box center [550, 339] width 352 height 155
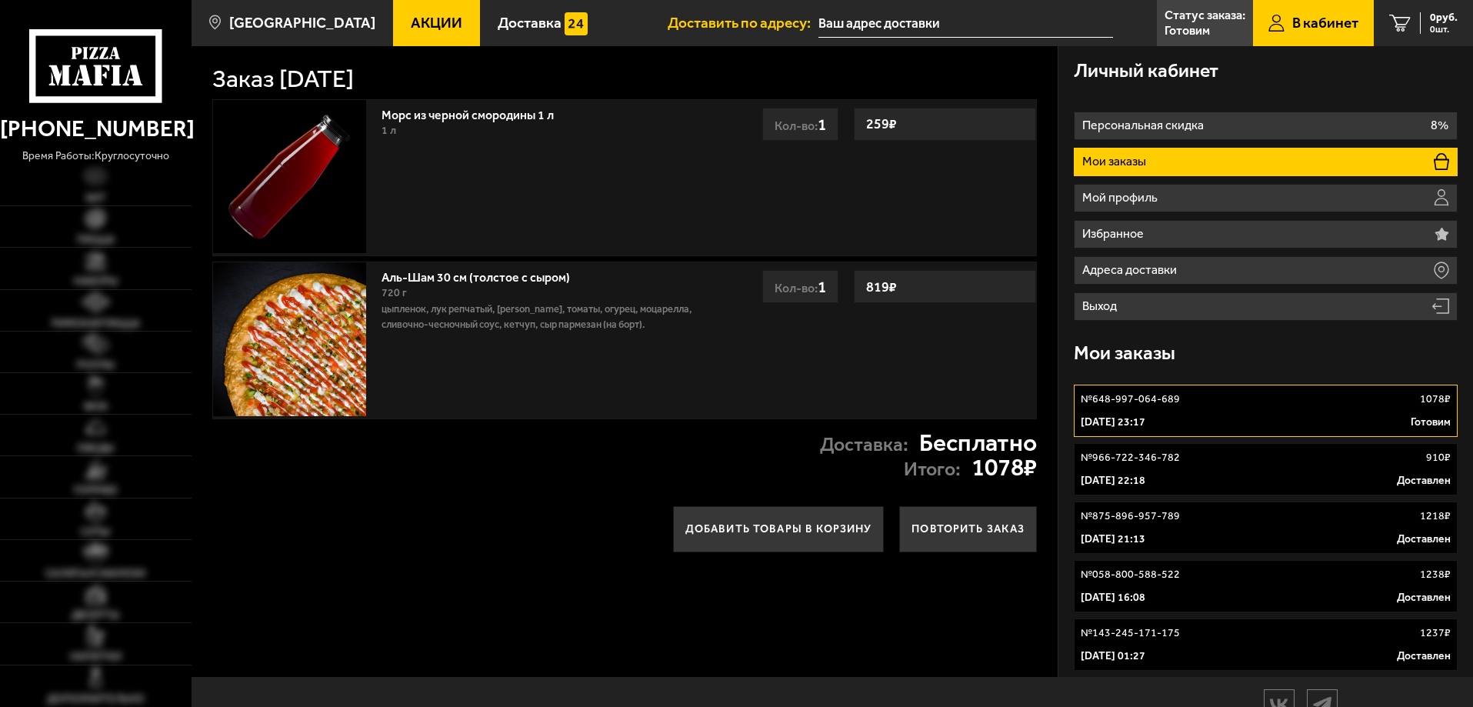
type input "улица Морской Пехоты, 26к1"
drag, startPoint x: 869, startPoint y: 128, endPoint x: 872, endPoint y: 162, distance: 34.1
click at [908, 158] on div "Морс из черной смородины 1 л 1 л 259 ₽ Кол-во: 1 259 ₽ Кол-во: 1" at bounding box center [624, 177] width 825 height 157
click at [541, 122] on div "Морс из черной смородины 1 л 1 л" at bounding box center [550, 124] width 336 height 32
drag, startPoint x: 390, startPoint y: 116, endPoint x: 683, endPoint y: 246, distance: 320.6
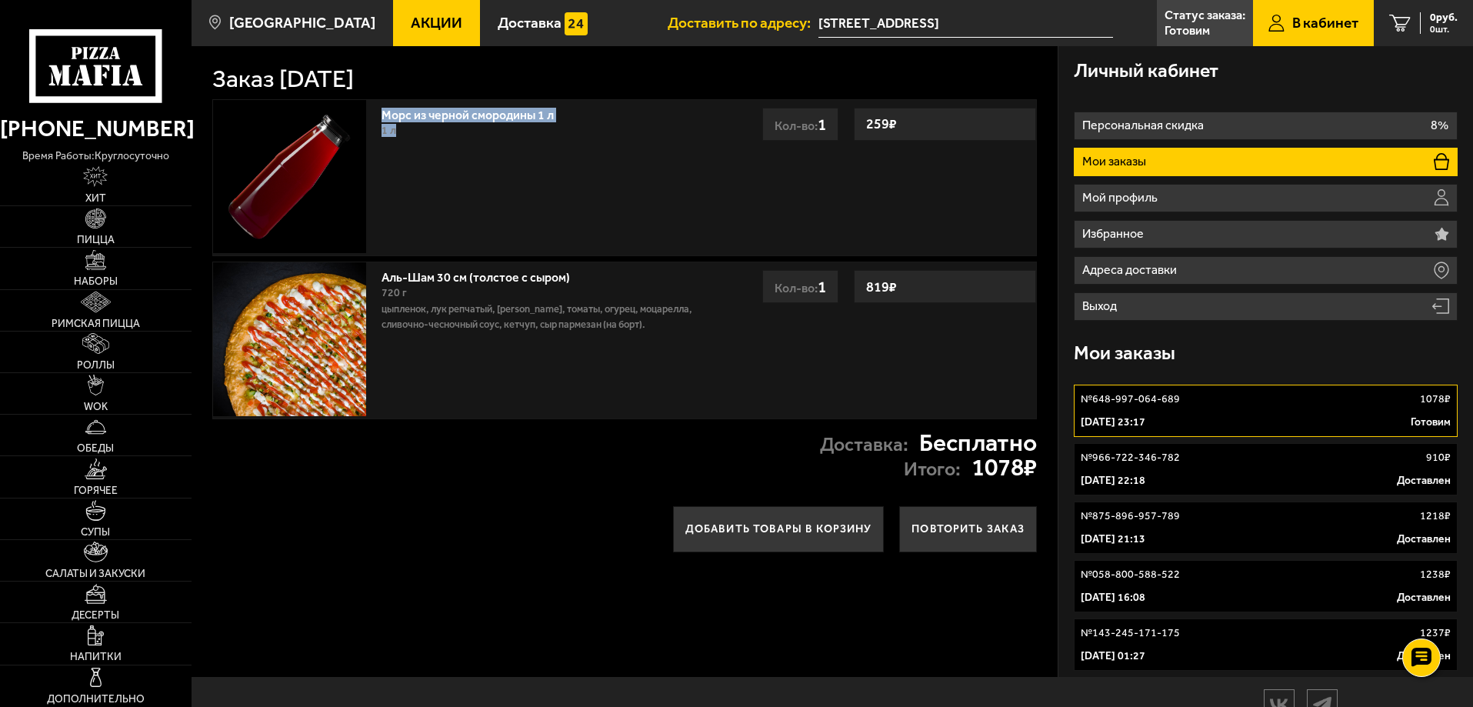
click at [683, 246] on div "Морс из черной смородины 1 л 1 л 259 ₽ Кол-во: 1" at bounding box center [550, 177] width 352 height 155
click at [660, 188] on div "Морс из черной смородины 1 л 1 л 259 ₽ Кол-во: 1" at bounding box center [550, 177] width 352 height 155
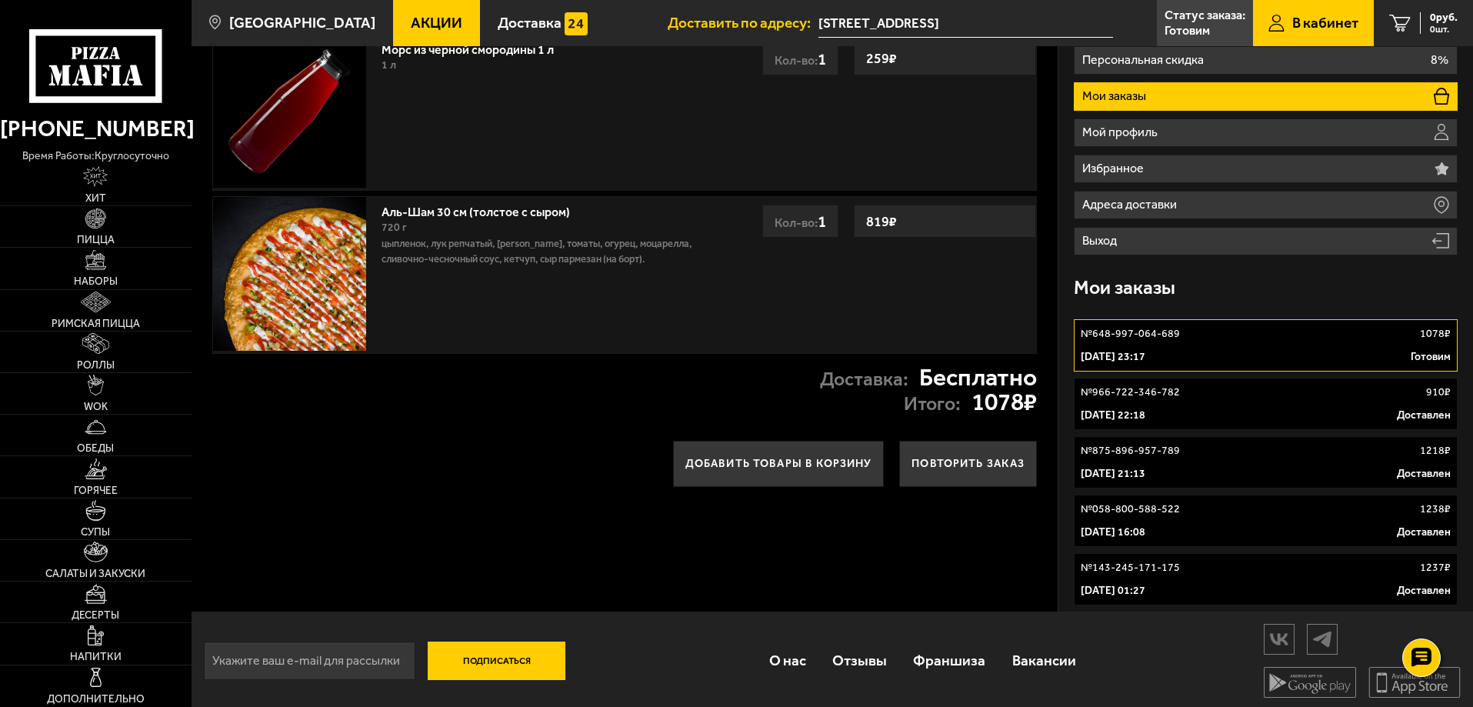
scroll to position [68, 0]
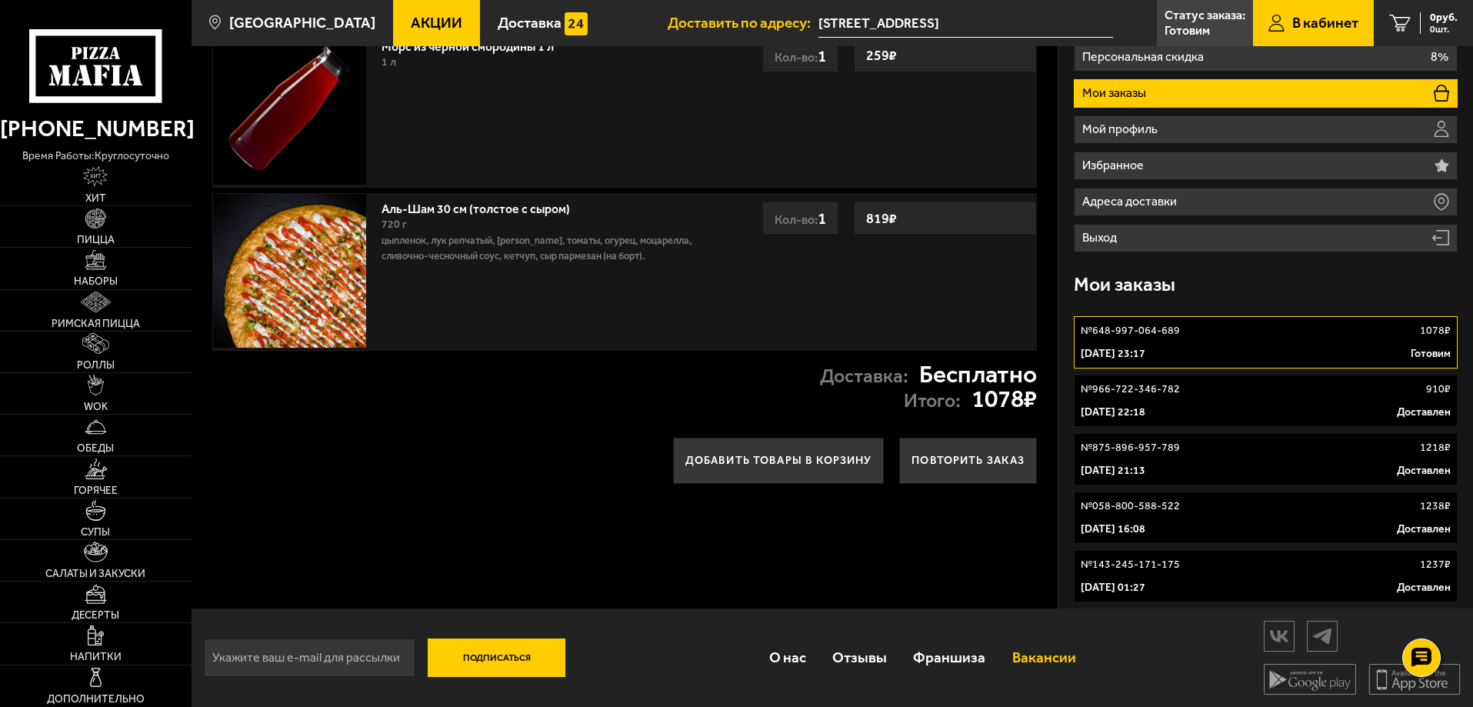
click at [1018, 661] on link "Вакансии" at bounding box center [1044, 657] width 90 height 50
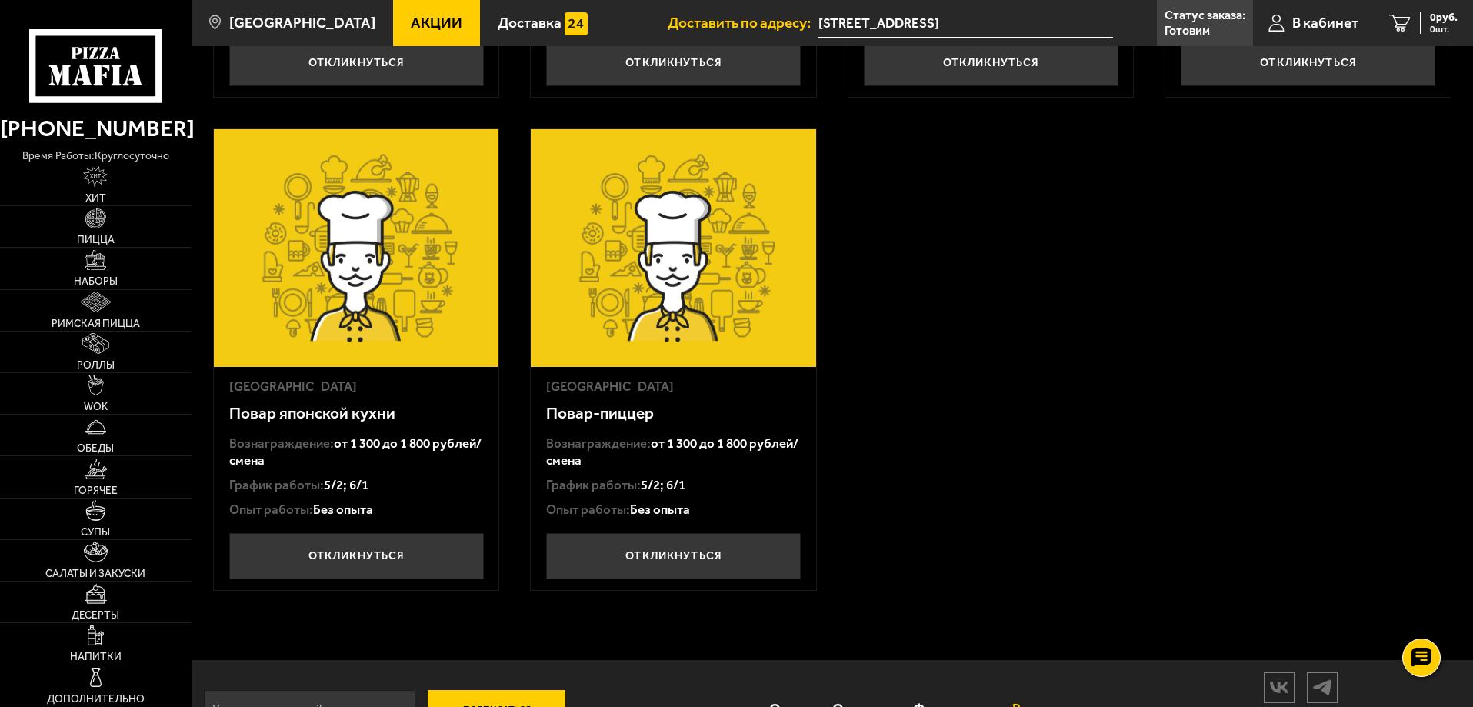
scroll to position [128, 0]
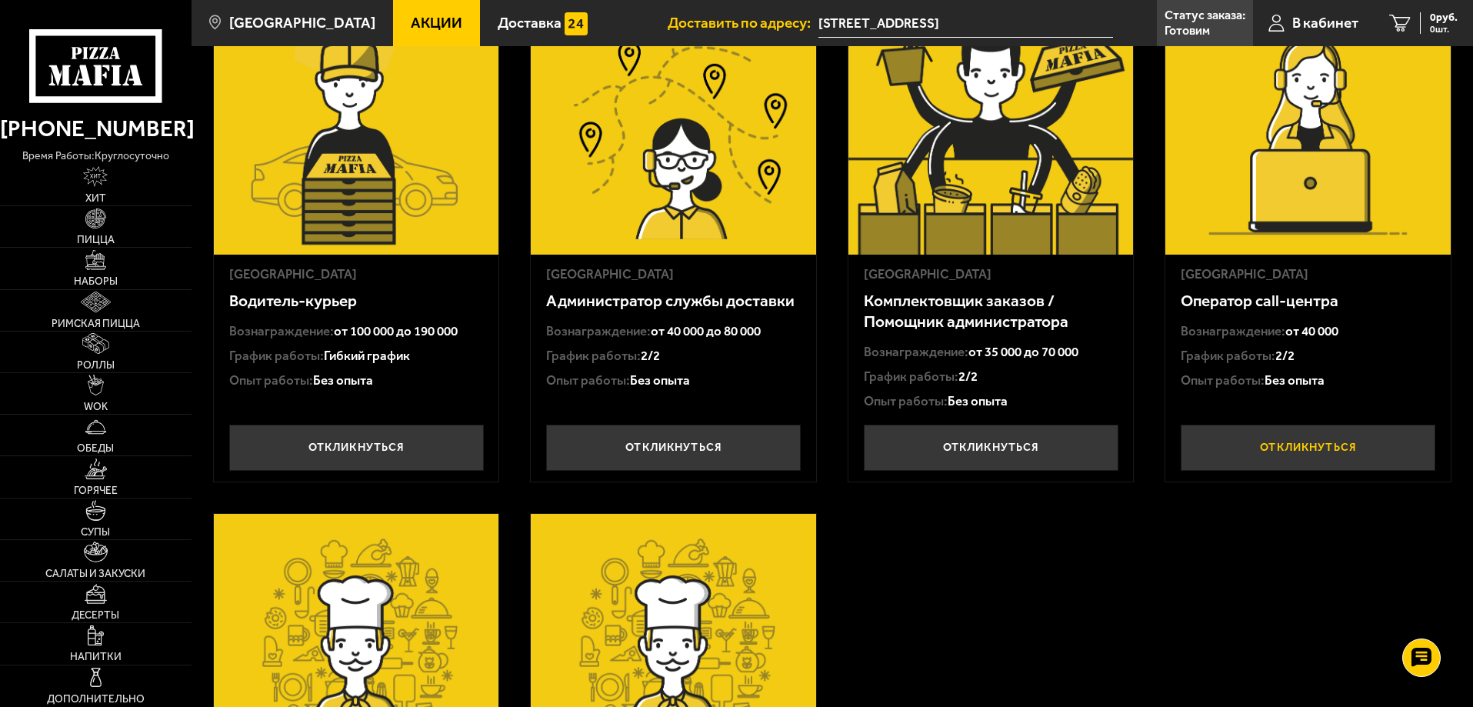
click at [1322, 444] on button "Откликнуться" at bounding box center [1308, 448] width 255 height 46
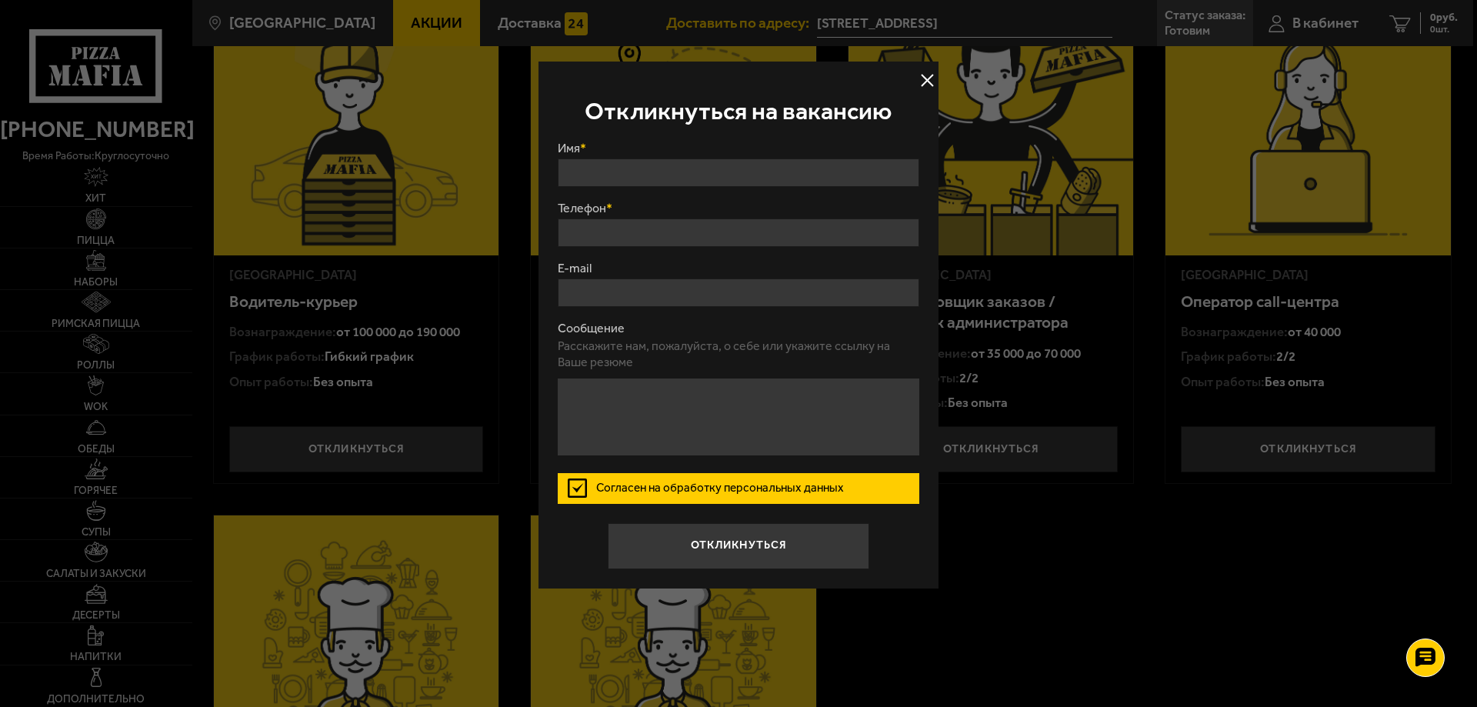
click at [1145, 152] on div at bounding box center [738, 353] width 1477 height 707
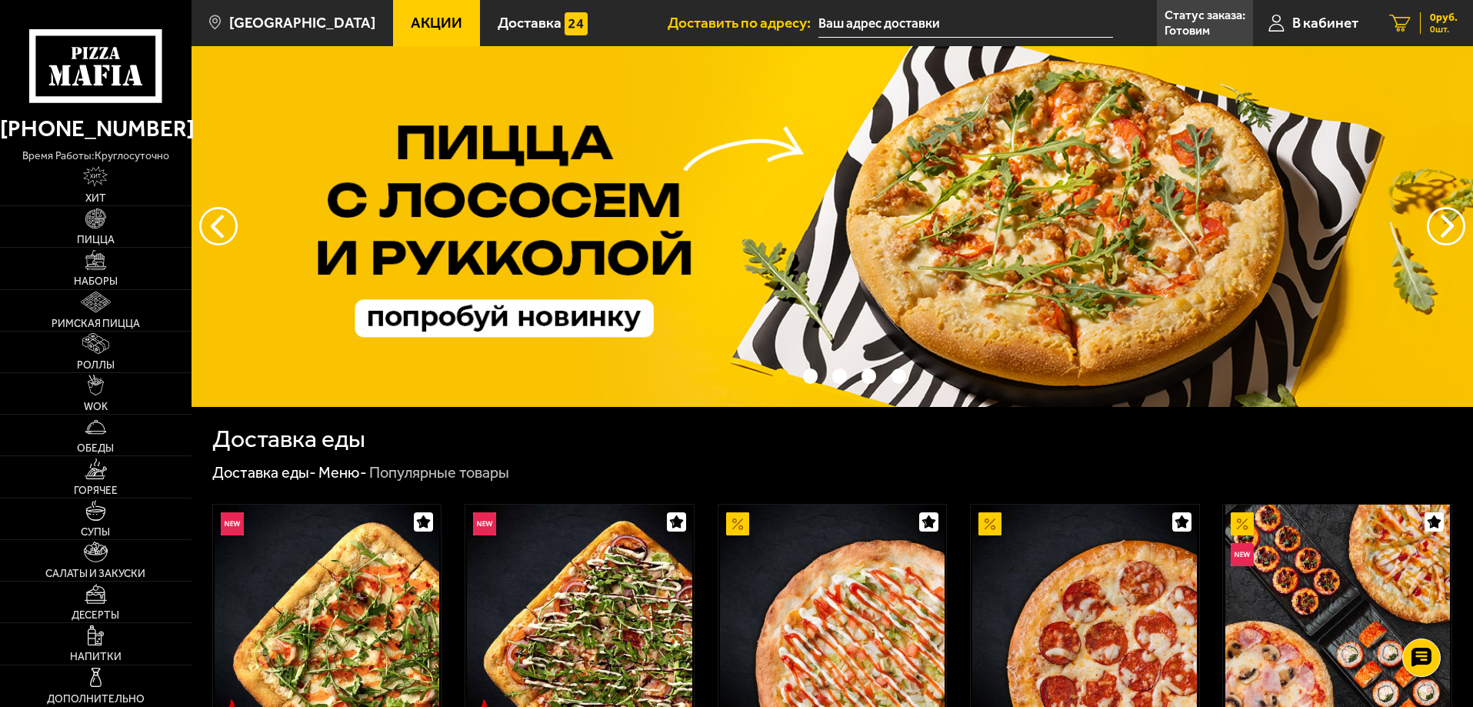
click at [1402, 18] on icon at bounding box center [1400, 24] width 22 height 18
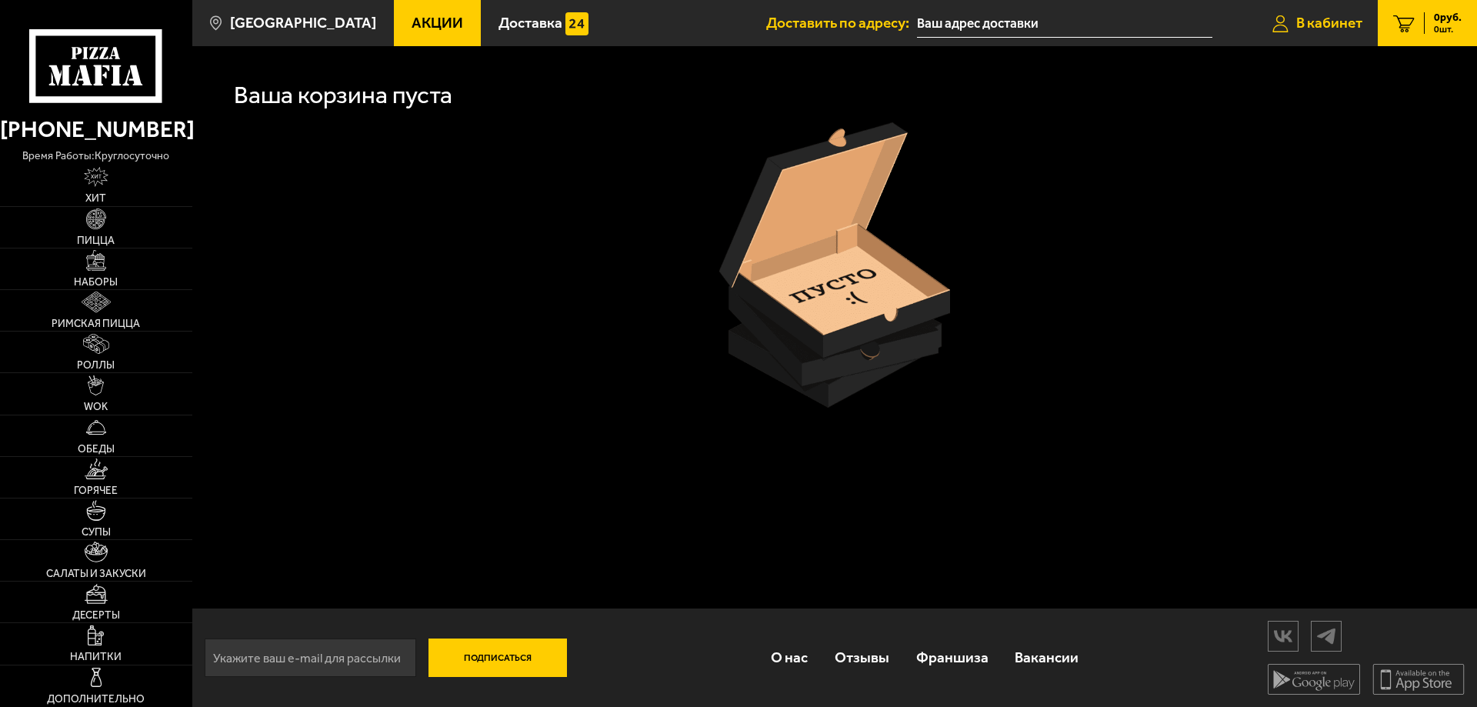
click at [1339, 15] on span "В кабинет" at bounding box center [1329, 22] width 66 height 15
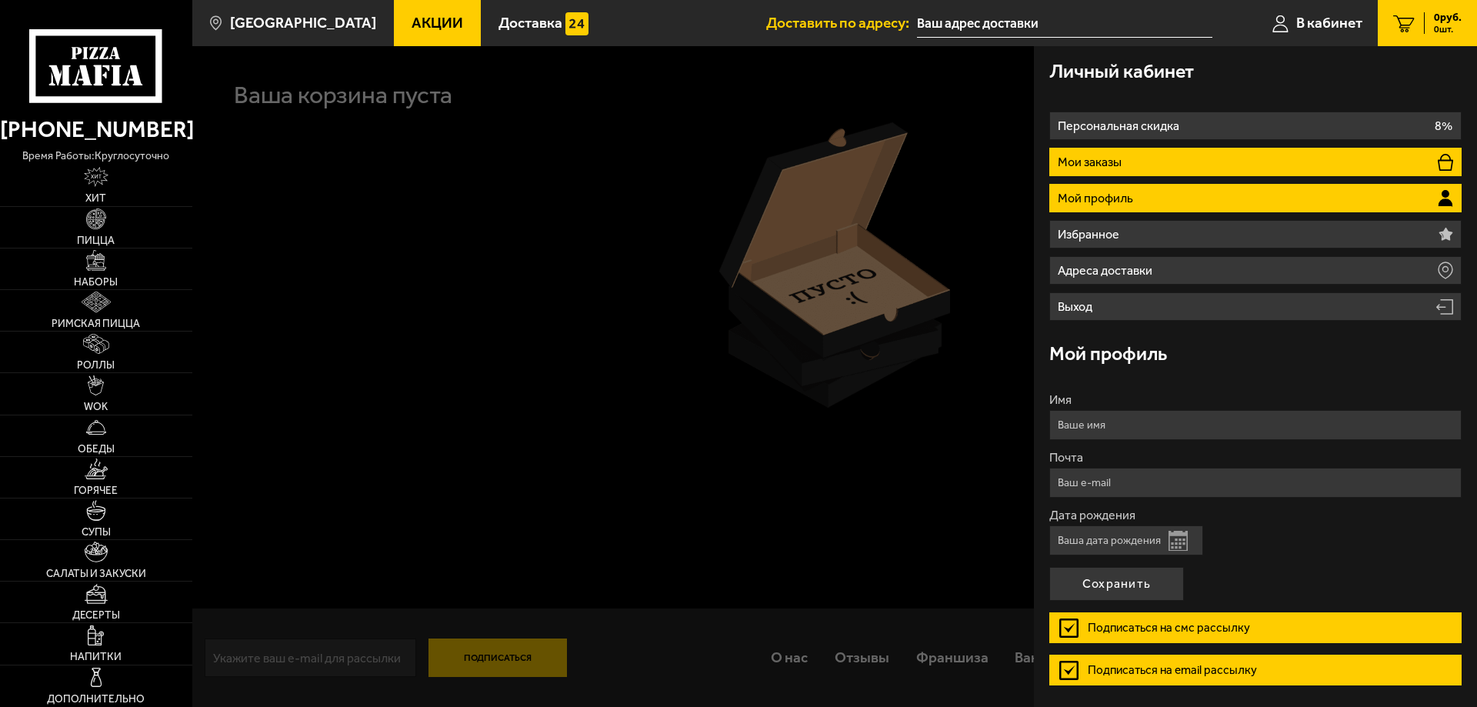
click at [1152, 158] on li "Мои заказы" at bounding box center [1255, 162] width 412 height 28
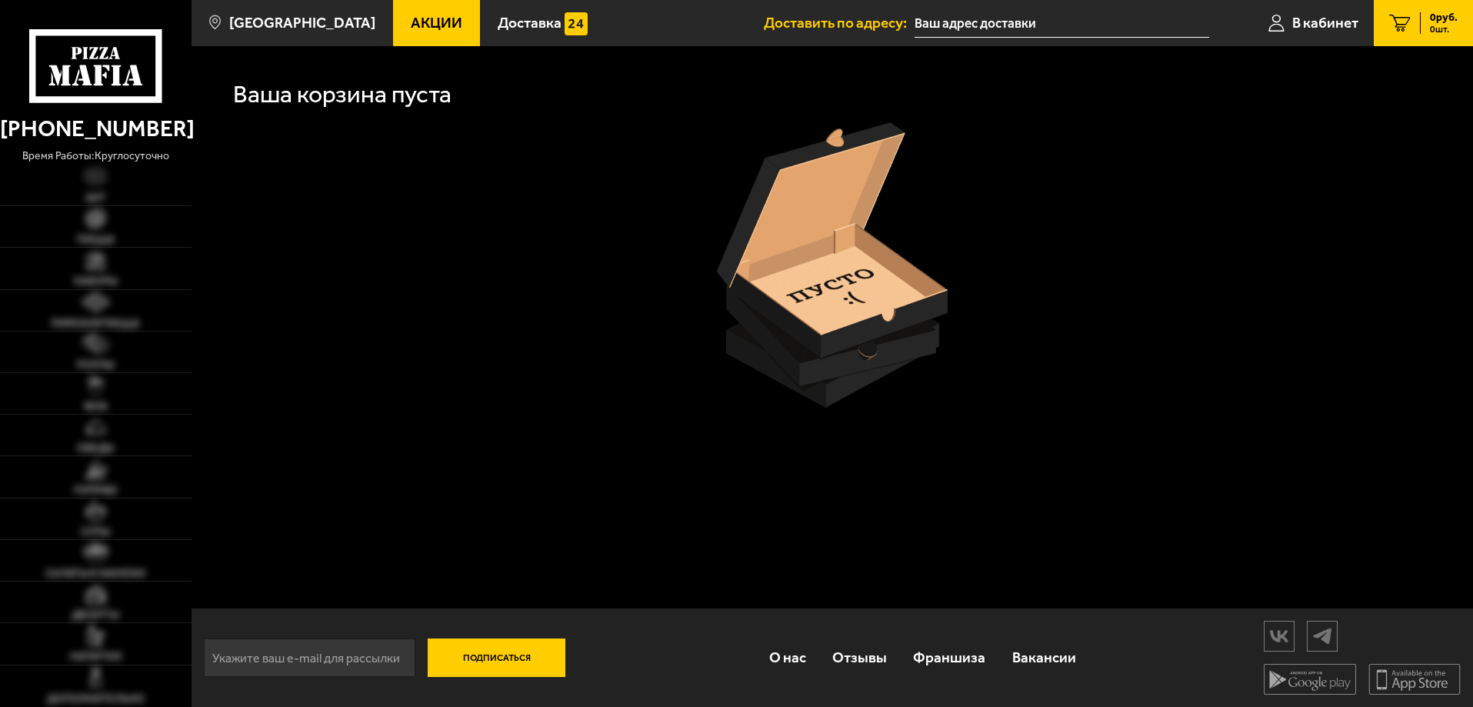
type input "[STREET_ADDRESS]"
click at [1317, 16] on span "В кабинет" at bounding box center [1329, 22] width 66 height 15
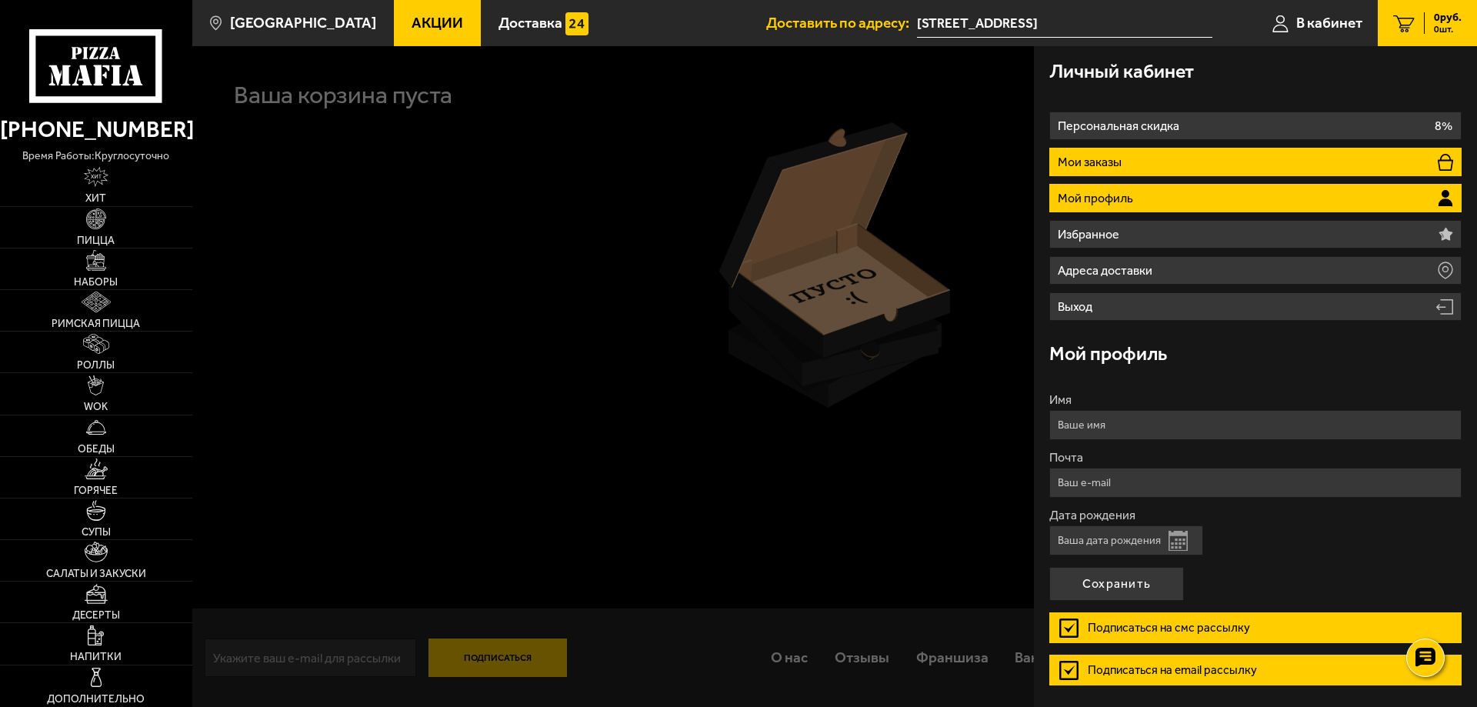
click at [1162, 163] on li "Мои заказы" at bounding box center [1255, 162] width 412 height 28
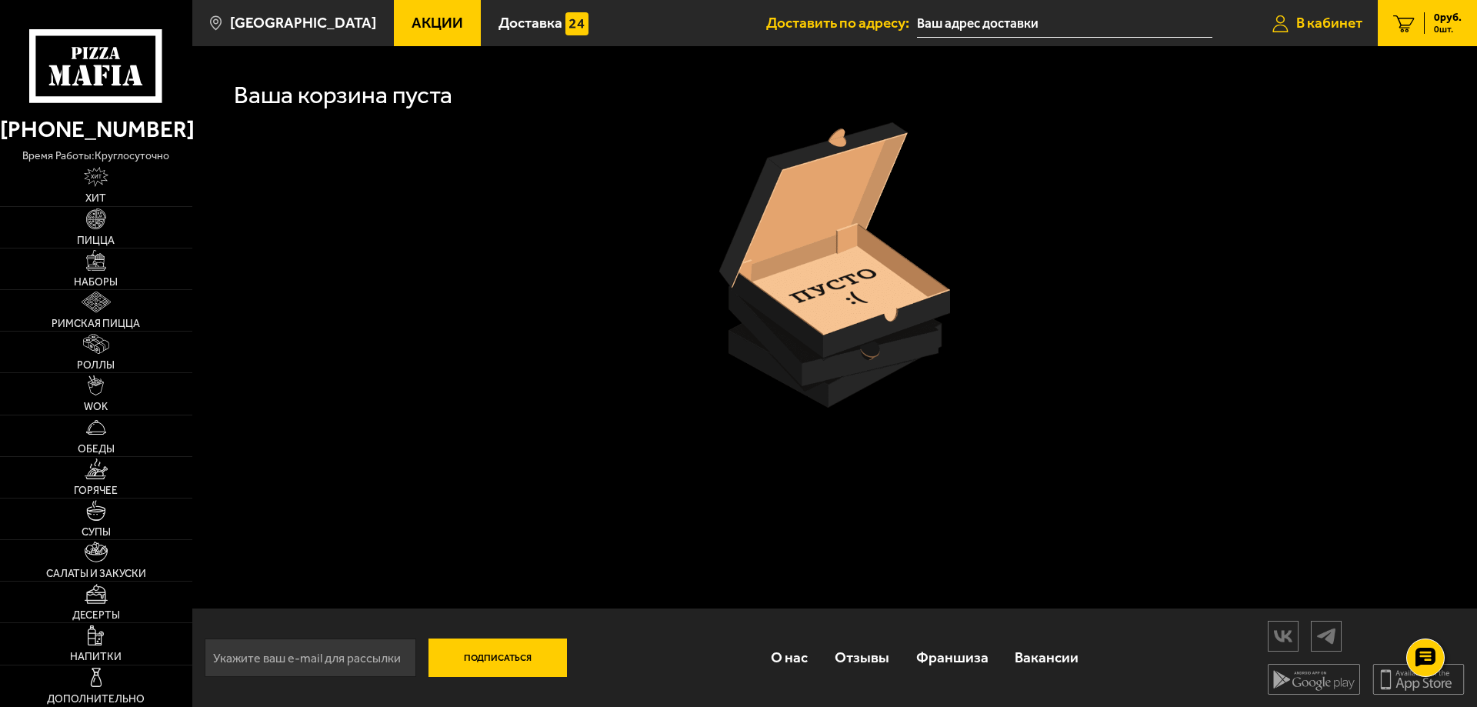
click at [1296, 24] on span "В кабинет" at bounding box center [1329, 22] width 66 height 15
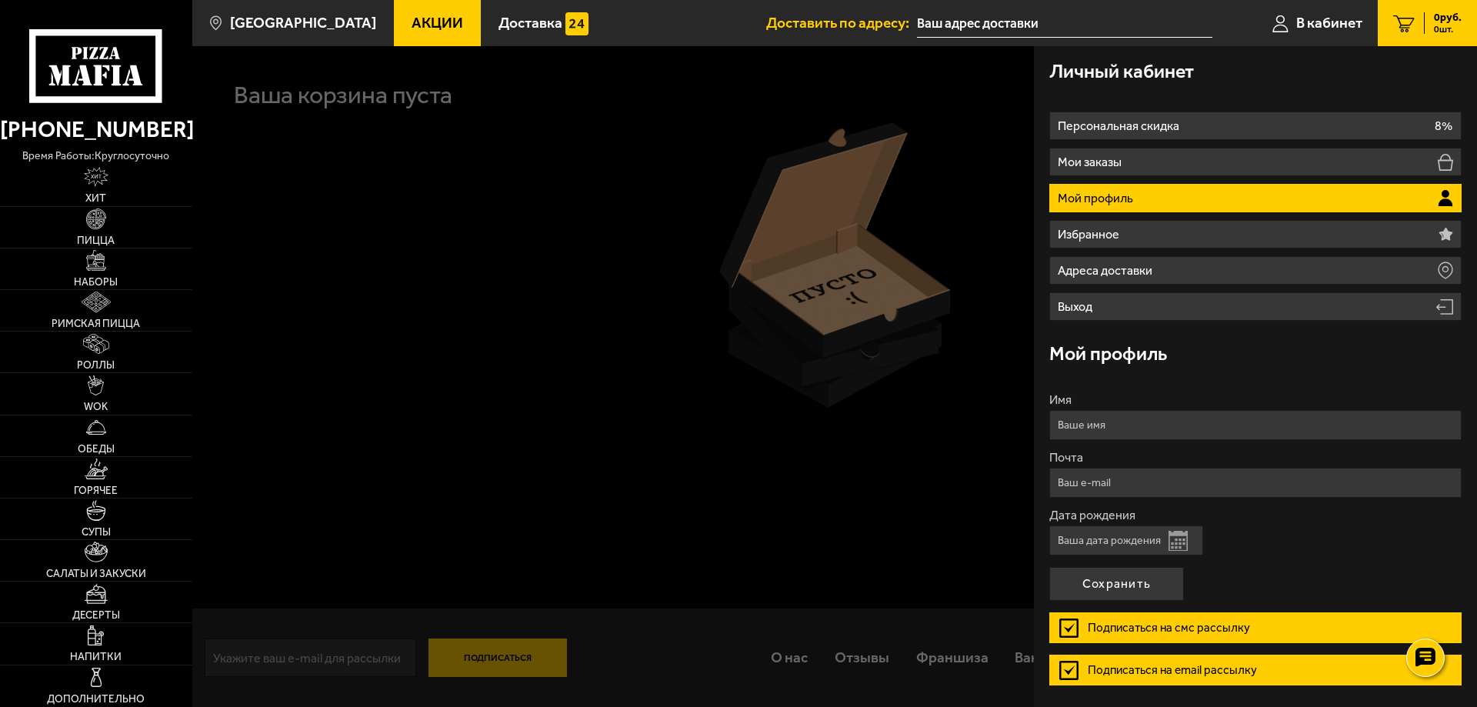
click at [1136, 178] on ul "Персональная скидка 8% Мои заказы Мой профиль Избранное Адреса доставки Выход" at bounding box center [1255, 216] width 412 height 209
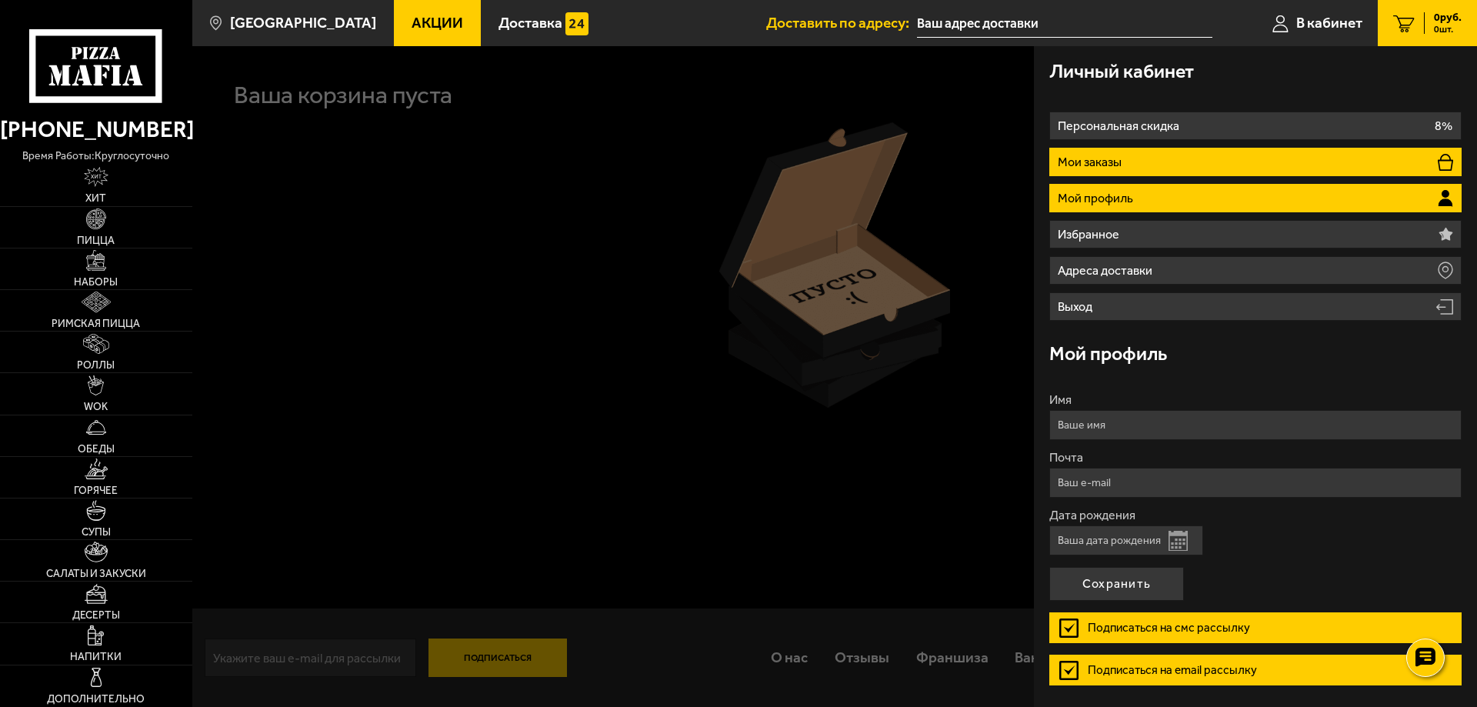
click at [1132, 172] on li "Мои заказы" at bounding box center [1255, 162] width 412 height 28
